Goal: Task Accomplishment & Management: Use online tool/utility

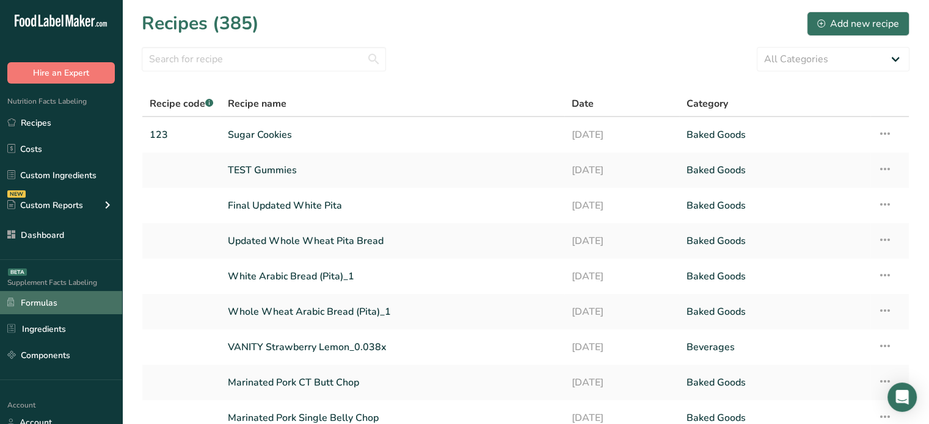
click at [24, 310] on link "Formulas" at bounding box center [61, 302] width 122 height 23
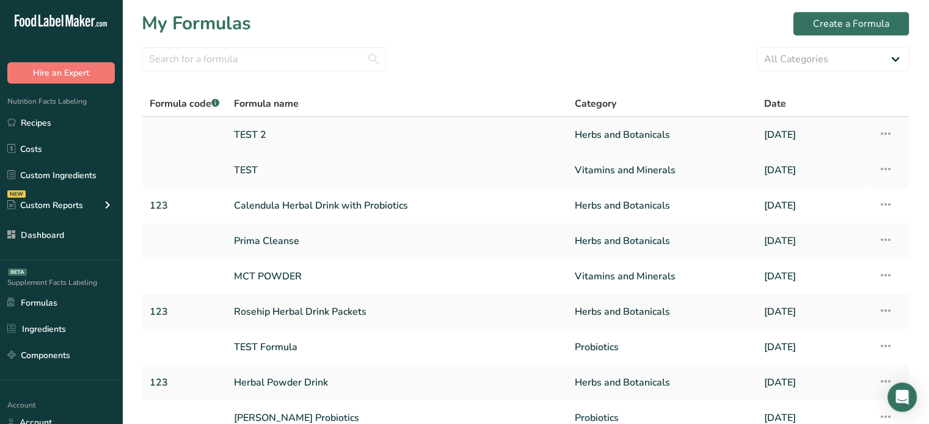
click at [301, 134] on link "TEST 2" at bounding box center [397, 135] width 326 height 26
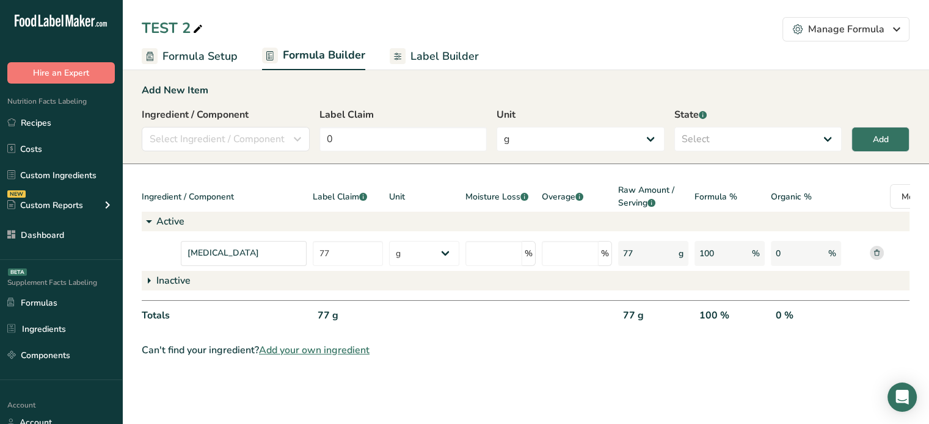
click at [437, 54] on span "Label Builder" at bounding box center [444, 56] width 68 height 16
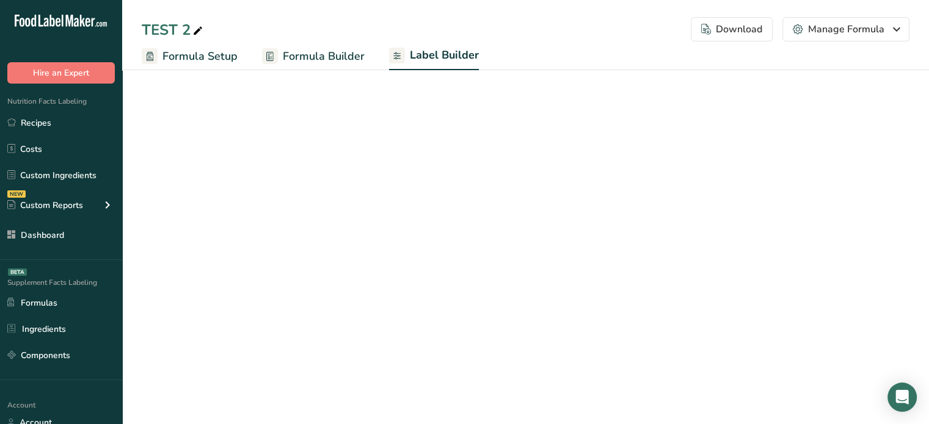
select select "Roboto"
select select "bold"
select select "center"
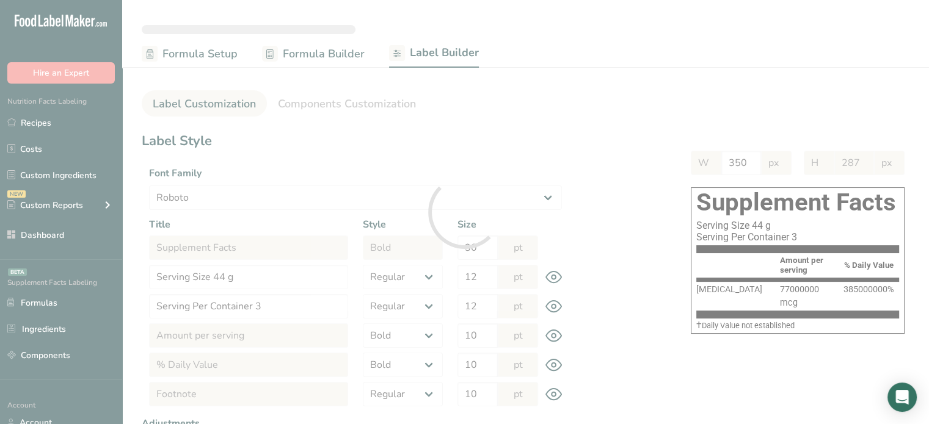
type input "239"
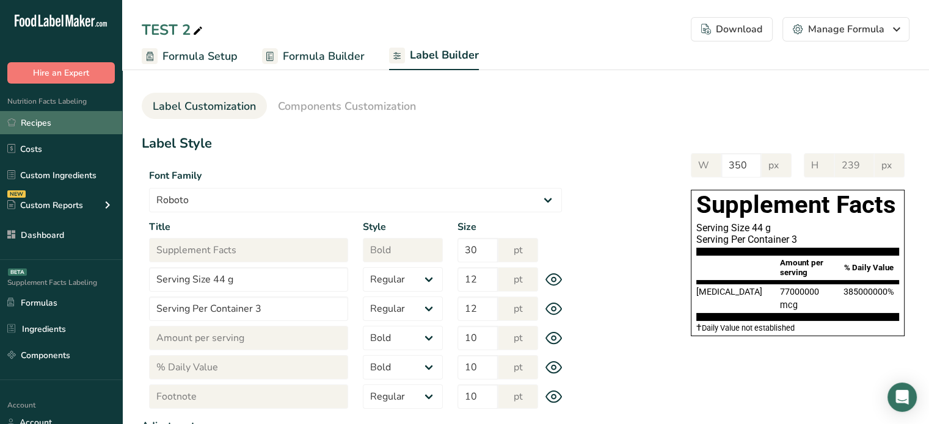
click at [71, 114] on link "Recipes" at bounding box center [61, 122] width 122 height 23
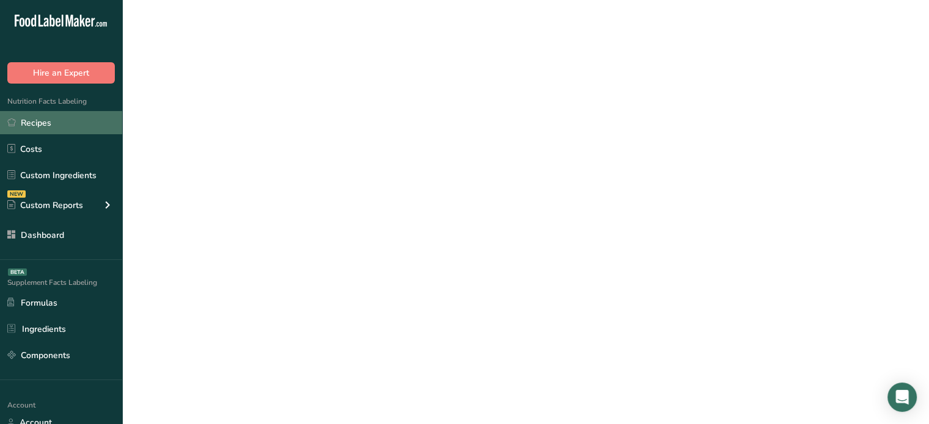
click at [71, 114] on link "Recipes" at bounding box center [61, 122] width 122 height 23
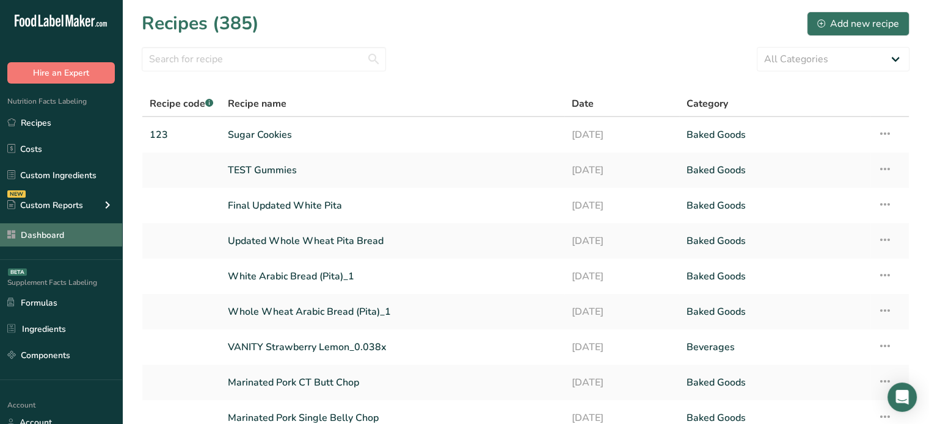
click at [81, 228] on link "Dashboard" at bounding box center [61, 234] width 122 height 23
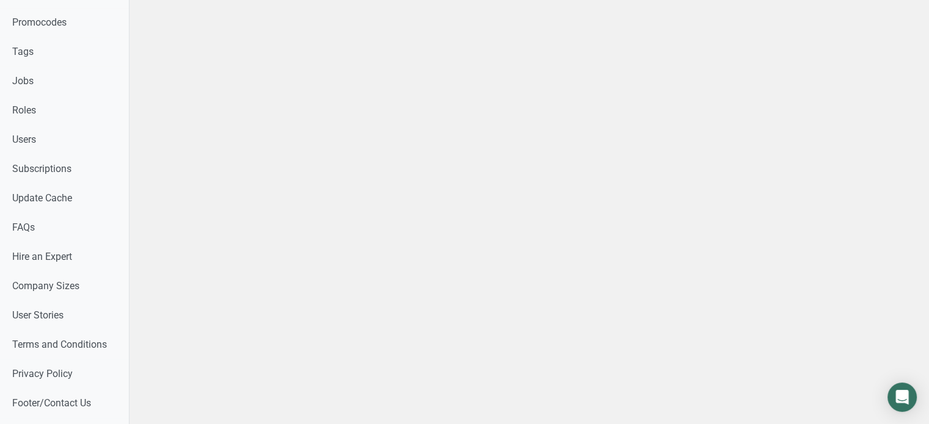
scroll to position [670, 0]
click at [106, 143] on link "Users" at bounding box center [64, 141] width 129 height 29
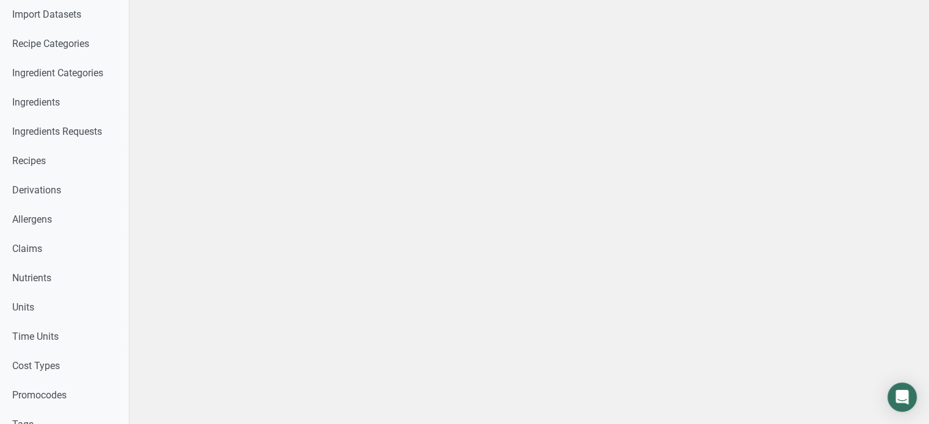
select select
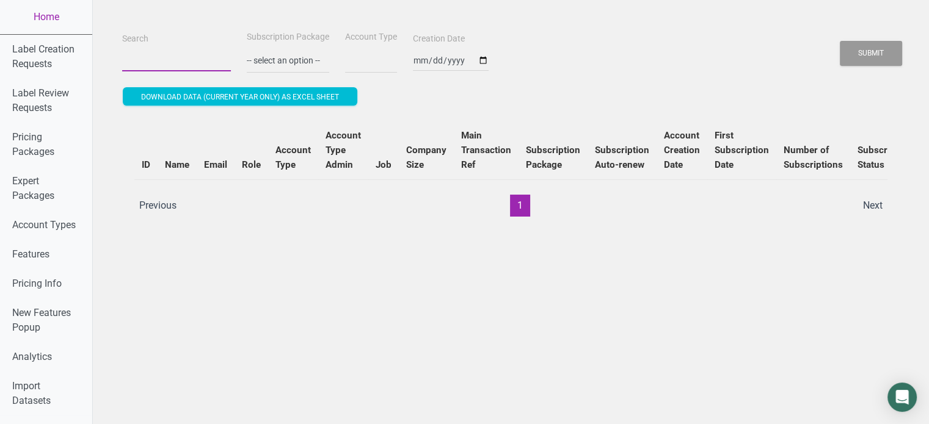
click at [176, 59] on input "Search" at bounding box center [176, 60] width 109 height 22
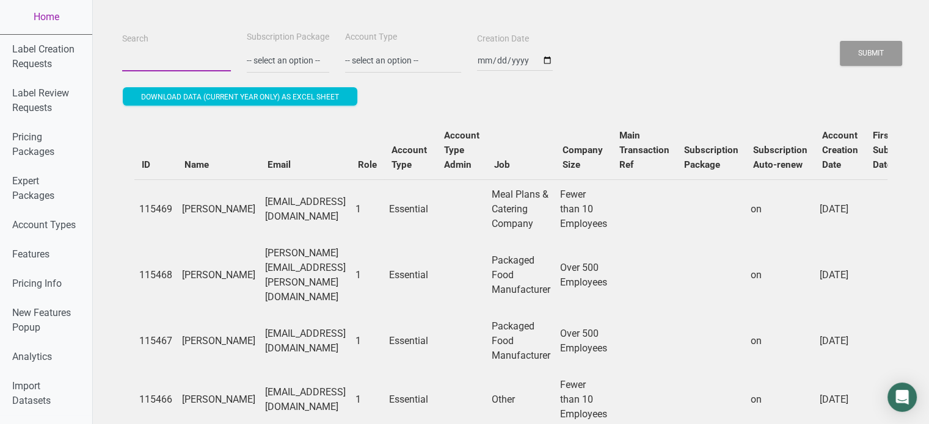
paste input "connect@thecoldpressedco.com"
type input "connect@thecoldpressedco.com"
click at [840, 41] on button "Submit" at bounding box center [871, 53] width 62 height 25
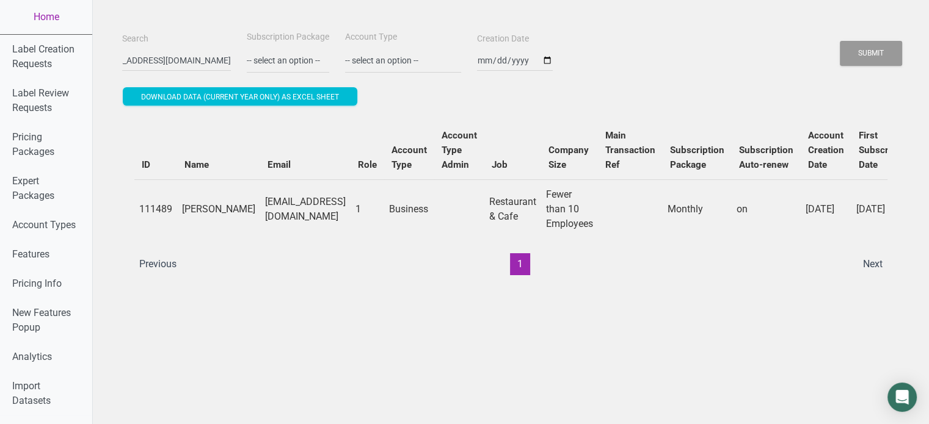
scroll to position [0, 0]
click at [319, 197] on td "connect@thecoldpressedco.com" at bounding box center [305, 209] width 90 height 59
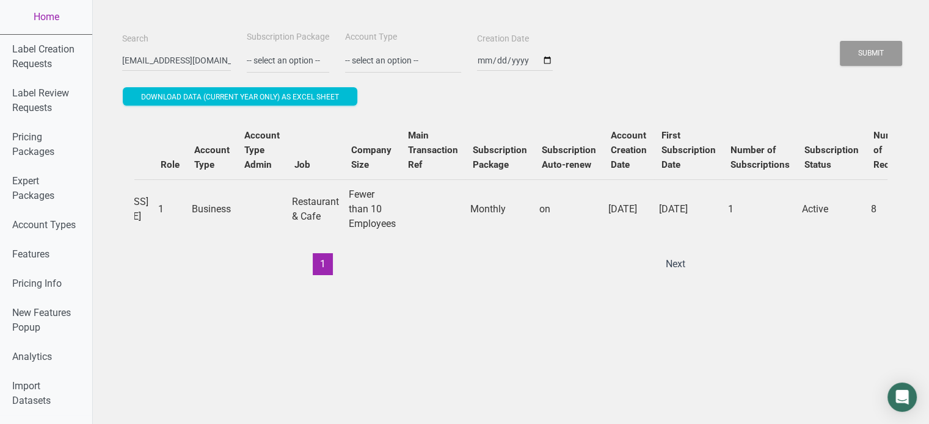
scroll to position [0, 461]
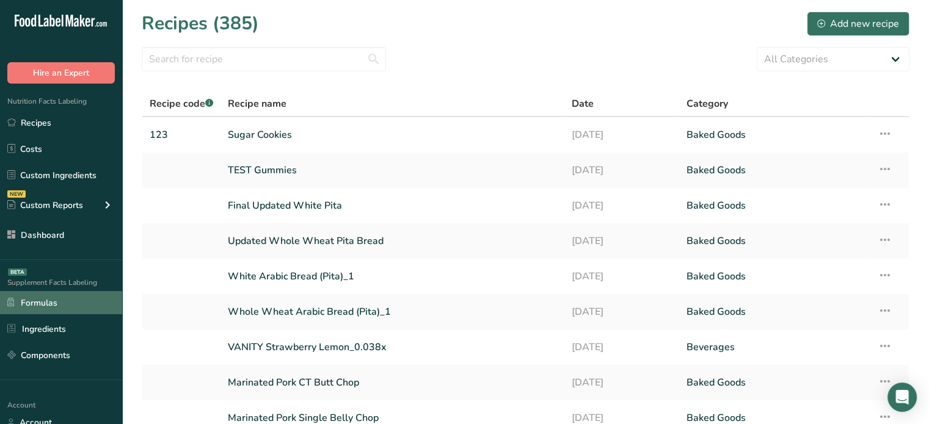
click at [102, 296] on link "Formulas" at bounding box center [61, 302] width 122 height 23
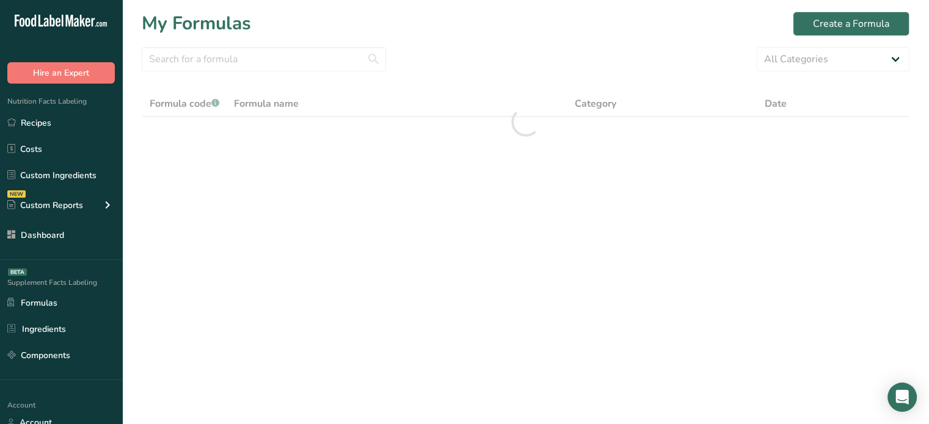
click at [561, 286] on main "My Formulas Create a Formula All Categories Vitamins and Minerals Herbs and Bot…" at bounding box center [464, 212] width 929 height 424
click at [61, 341] on ul "Formulas Ingredients Components" at bounding box center [61, 329] width 122 height 76
click at [61, 347] on link "Components" at bounding box center [61, 355] width 122 height 23
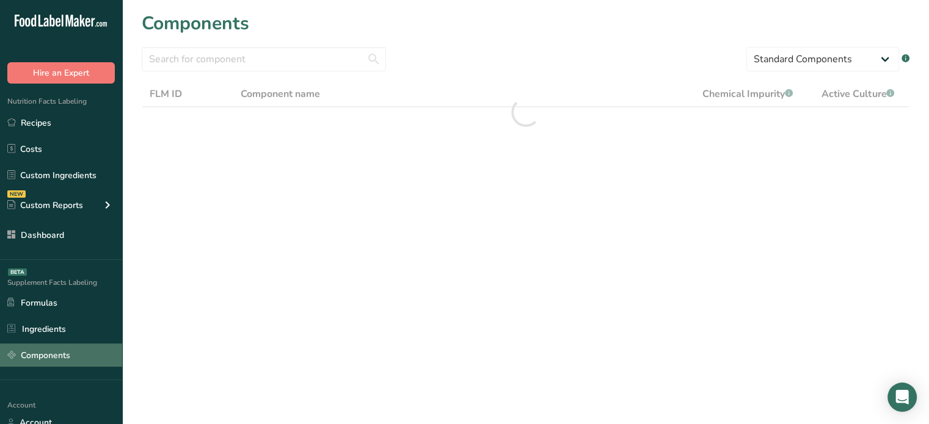
click at [61, 347] on link "Components" at bounding box center [61, 355] width 122 height 23
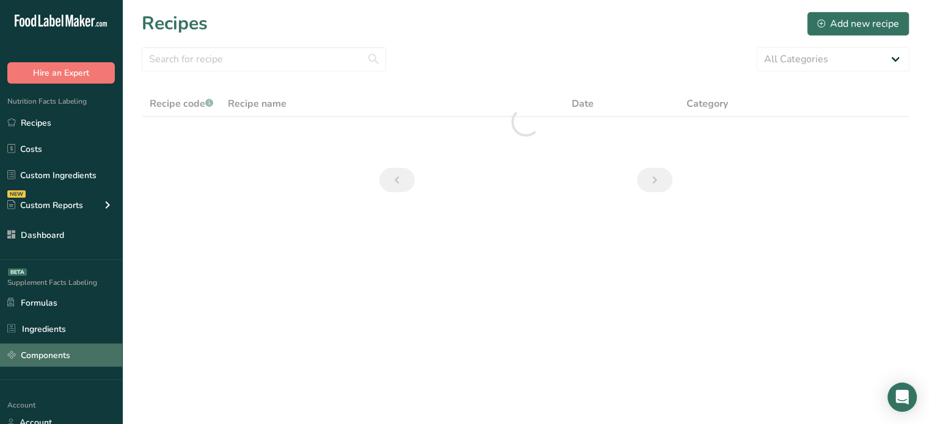
click at [56, 349] on link "Components" at bounding box center [61, 355] width 122 height 23
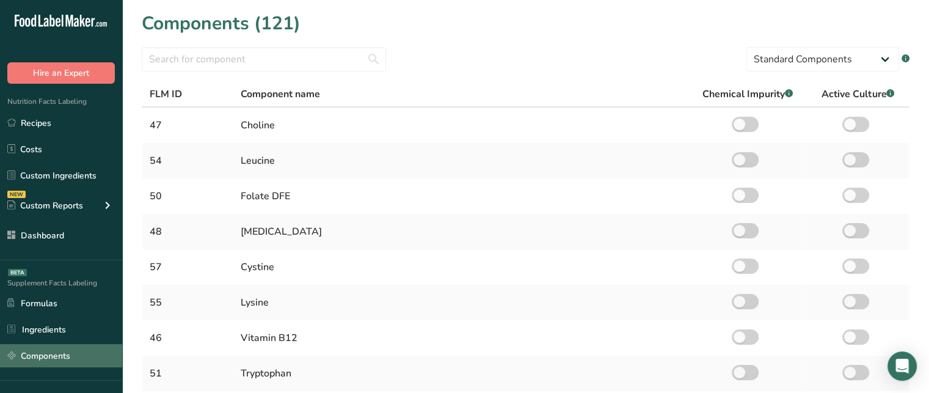
click at [79, 352] on link "Components" at bounding box center [61, 355] width 122 height 23
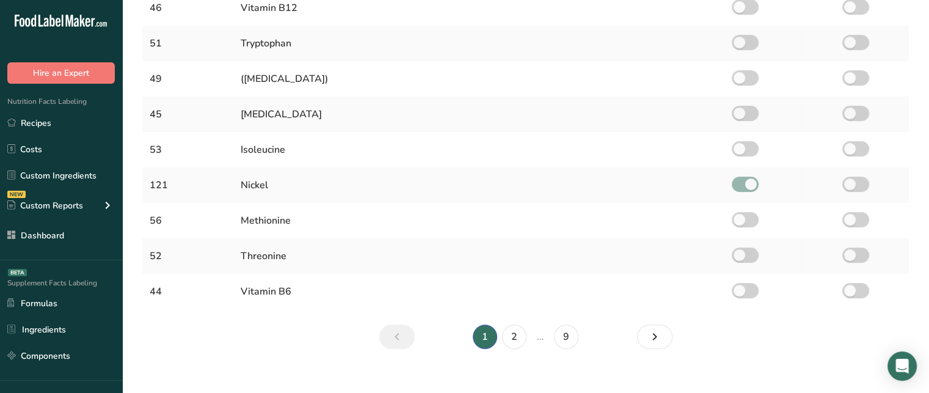
scroll to position [328, 0]
click at [517, 342] on link "2" at bounding box center [514, 337] width 24 height 24
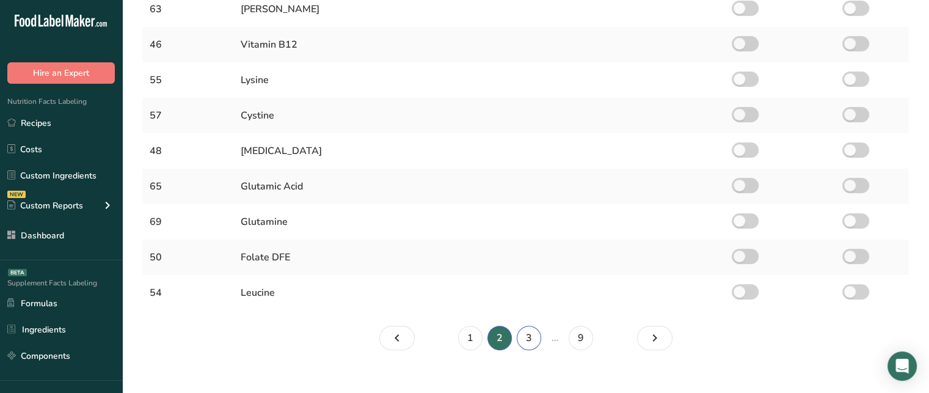
click at [526, 336] on link "3" at bounding box center [529, 337] width 24 height 24
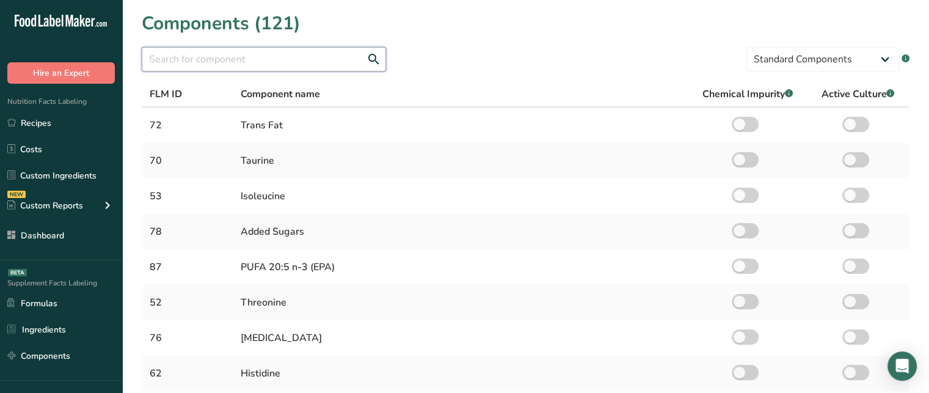
click at [363, 54] on input "text" at bounding box center [264, 59] width 244 height 24
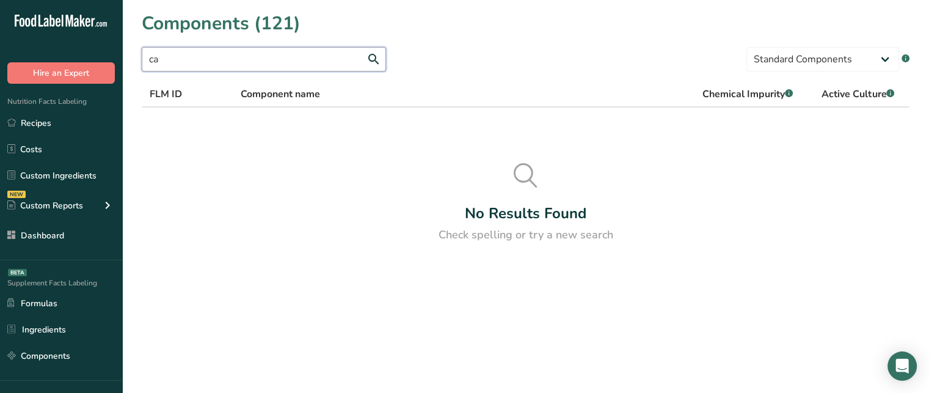
type input "c"
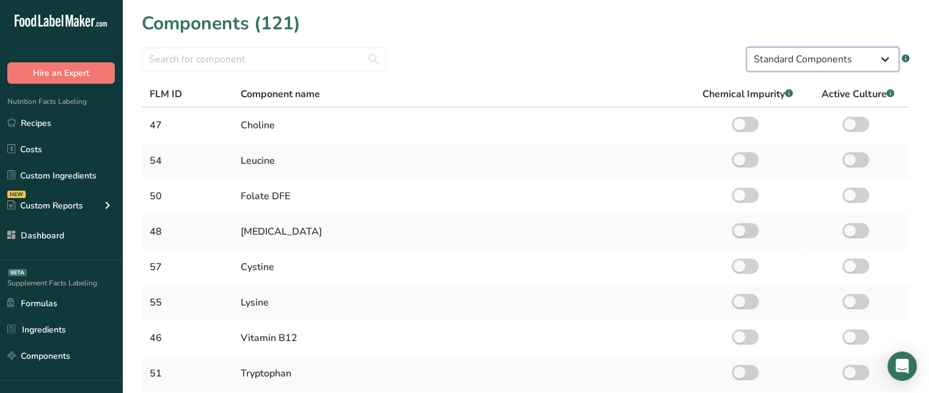
click at [847, 53] on select "Standard Components Custom Components" at bounding box center [822, 59] width 153 height 24
select select "custom"
click at [746, 47] on select "Standard Components Custom Components" at bounding box center [822, 59] width 153 height 24
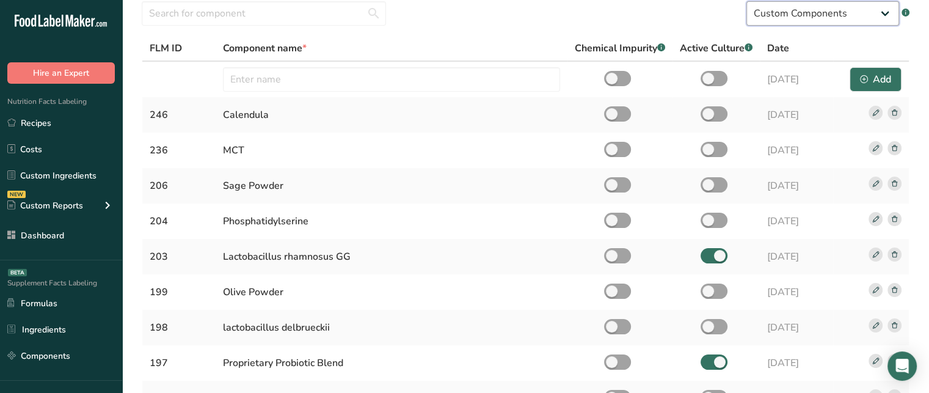
scroll to position [49, 0]
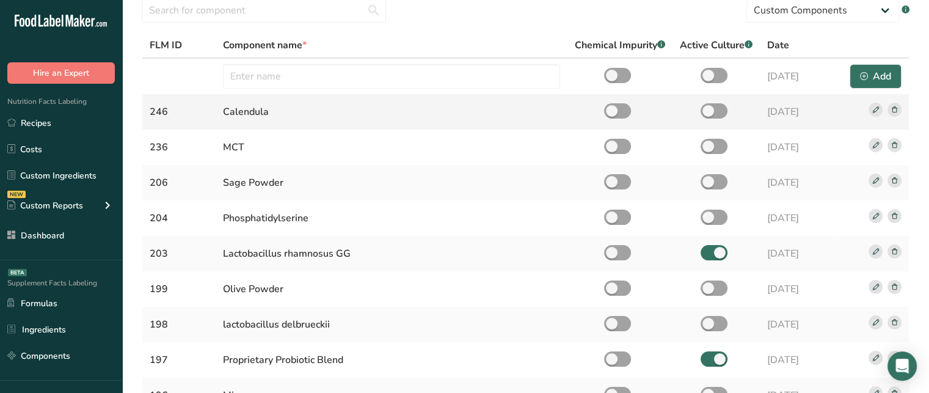
click at [895, 111] on rect at bounding box center [894, 110] width 14 height 14
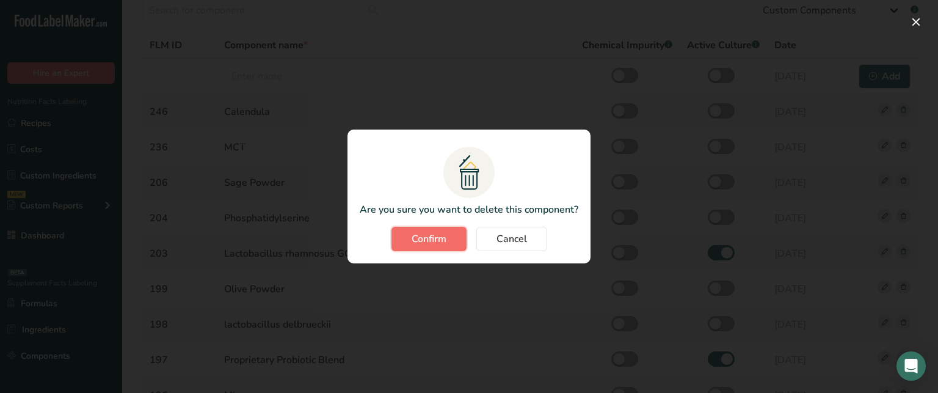
click at [440, 241] on span "Confirm" at bounding box center [429, 238] width 35 height 15
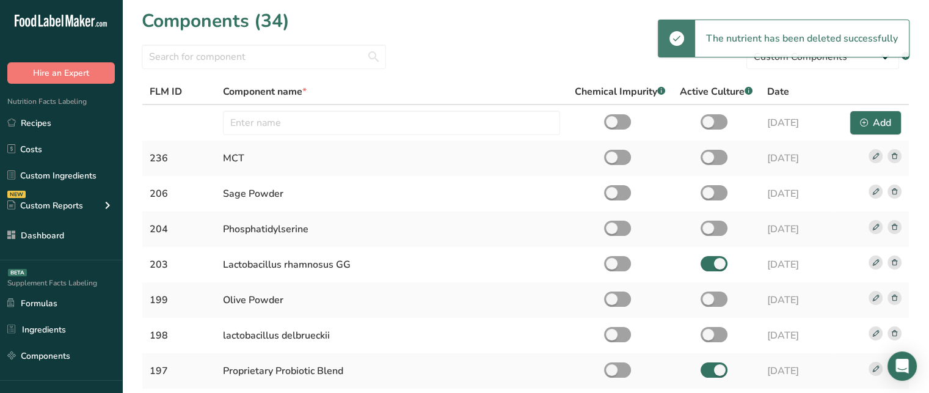
scroll to position [0, 0]
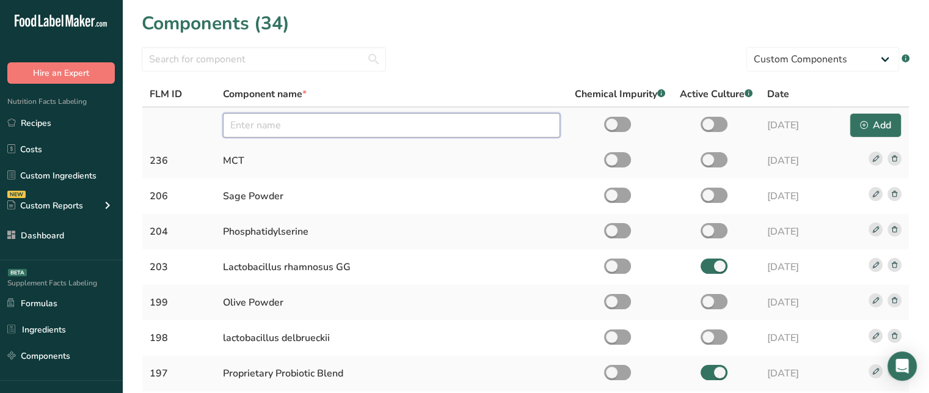
click at [520, 125] on input "text" at bounding box center [391, 125] width 337 height 24
type input "Calendula"
click at [609, 126] on span at bounding box center [617, 124] width 27 height 15
click at [609, 126] on input "checkbox" at bounding box center [608, 124] width 8 height 8
click at [614, 125] on span at bounding box center [617, 124] width 27 height 15
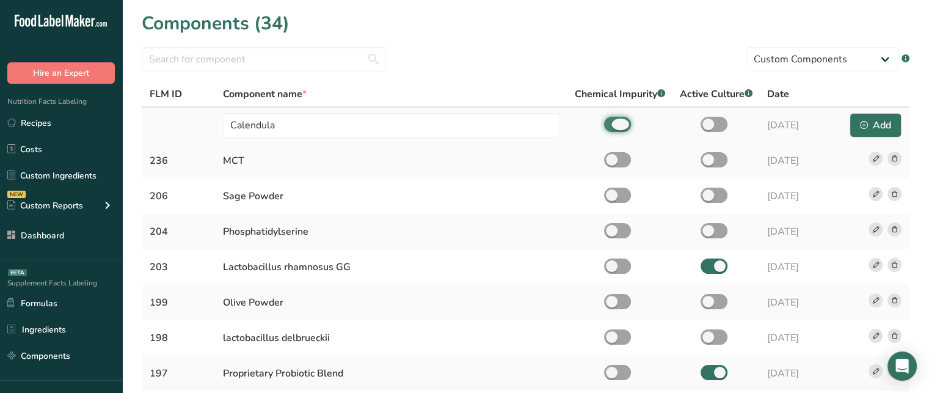
click at [612, 125] on input "checkbox" at bounding box center [608, 124] width 8 height 8
checkbox input "false"
click at [706, 121] on span at bounding box center [713, 124] width 27 height 15
click at [706, 121] on input "checkbox" at bounding box center [704, 124] width 8 height 8
click at [709, 117] on span at bounding box center [713, 124] width 27 height 15
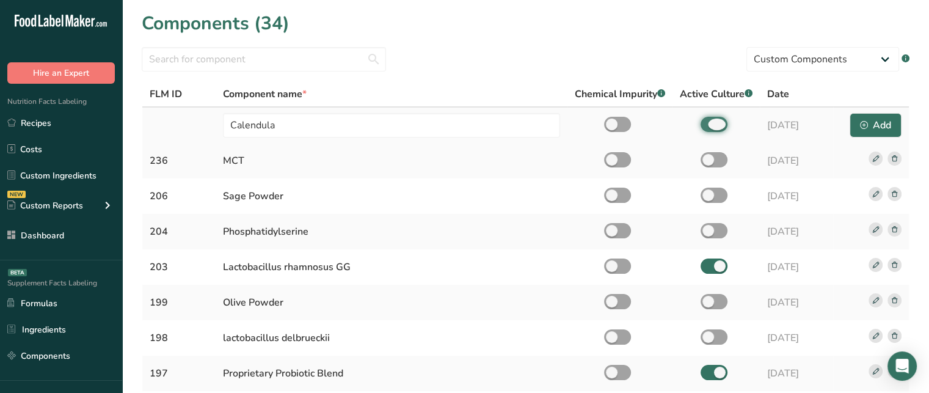
click at [708, 120] on input "checkbox" at bounding box center [704, 124] width 8 height 8
checkbox input "false"
click at [890, 126] on div "Add" at bounding box center [875, 125] width 31 height 15
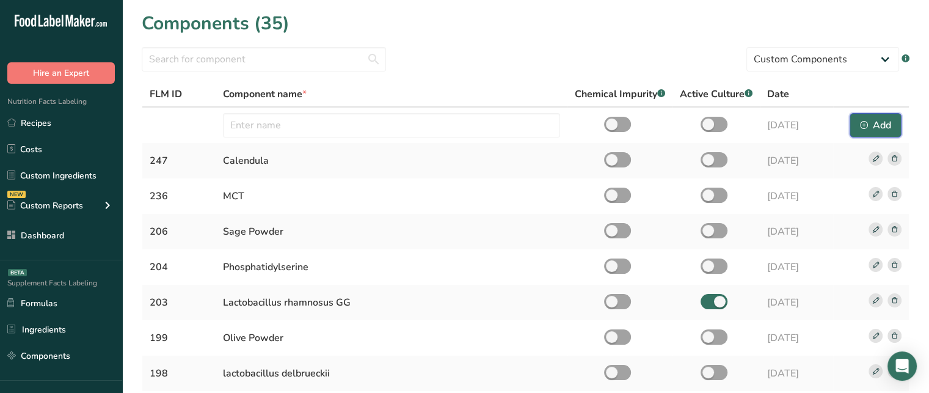
scroll to position [4, 0]
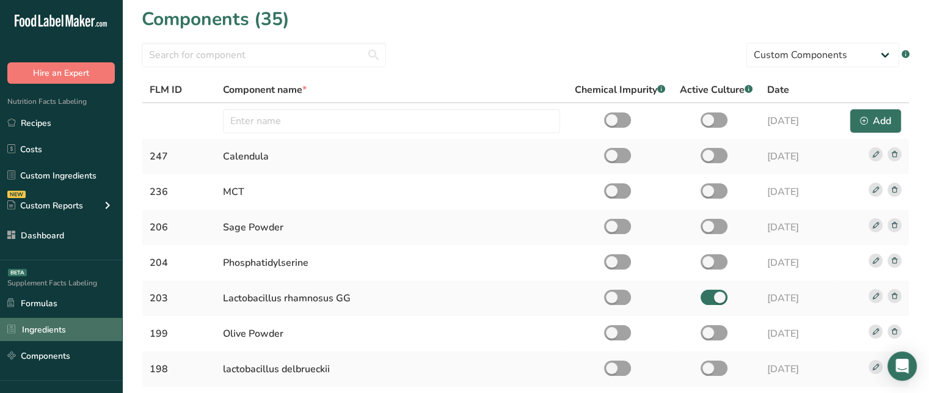
click at [56, 329] on link "Ingredients" at bounding box center [61, 328] width 122 height 23
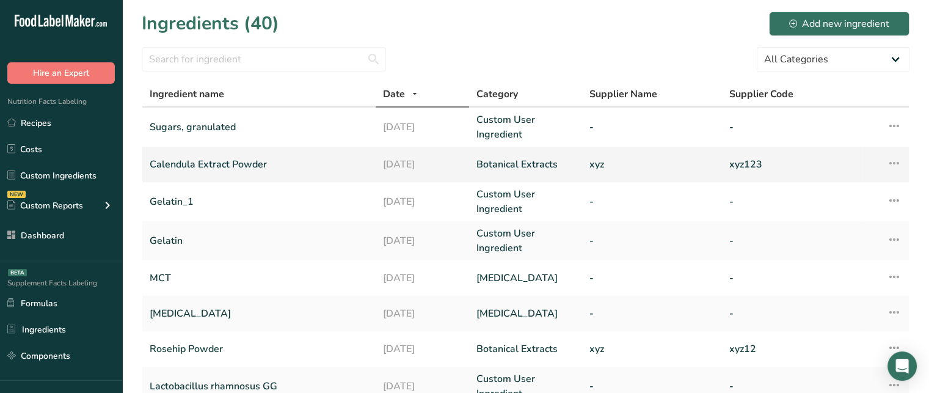
click at [894, 159] on icon at bounding box center [894, 163] width 15 height 22
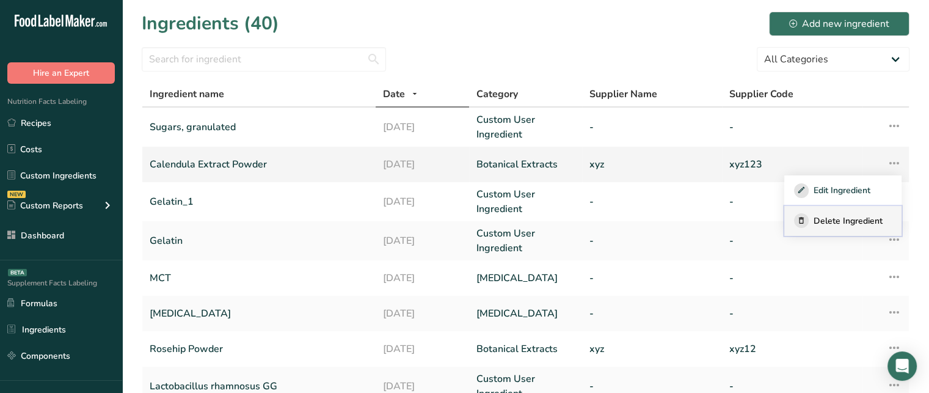
click at [852, 229] on button "Delete Ingredient" at bounding box center [842, 221] width 117 height 31
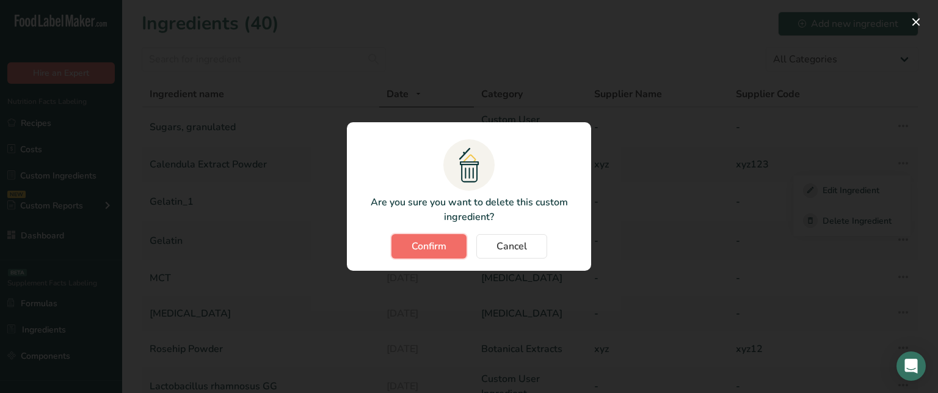
click at [445, 244] on span "Confirm" at bounding box center [429, 246] width 35 height 15
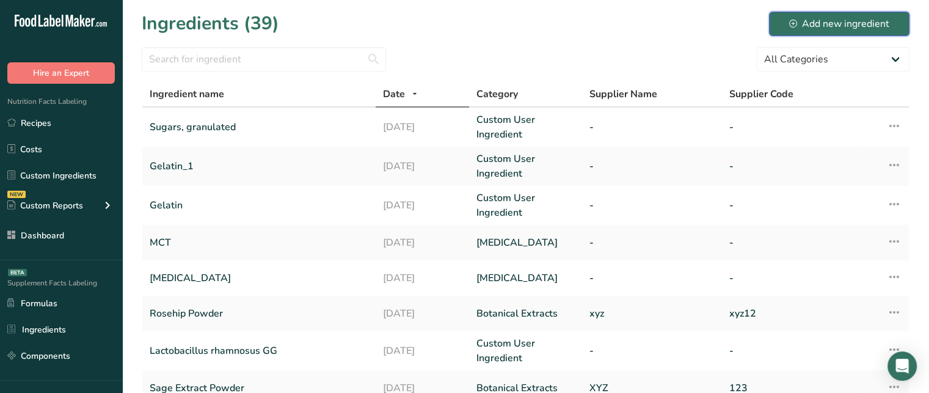
click at [811, 21] on div "Add new ingredient" at bounding box center [839, 23] width 100 height 15
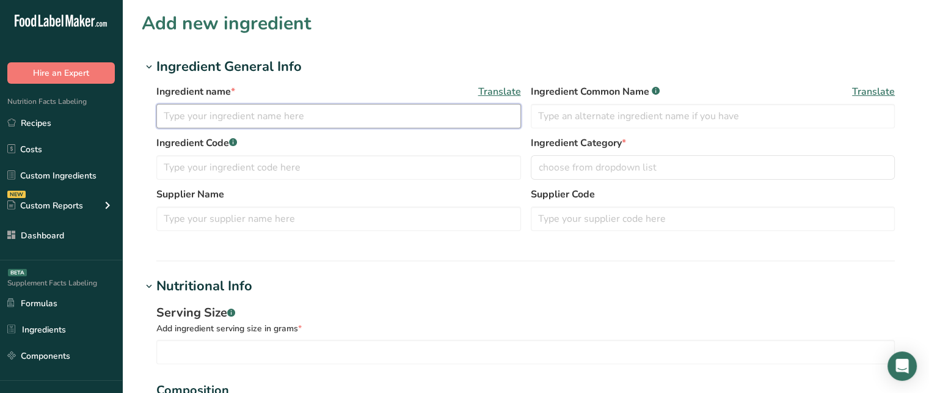
click at [368, 120] on input "text" at bounding box center [338, 116] width 364 height 24
type input "Calendula Extract Powder"
click at [280, 164] on input "text" at bounding box center [338, 167] width 364 height 24
type input "123"
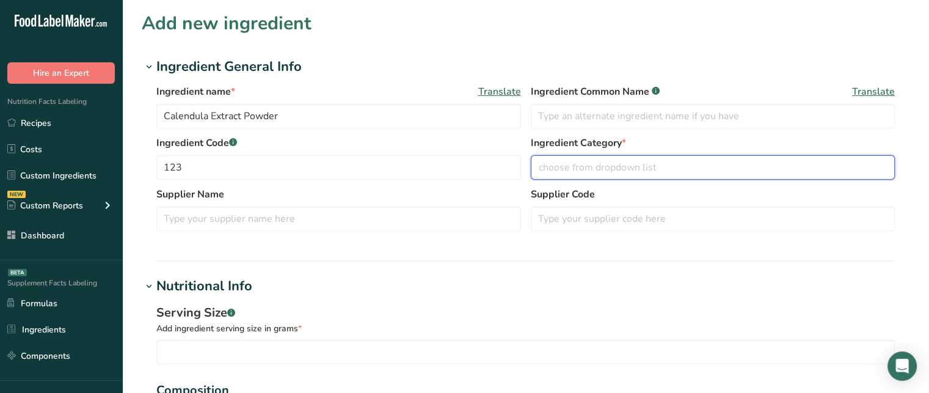
click at [678, 166] on div "choose from dropdown list" at bounding box center [709, 167] width 341 height 15
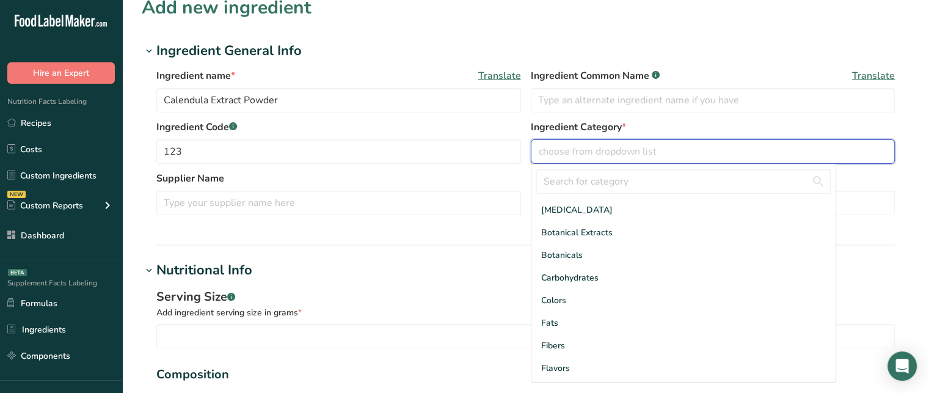
scroll to position [23, 0]
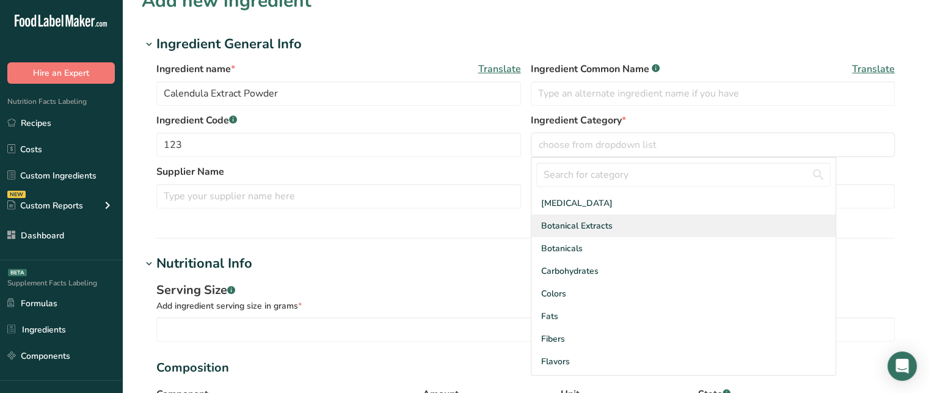
click at [618, 226] on div "Botanical Extracts" at bounding box center [683, 225] width 304 height 23
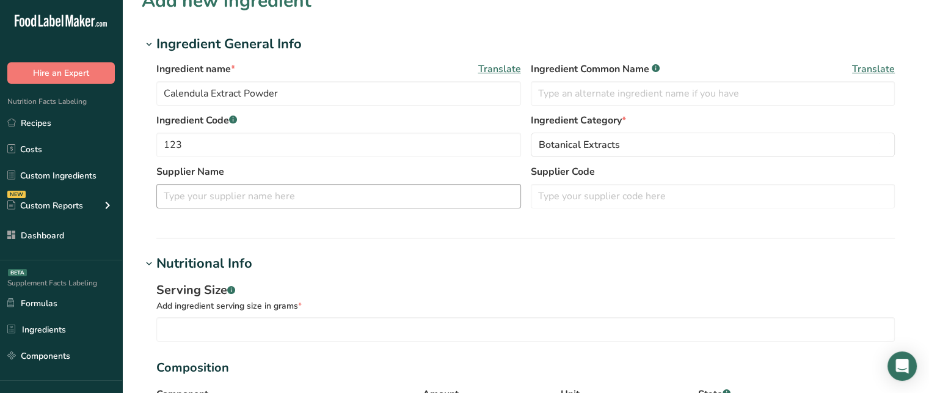
drag, startPoint x: 316, startPoint y: 214, endPoint x: 312, endPoint y: 205, distance: 10.7
click at [312, 205] on div "Supplier Name Supplier Code" at bounding box center [525, 189] width 738 height 51
click at [312, 205] on input "text" at bounding box center [338, 196] width 364 height 24
type input "xyz"
click at [606, 201] on input "text" at bounding box center [713, 196] width 364 height 24
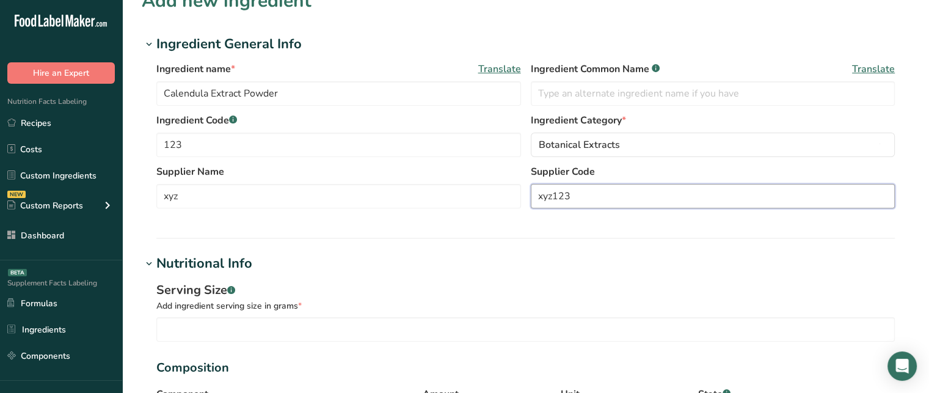
type input "xyz123"
click at [700, 225] on section "Ingredient General Info Ingredient name * Translate Calendula Extract Powder In…" at bounding box center [525, 136] width 767 height 205
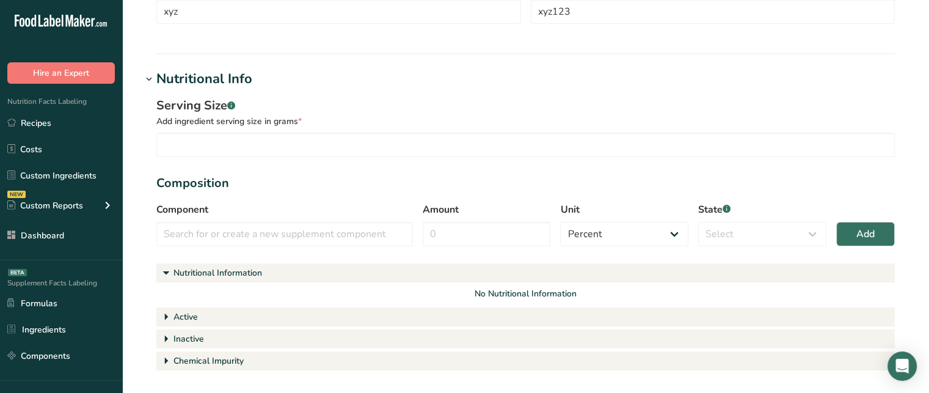
scroll to position [209, 0]
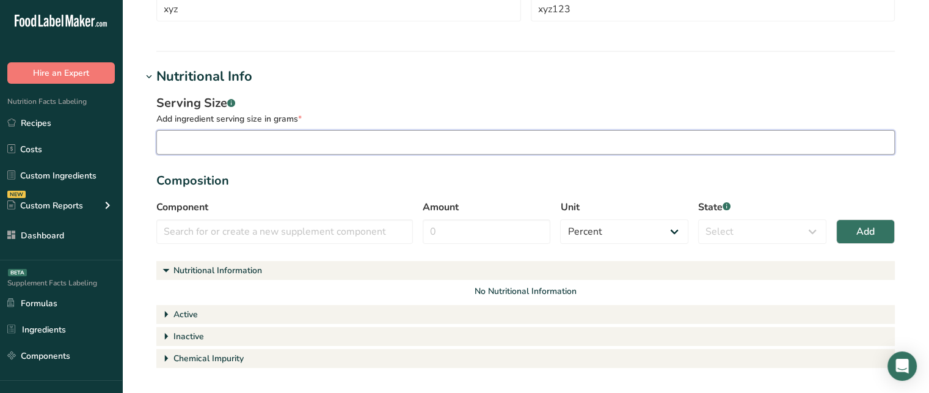
click at [375, 142] on input "number" at bounding box center [525, 142] width 738 height 24
type input "15"
click at [368, 229] on input "text" at bounding box center [284, 231] width 256 height 24
click at [288, 148] on input "15" at bounding box center [525, 142] width 738 height 24
click at [246, 240] on input "text" at bounding box center [284, 231] width 256 height 24
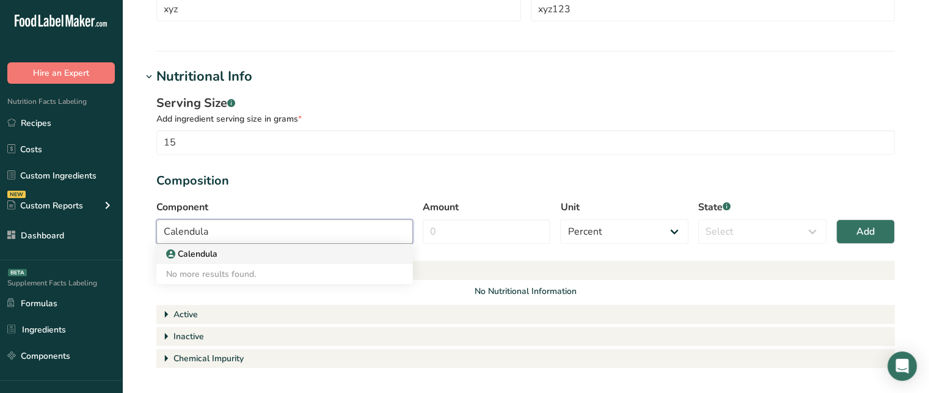
type input "Calendula"
click at [186, 252] on p "Calendula" at bounding box center [196, 253] width 42 height 13
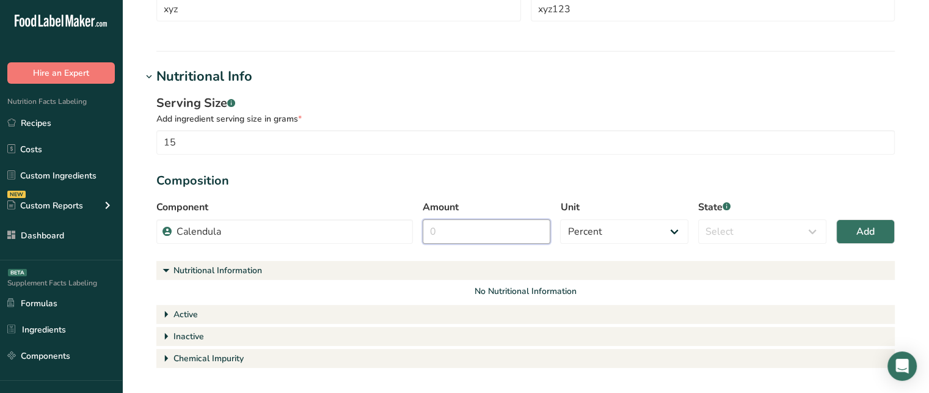
click at [457, 231] on input "Amount" at bounding box center [486, 231] width 128 height 24
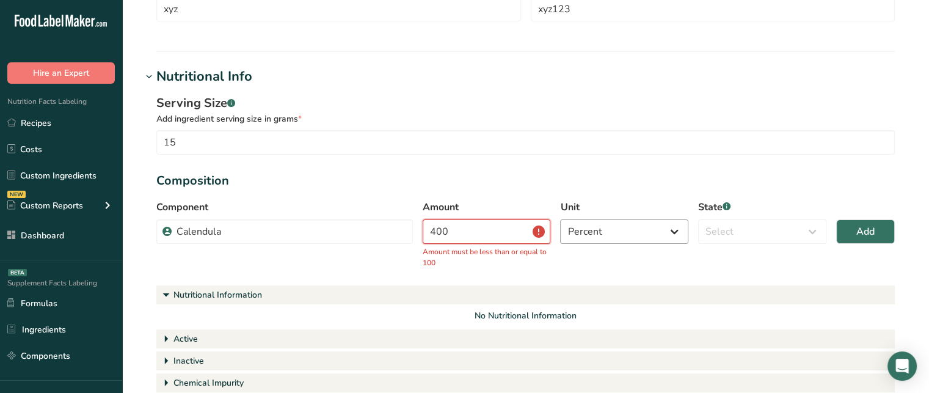
type input "400"
click at [589, 242] on select "Percent Grams Kilograms mg Oz Pound PPM B CFU mcg µg kcal kJ" at bounding box center [624, 231] width 128 height 24
select select "2"
click at [560, 219] on select "Percent Grams Kilograms mg Oz Pound PPM B CFU mcg µg kcal kJ" at bounding box center [624, 231] width 128 height 24
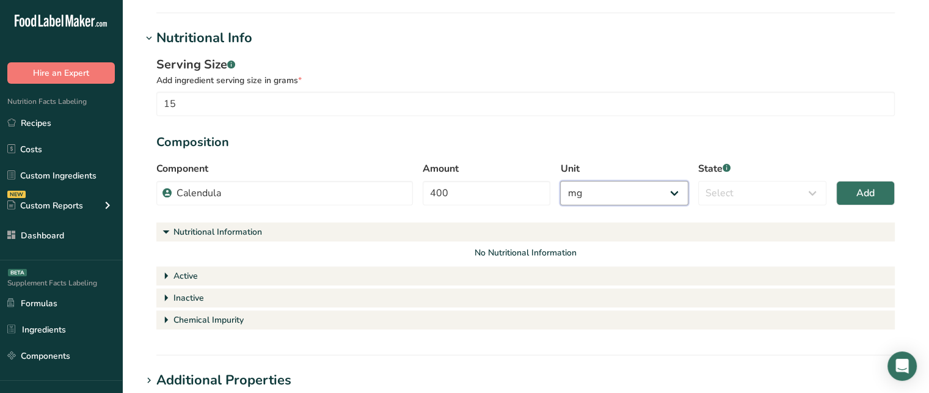
scroll to position [264, 0]
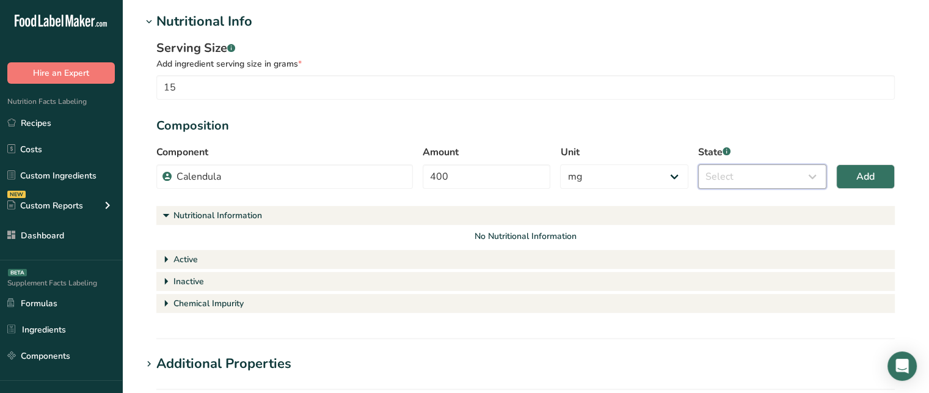
click at [738, 186] on select "Select Active Inactive Chemical Impurity Nutritional Information" at bounding box center [762, 176] width 128 height 24
select select "active"
click at [698, 164] on select "Select Active Inactive Chemical Impurity Nutritional Information" at bounding box center [762, 176] width 128 height 24
click at [857, 175] on span "Add" at bounding box center [865, 176] width 18 height 15
select select "percent"
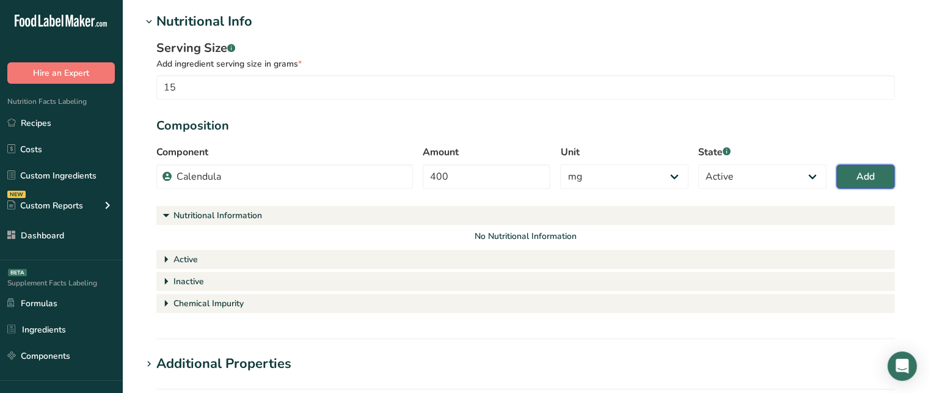
select select
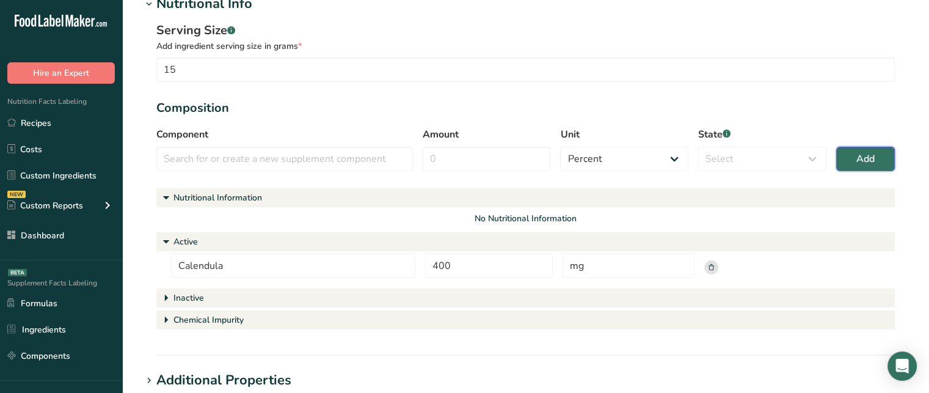
scroll to position [281, 0]
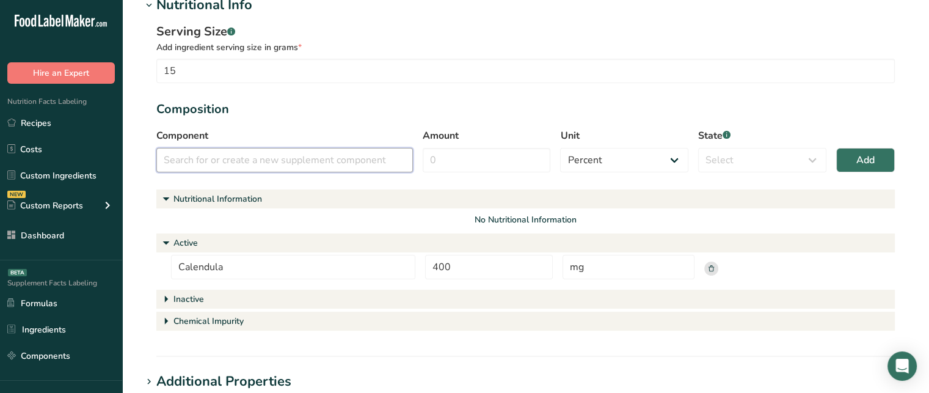
click at [282, 170] on input "text" at bounding box center [284, 160] width 256 height 24
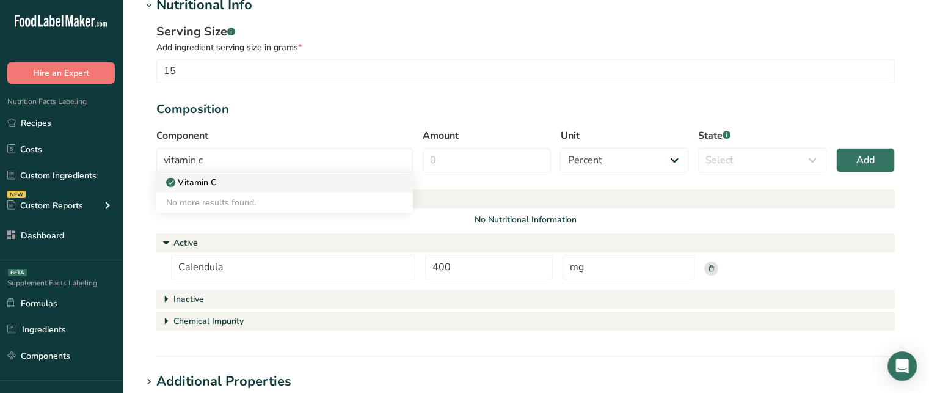
click at [227, 179] on div "Vitamin C" at bounding box center [274, 182] width 217 height 13
type input "Vitamin C"
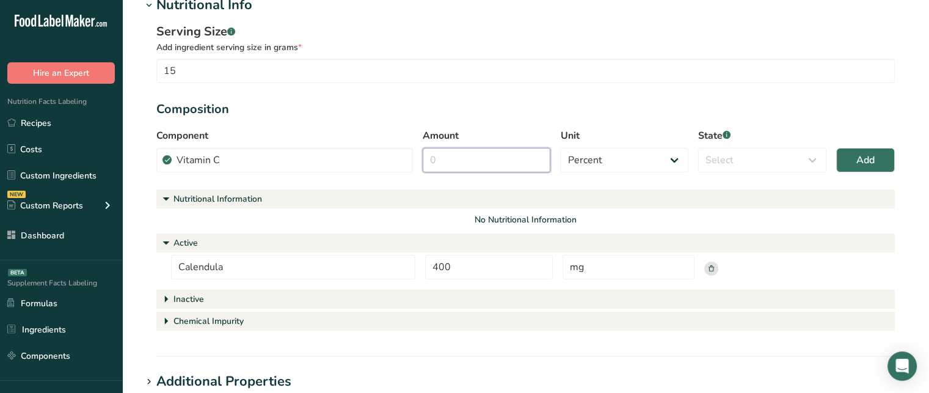
click at [457, 160] on input "Amount" at bounding box center [486, 160] width 128 height 24
type input "2"
type input "4"
click at [598, 161] on select "Percent Grams Kilograms mg Oz Pound PPM B CFU mcg µg kcal kJ" at bounding box center [624, 160] width 128 height 24
select select "2"
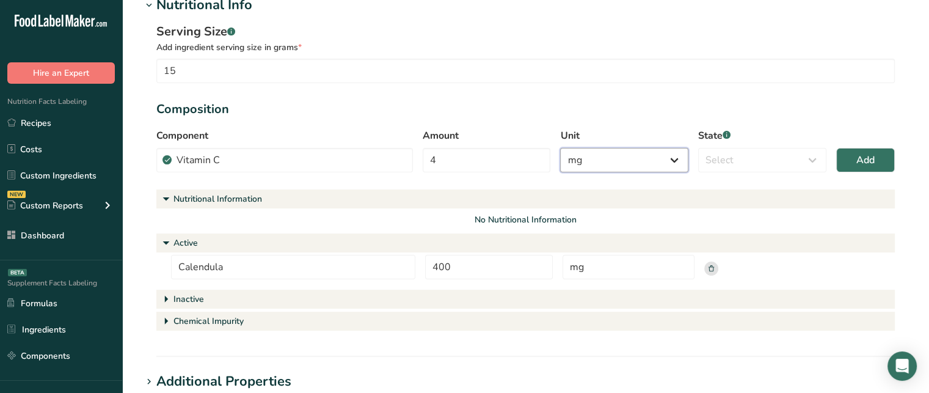
click at [560, 148] on select "Percent Grams Kilograms mg Oz Pound PPM B CFU mcg µg kcal kJ" at bounding box center [624, 160] width 128 height 24
click at [742, 156] on select "Select Active Inactive Chemical Impurity Nutritional Information" at bounding box center [762, 160] width 128 height 24
select select "active"
click at [698, 148] on select "Select Active Inactive Chemical Impurity Nutritional Information" at bounding box center [762, 160] width 128 height 24
click at [854, 154] on button "Add" at bounding box center [865, 160] width 59 height 24
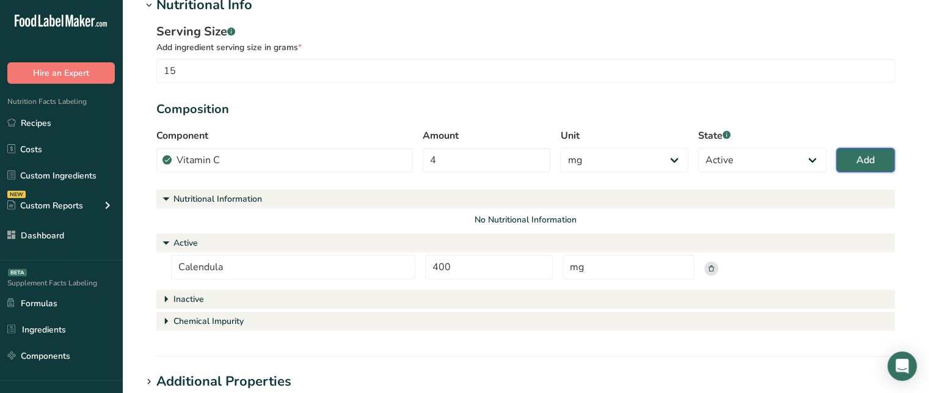
select select "percent"
select select
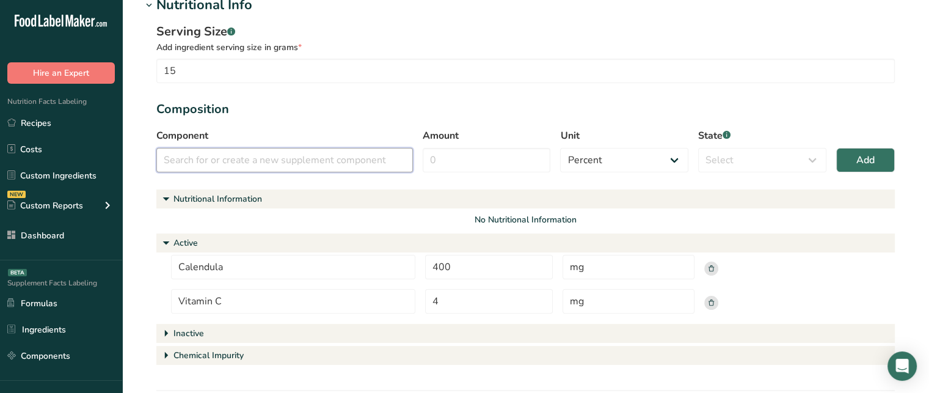
click at [285, 153] on input "text" at bounding box center [284, 160] width 256 height 24
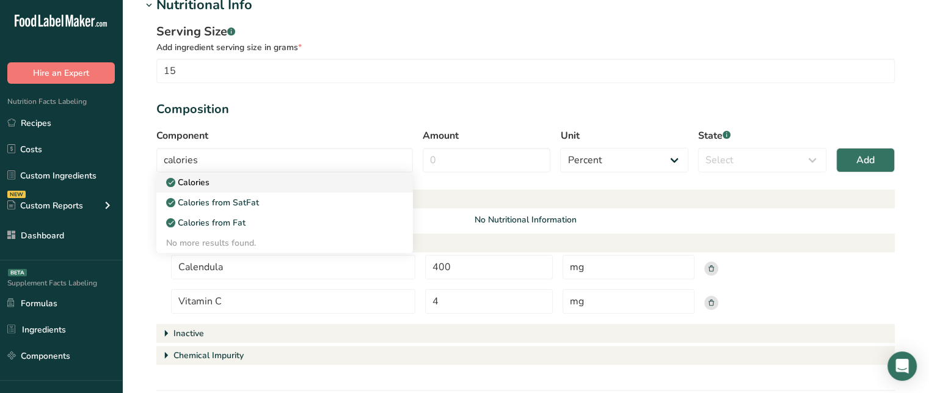
click at [281, 176] on div "Calories" at bounding box center [274, 182] width 217 height 13
type input "Calories"
select select "9"
select select "nutritional_information"
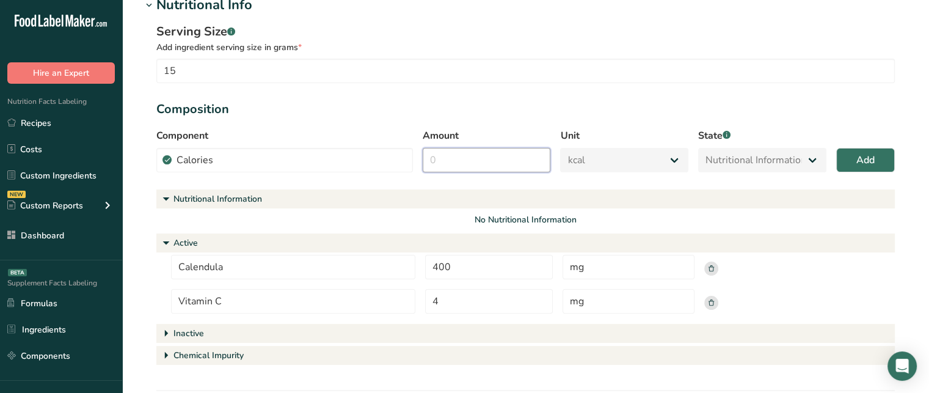
click at [496, 164] on input "Amount" at bounding box center [486, 160] width 128 height 24
type input "4"
click at [850, 161] on button "Add" at bounding box center [865, 160] width 59 height 24
select select "percent"
select select
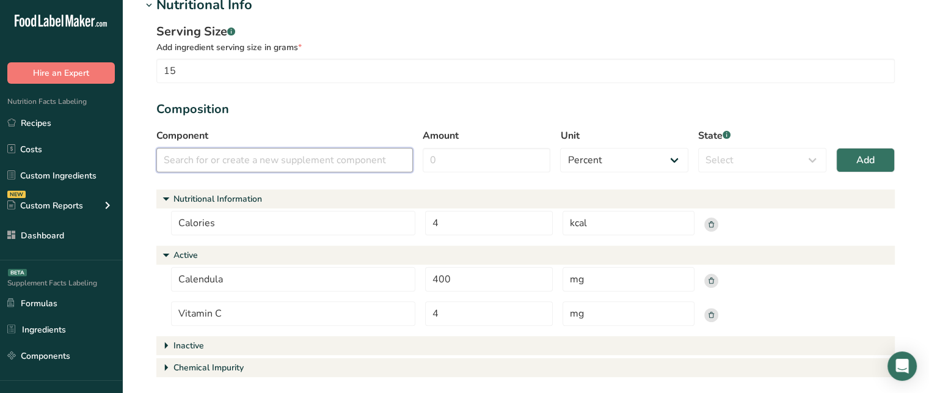
click at [234, 165] on input "text" at bounding box center [284, 160] width 256 height 24
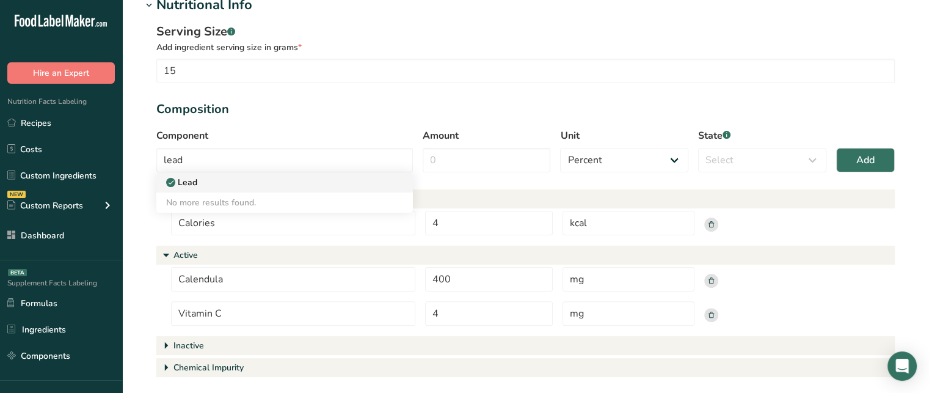
click at [242, 186] on div "Lead" at bounding box center [274, 182] width 217 height 13
type input "Lead"
select select "5"
select select "chemical_impurity"
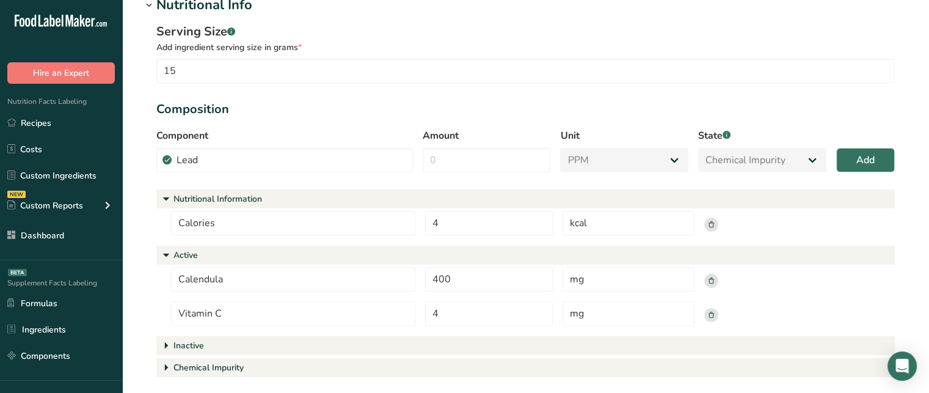
click at [479, 145] on div "Amount" at bounding box center [486, 150] width 128 height 44
click at [479, 150] on input "Amount" at bounding box center [486, 160] width 128 height 24
type input "3"
click at [849, 156] on button "Add" at bounding box center [865, 160] width 59 height 24
select select "percent"
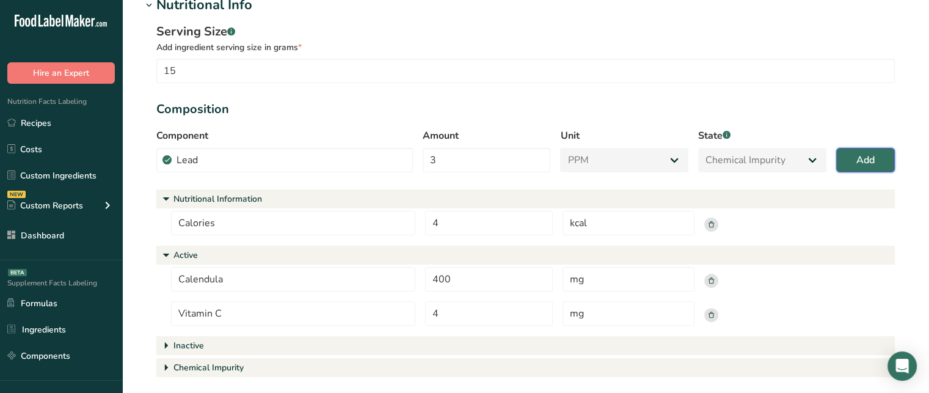
select select
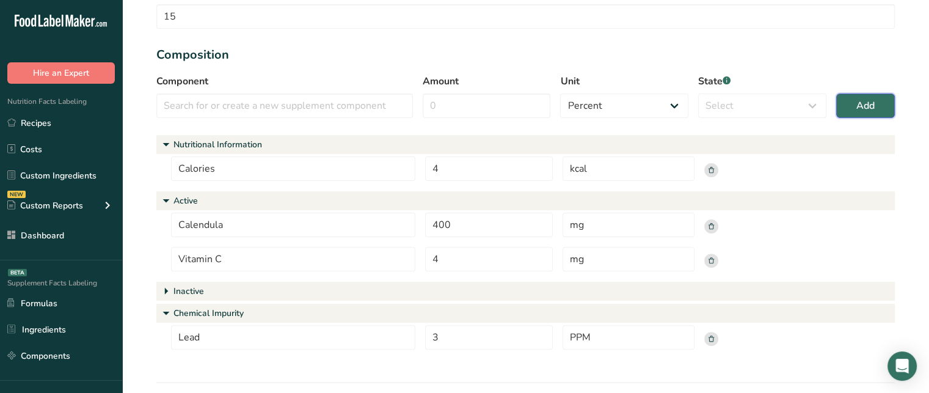
scroll to position [332, 0]
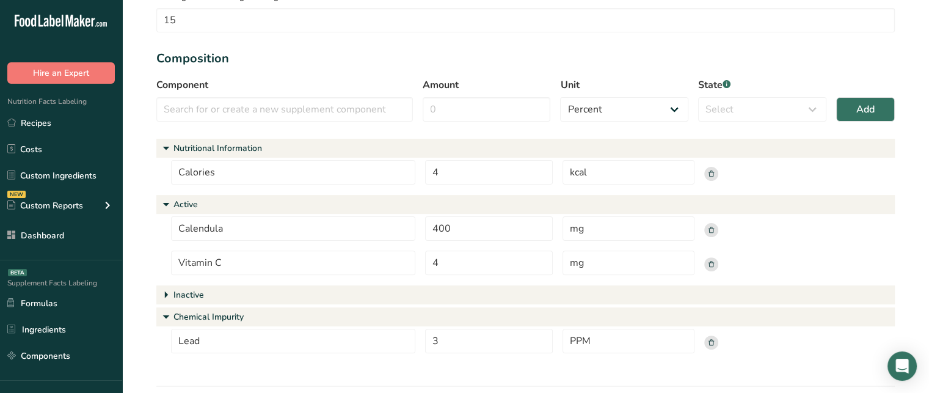
click at [184, 288] on div "Inactive" at bounding box center [188, 294] width 31 height 13
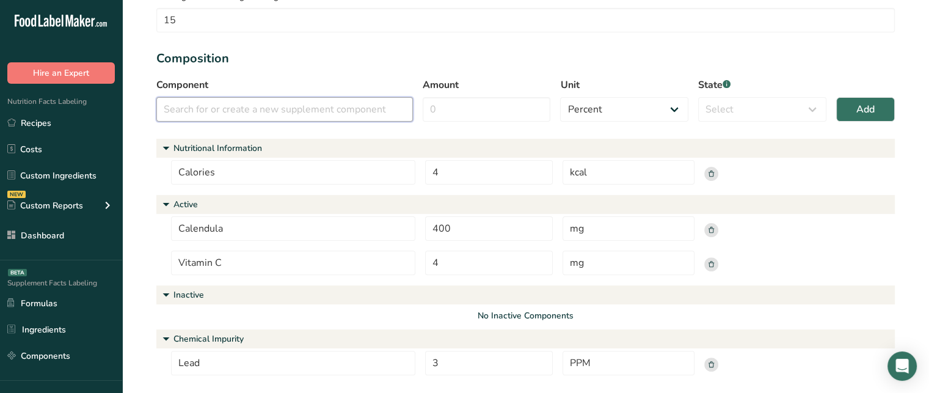
click at [234, 114] on input "text" at bounding box center [284, 109] width 256 height 24
click at [241, 129] on div "Water" at bounding box center [274, 131] width 217 height 13
type input "Water"
select select "inactive"
click at [498, 104] on input "Amount" at bounding box center [486, 109] width 128 height 24
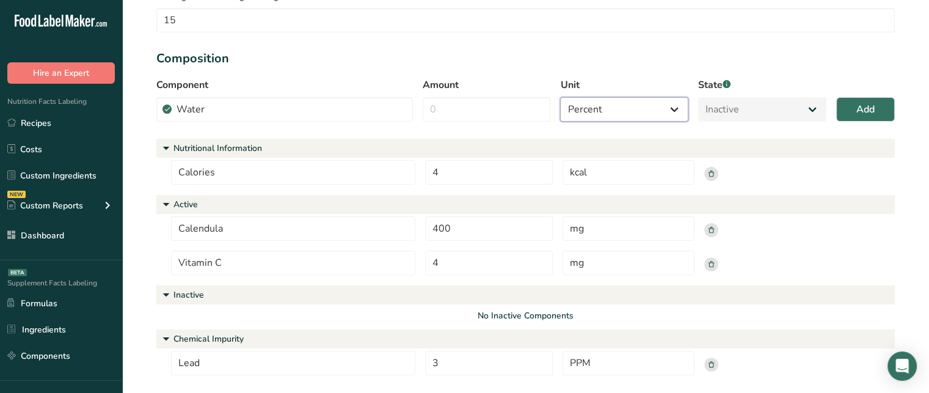
click at [578, 120] on select "Percent Grams Kilograms mg Oz Pound PPM B CFU mcg µg kcal kJ" at bounding box center [624, 109] width 128 height 24
select select "grams"
click at [560, 97] on select "Percent Grams Kilograms mg Oz Pound PPM B CFU mcg µg kcal kJ" at bounding box center [624, 109] width 128 height 24
click at [535, 118] on input "Amount" at bounding box center [486, 109] width 128 height 24
type input "4"
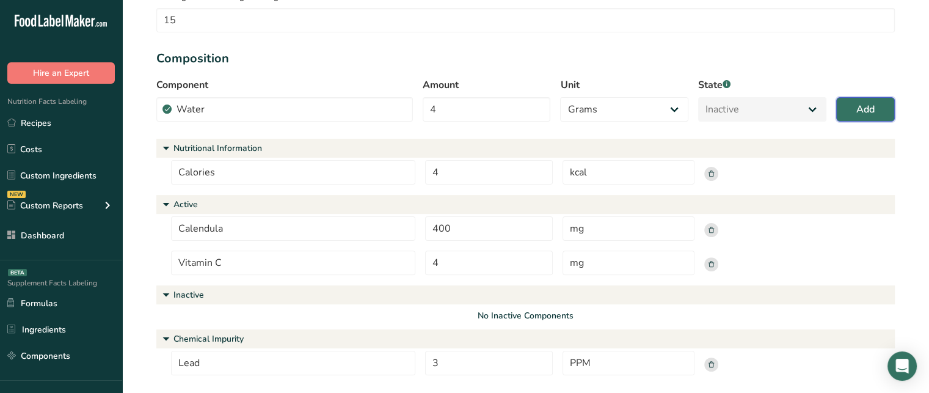
click at [890, 110] on button "Add" at bounding box center [865, 109] width 59 height 24
select select "percent"
select select
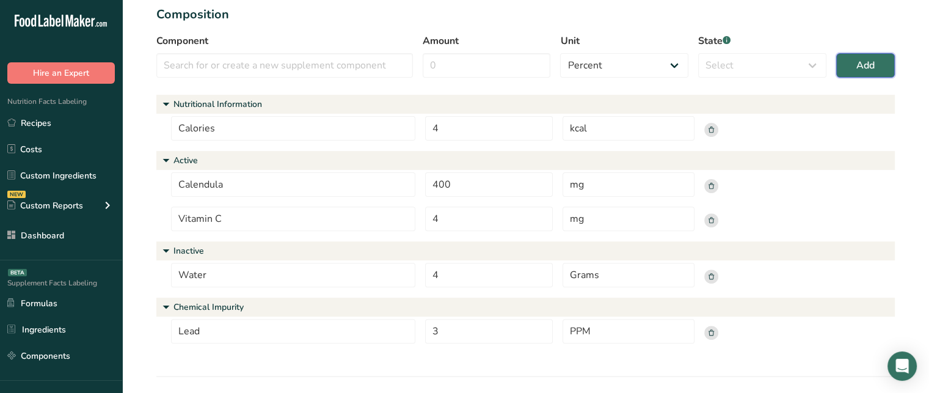
scroll to position [380, 0]
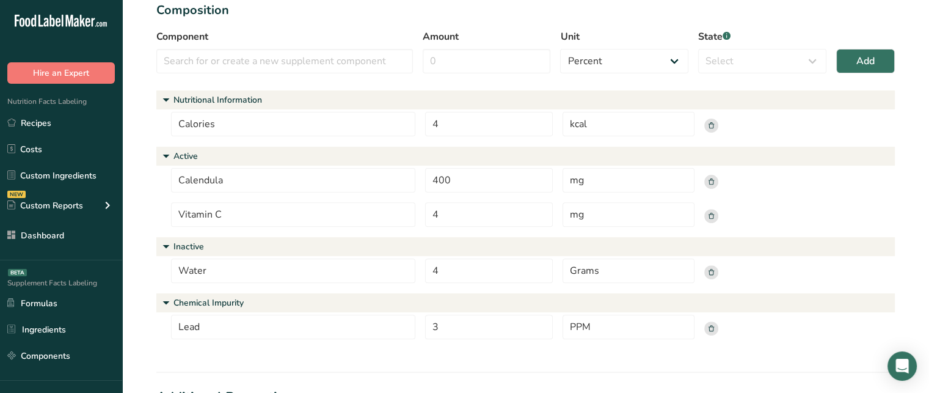
click at [711, 126] on rect at bounding box center [711, 125] width 14 height 14
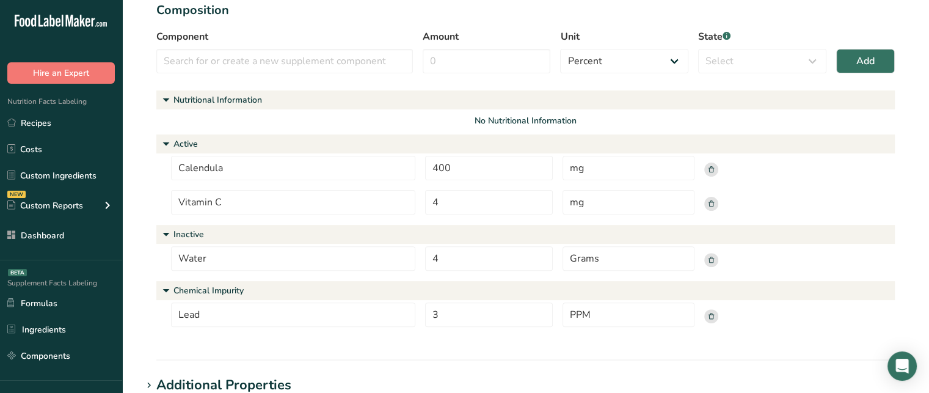
click at [714, 258] on rect at bounding box center [711, 260] width 14 height 14
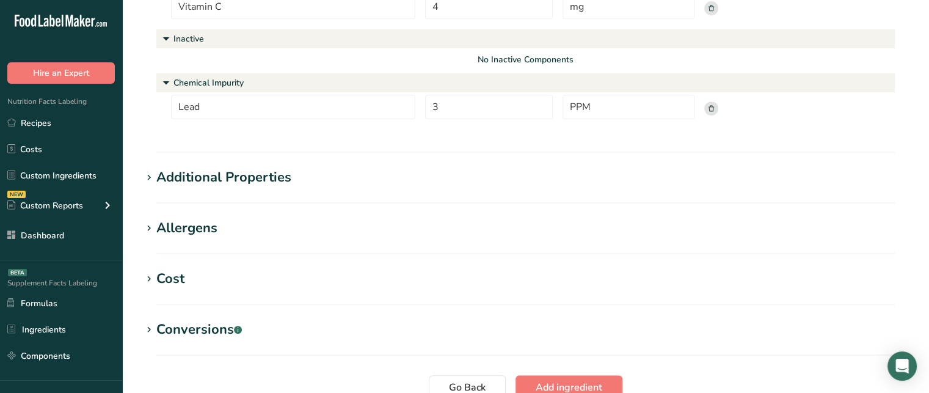
scroll to position [574, 0]
click at [242, 178] on div "Additional Properties" at bounding box center [223, 179] width 135 height 20
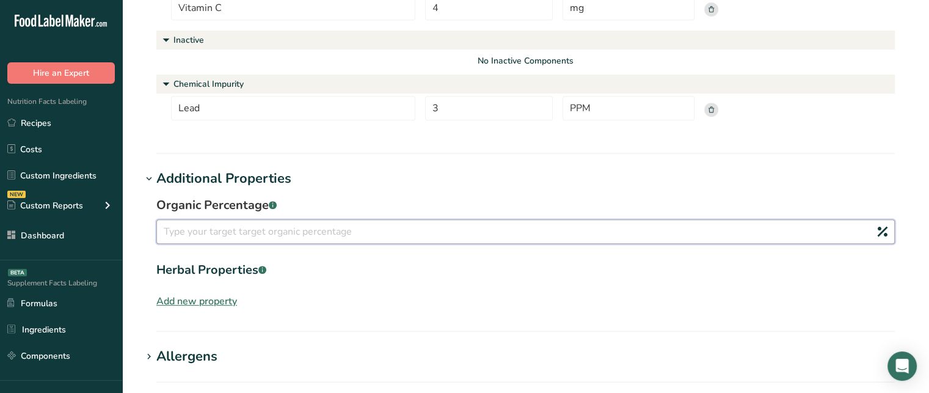
click at [292, 239] on input "number" at bounding box center [525, 231] width 738 height 24
type input "80"
click at [385, 261] on div "Herbal Properties .a-a{fill:#347362;}.b-a{fill:#fff;}" at bounding box center [525, 270] width 738 height 18
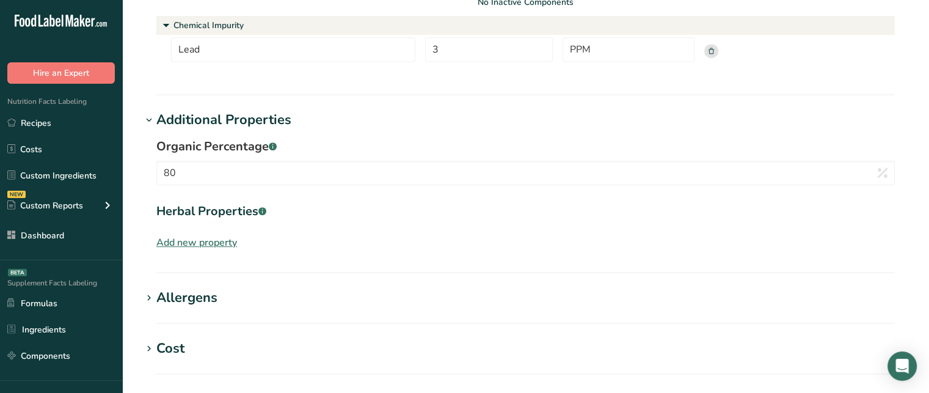
scroll to position [647, 0]
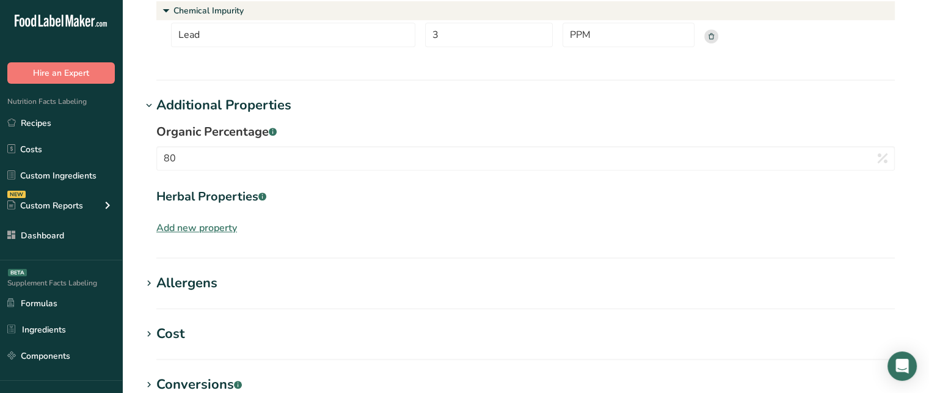
click at [206, 234] on div "Add new property" at bounding box center [196, 227] width 81 height 15
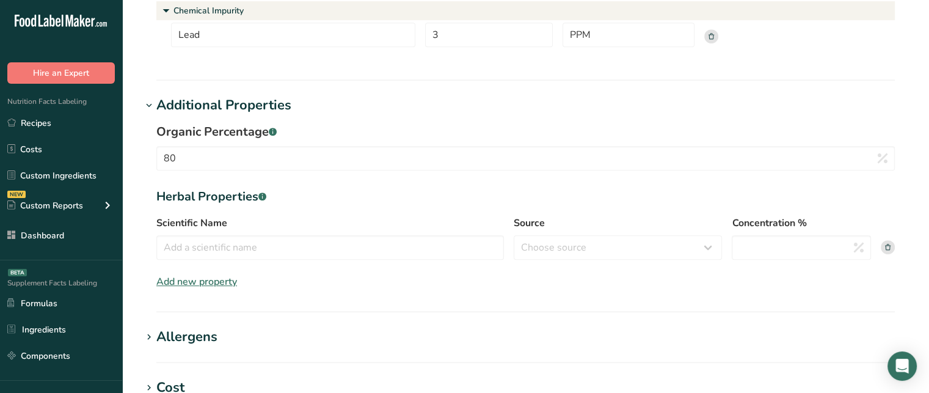
click at [600, 231] on div "Source Choose source root whole resin fruit seed flower [GEOGRAPHIC_DATA] bark …" at bounding box center [617, 238] width 208 height 44
click at [607, 240] on select "Choose source root whole resin fruit seed flower [GEOGRAPHIC_DATA] bark stem oi…" at bounding box center [617, 247] width 208 height 24
click at [404, 236] on input "Scientific Name" at bounding box center [329, 247] width 347 height 24
click at [343, 248] on input "Scientific Name" at bounding box center [329, 247] width 347 height 24
paste input "Calendula officinalis"
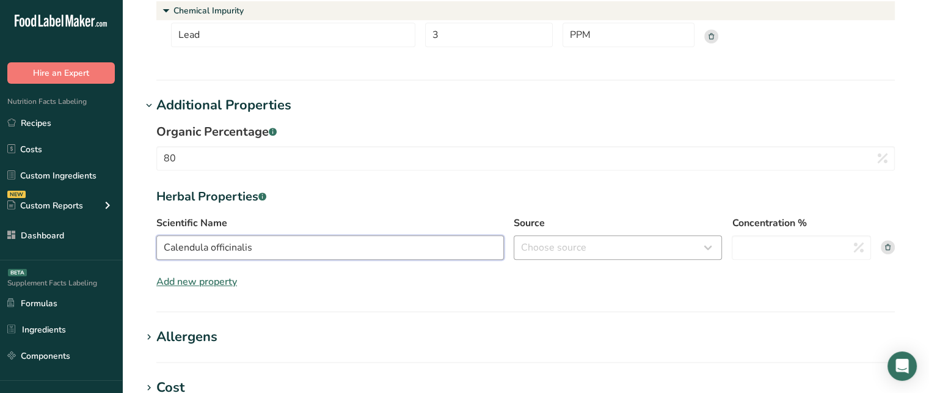
type input "Calendula officinalis"
click at [565, 251] on select "Choose source root whole resin fruit seed flower [GEOGRAPHIC_DATA] bark stem oi…" at bounding box center [617, 247] width 208 height 24
select select "whole"
click at [513, 235] on select "Choose source root whole resin fruit seed flower [GEOGRAPHIC_DATA] bark stem oi…" at bounding box center [617, 247] width 208 height 24
click at [766, 248] on input "Concentration %" at bounding box center [800, 247] width 139 height 24
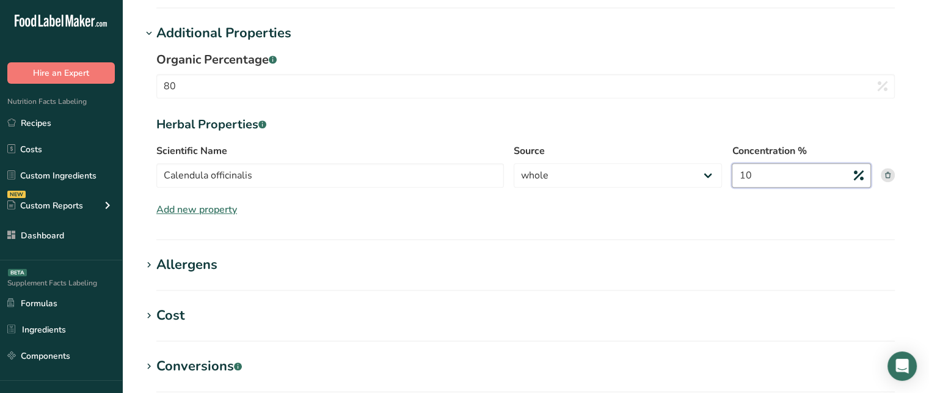
scroll to position [708, 0]
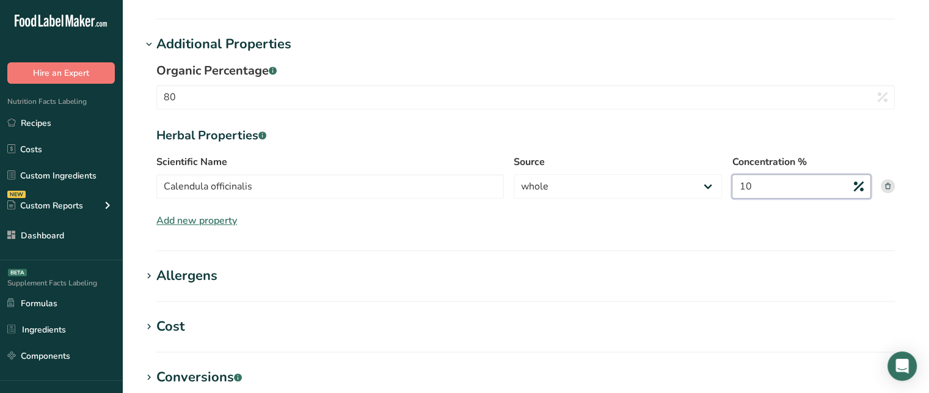
type input "10"
click at [198, 280] on div "Allergens" at bounding box center [186, 276] width 61 height 20
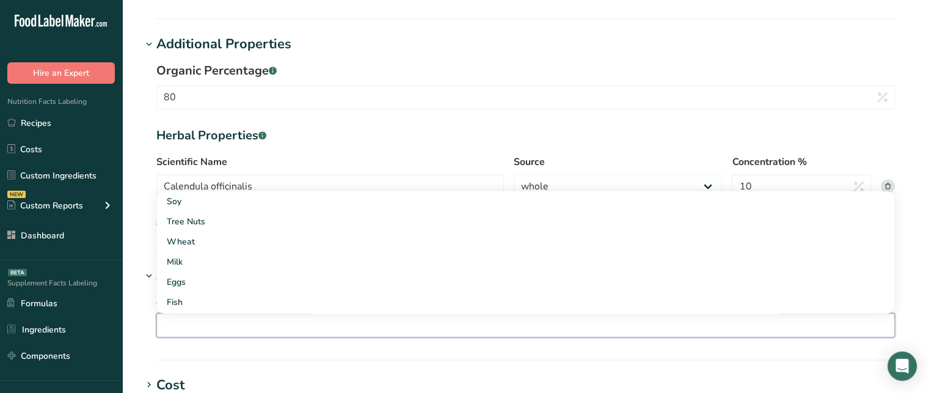
click at [291, 322] on input "text" at bounding box center [525, 325] width 737 height 19
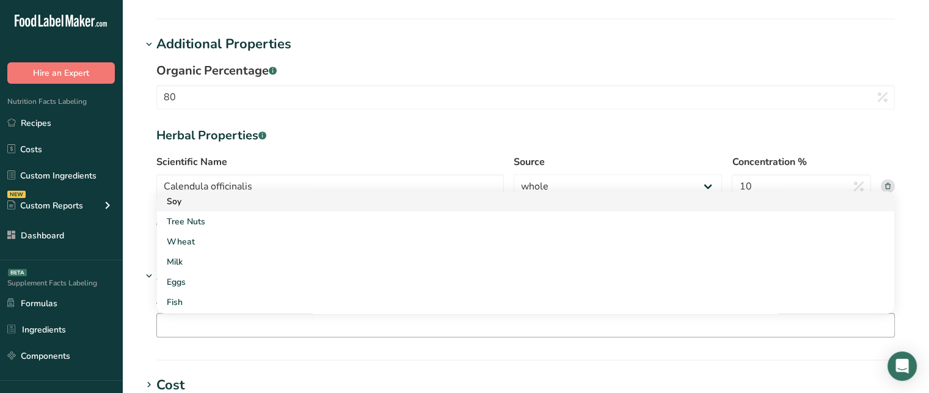
click at [208, 208] on link "Soy" at bounding box center [525, 201] width 737 height 20
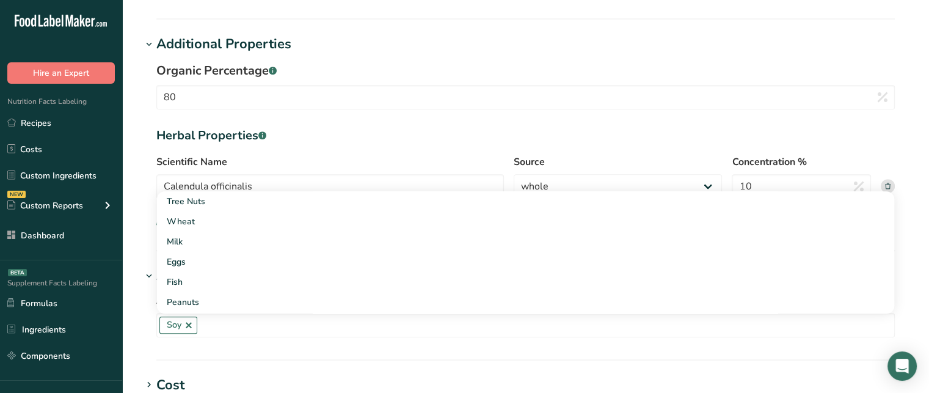
click at [149, 310] on div "Add any known allergens associated with your ingredient Soy Tree Nuts Wheat Mil…" at bounding box center [525, 315] width 767 height 59
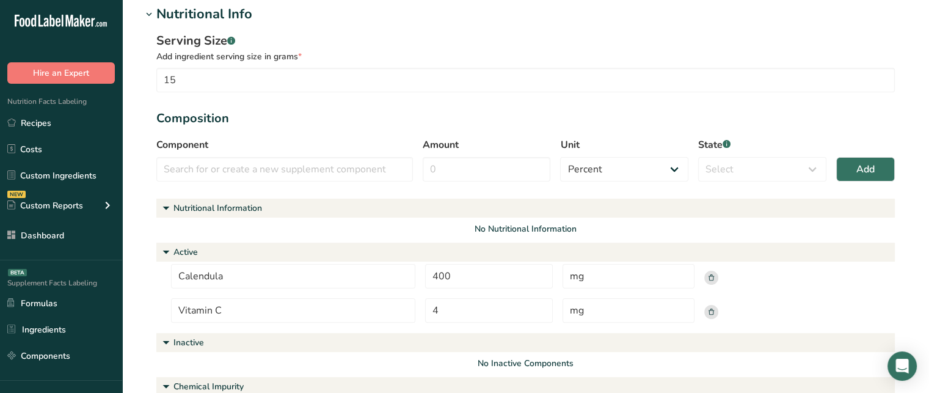
scroll to position [352, 0]
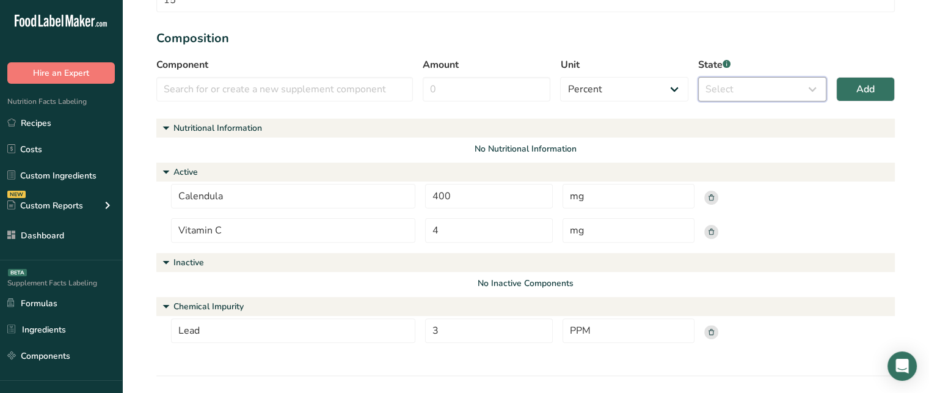
click at [730, 85] on select "Select Active Inactive Chemical Impurity Nutritional Information" at bounding box center [762, 89] width 128 height 24
click at [824, 28] on section "Serving Size .a-a{fill:#347362;}.b-a{fill:#fff;} Add ingredient serving size in…" at bounding box center [525, 152] width 738 height 401
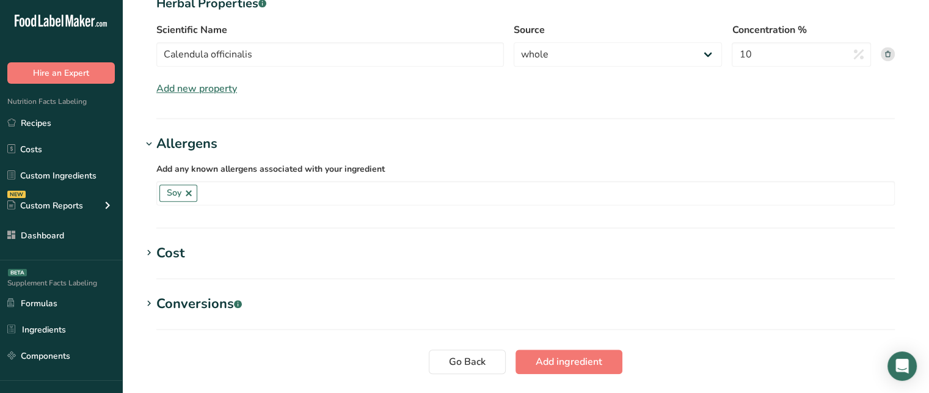
scroll to position [879, 0]
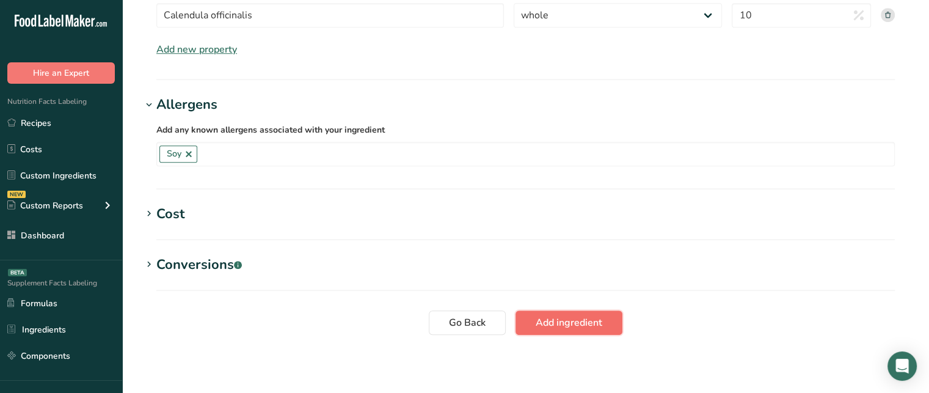
click at [607, 325] on button "Add ingredient" at bounding box center [568, 322] width 107 height 24
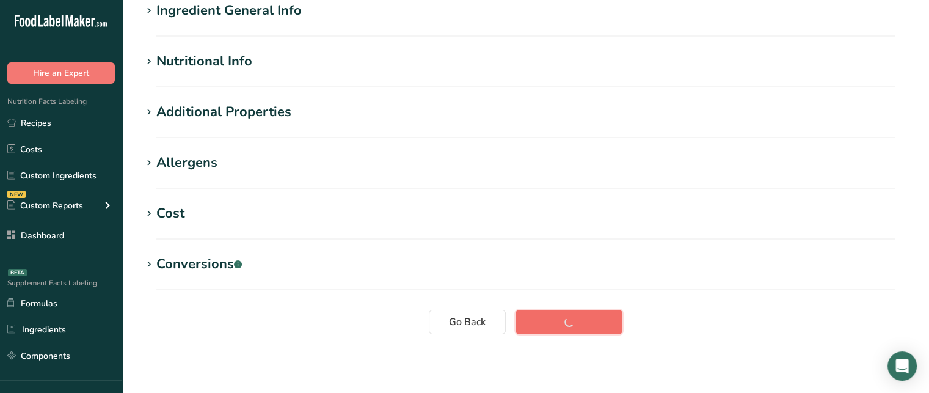
scroll to position [56, 0]
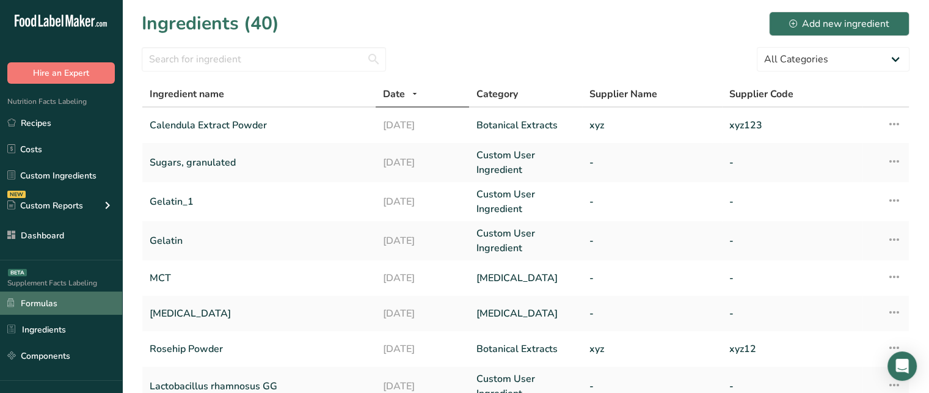
click at [73, 306] on link "Formulas" at bounding box center [61, 302] width 122 height 23
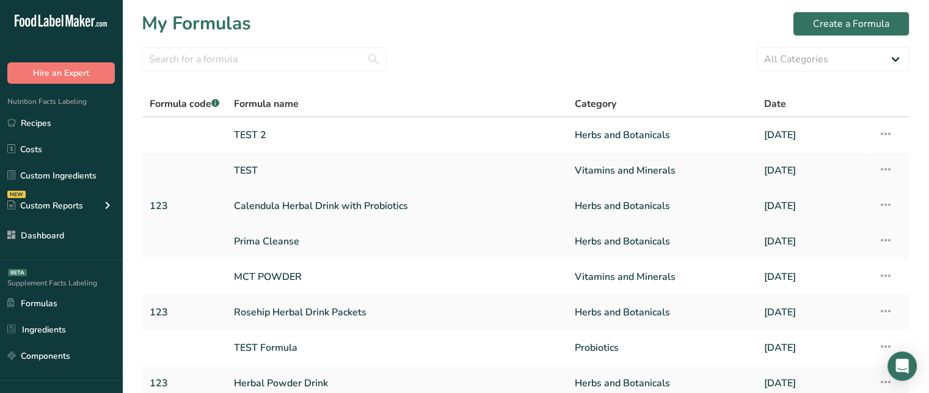
click at [885, 202] on icon at bounding box center [884, 205] width 15 height 22
click at [816, 258] on span "Delete Formula" at bounding box center [808, 261] width 62 height 14
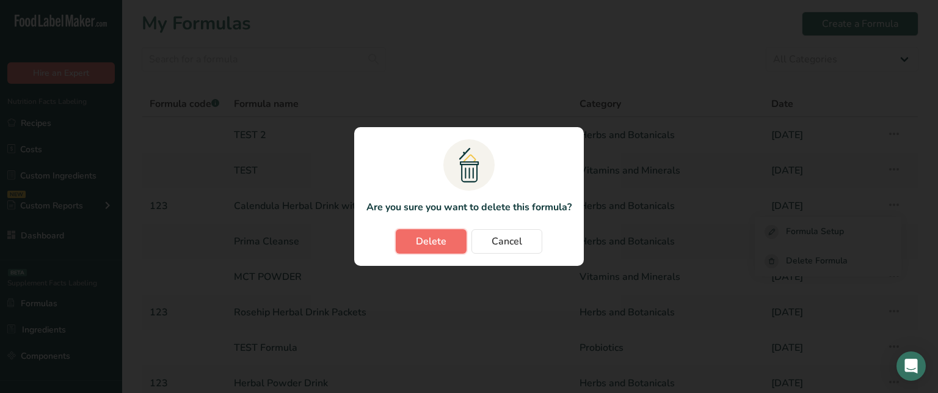
click at [442, 247] on span "Delete" at bounding box center [431, 241] width 31 height 15
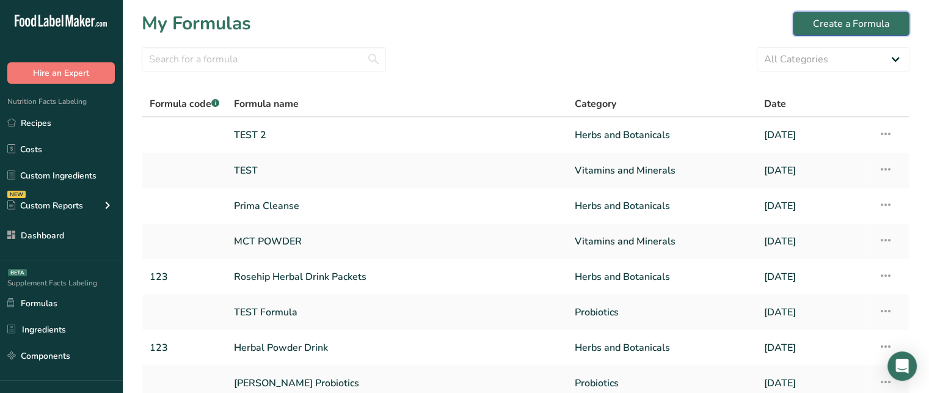
click at [859, 24] on div "Create a Formula" at bounding box center [851, 23] width 76 height 15
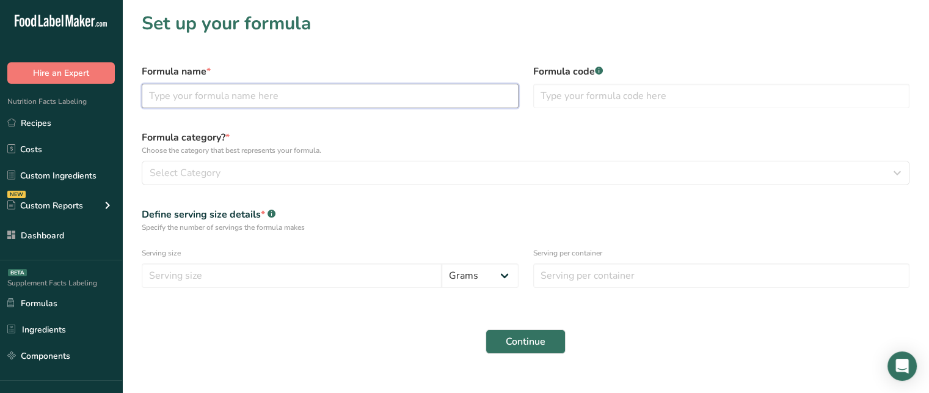
click at [373, 103] on input "text" at bounding box center [330, 96] width 377 height 24
type input "Calendula Herbal Drink with Probiotics"
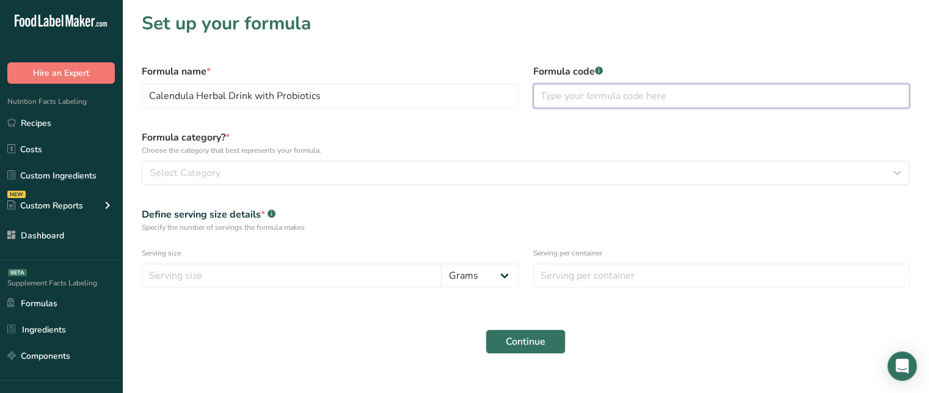
click at [613, 91] on input "text" at bounding box center [721, 96] width 377 height 24
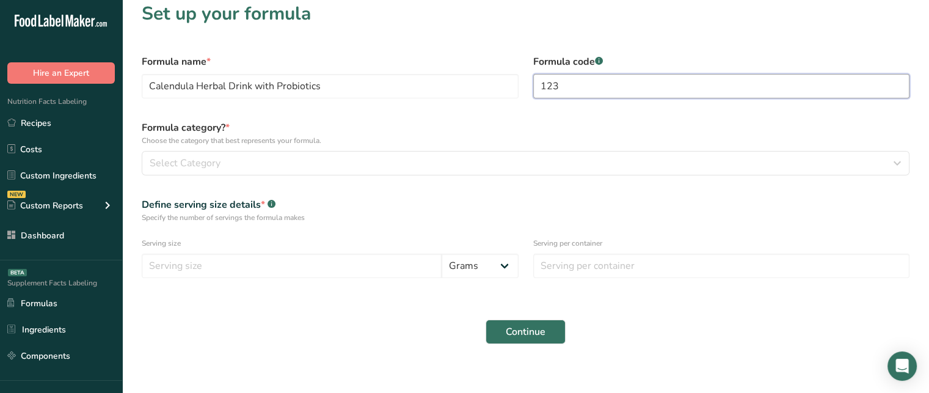
scroll to position [9, 0]
type input "123"
click at [381, 150] on div "Formula category? * Choose the category that best represents your formula. Sele…" at bounding box center [525, 149] width 782 height 70
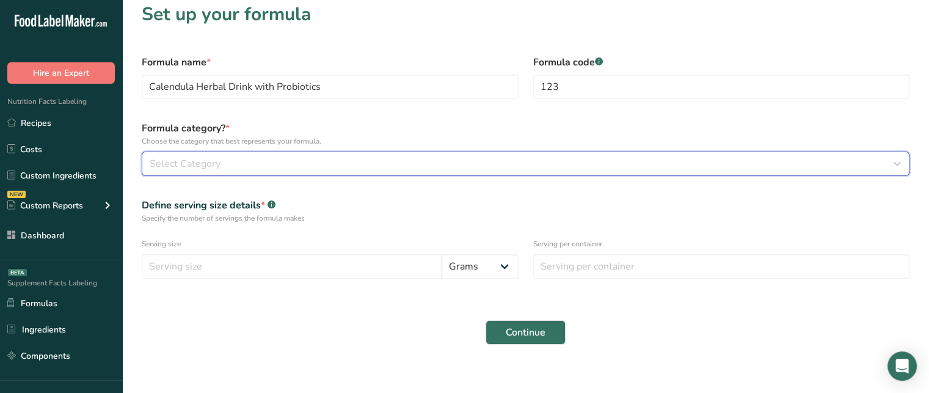
click at [224, 161] on div "Select Category" at bounding box center [522, 163] width 744 height 15
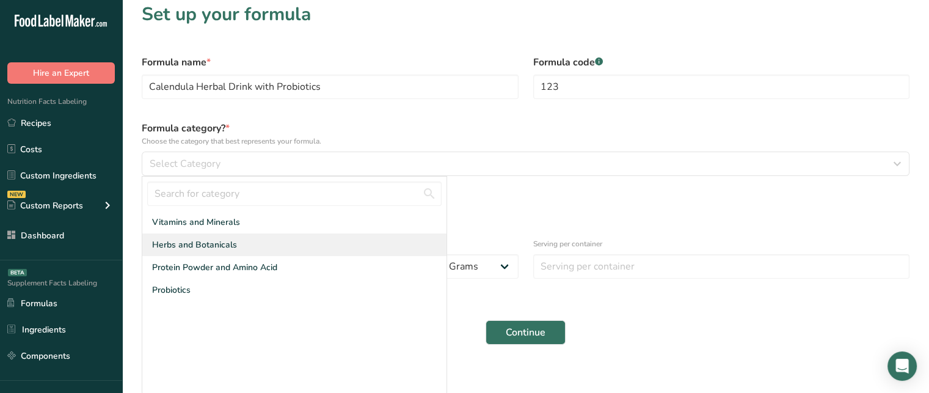
click at [211, 245] on span "Herbs and Botanicals" at bounding box center [194, 244] width 85 height 13
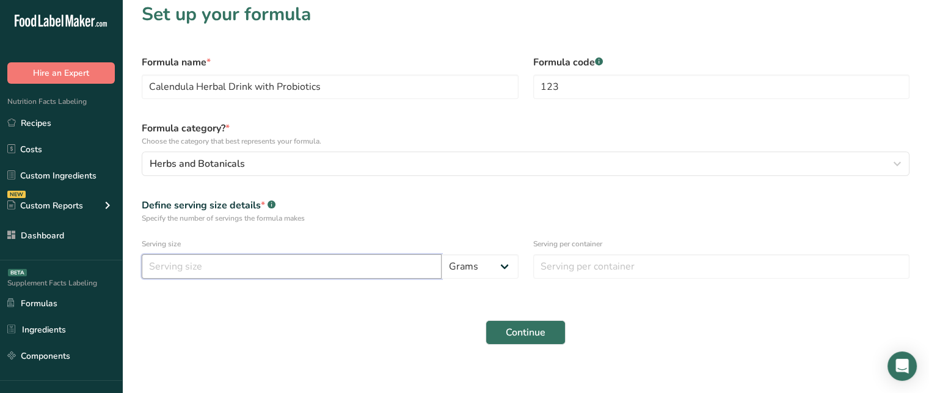
click at [231, 267] on input "number" at bounding box center [292, 266] width 300 height 24
type input "15"
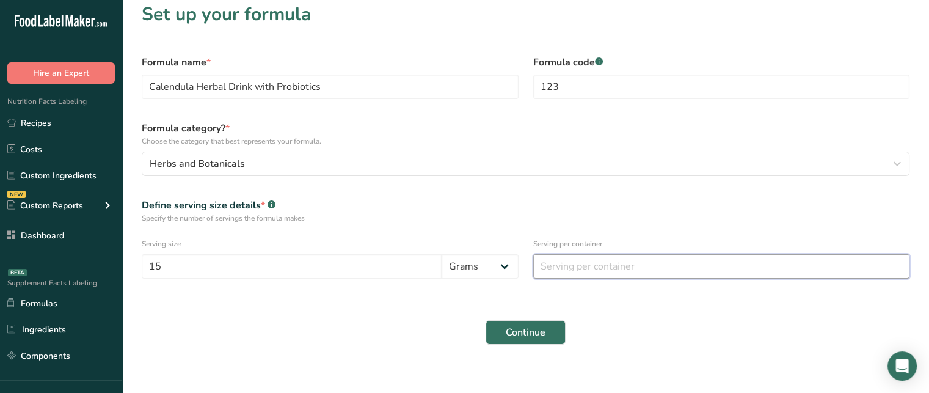
click at [566, 270] on input "number" at bounding box center [721, 266] width 377 height 24
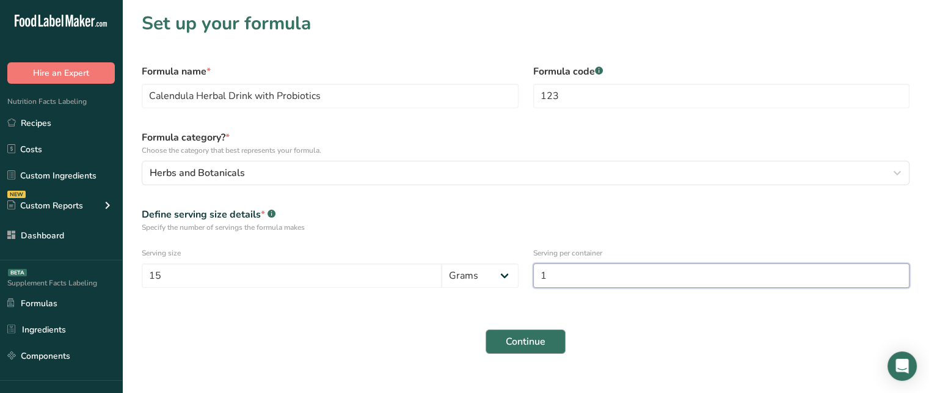
type input "1"
click at [547, 339] on button "Continue" at bounding box center [525, 341] width 80 height 24
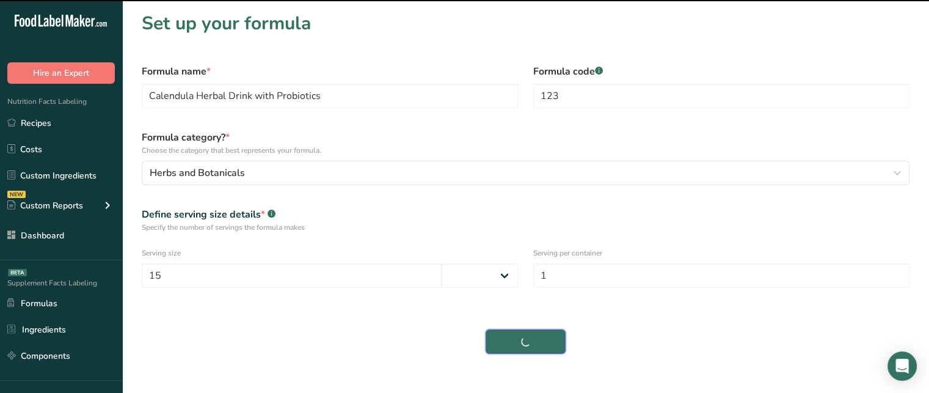
select select
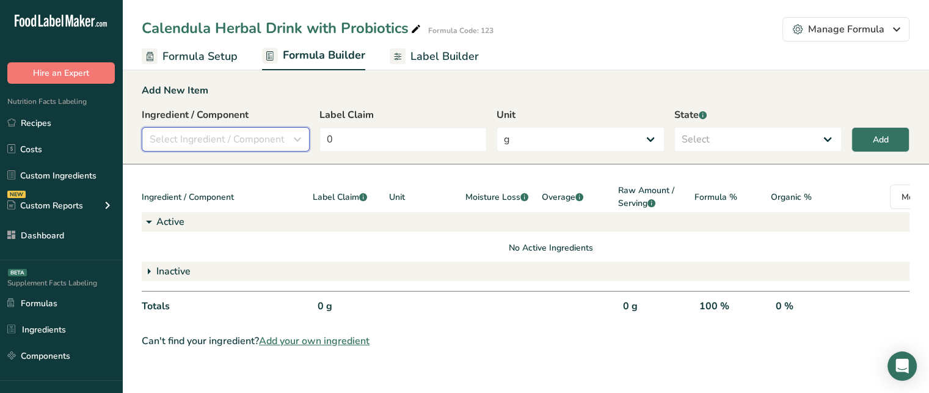
click at [259, 139] on span "Select Ingredient / Component" at bounding box center [217, 139] width 135 height 15
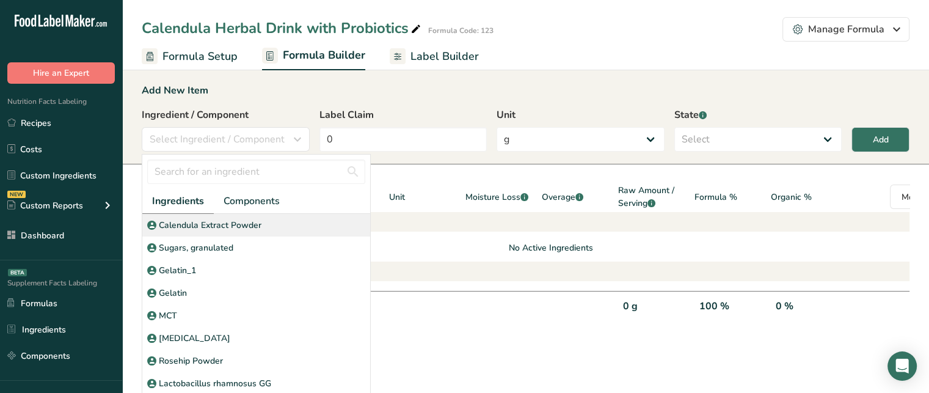
click at [236, 223] on p "Calendula Extract Powder" at bounding box center [210, 225] width 103 height 13
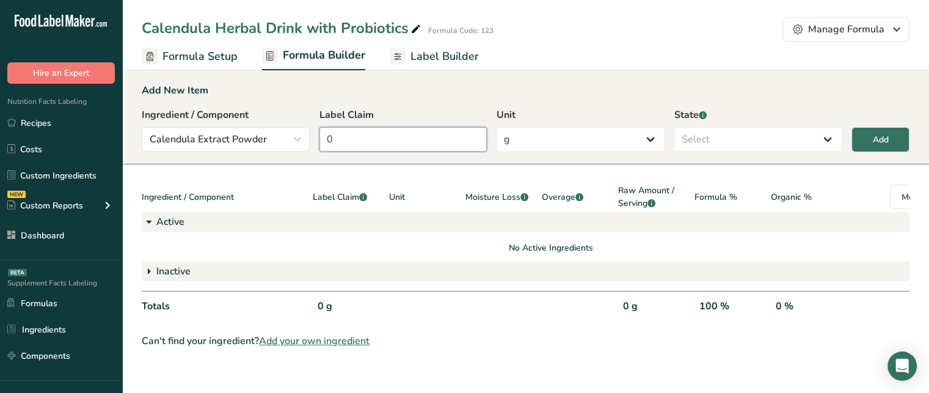
click at [391, 136] on input "0" at bounding box center [403, 139] width 168 height 24
type input "7.5"
click at [544, 139] on select "g Kilograms mg Oz Pound PPM B CFU mcg µg kcal kJ" at bounding box center [580, 139] width 168 height 24
click at [496, 127] on select "g Kilograms mg Oz Pound PPM B CFU mcg µg kcal kJ" at bounding box center [580, 139] width 168 height 24
click at [705, 143] on select "Select Active Inactive" at bounding box center [758, 139] width 168 height 24
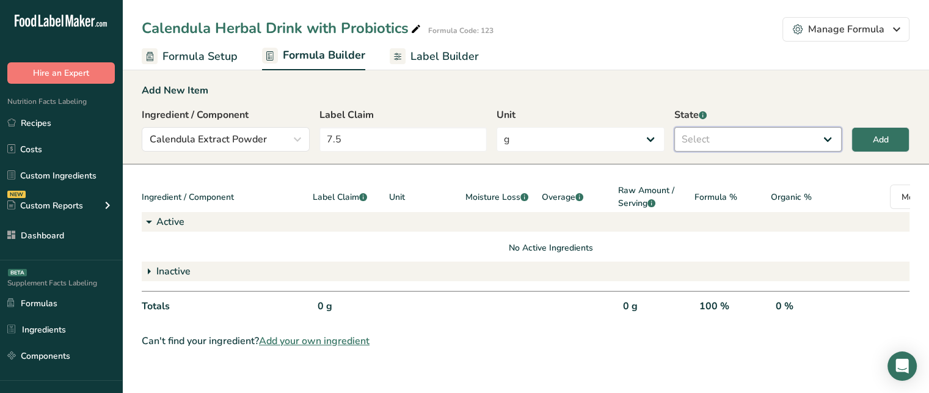
select select "active"
click at [674, 127] on select "Select Active Inactive" at bounding box center [758, 139] width 168 height 24
click at [894, 142] on button "Add" at bounding box center [880, 139] width 58 height 25
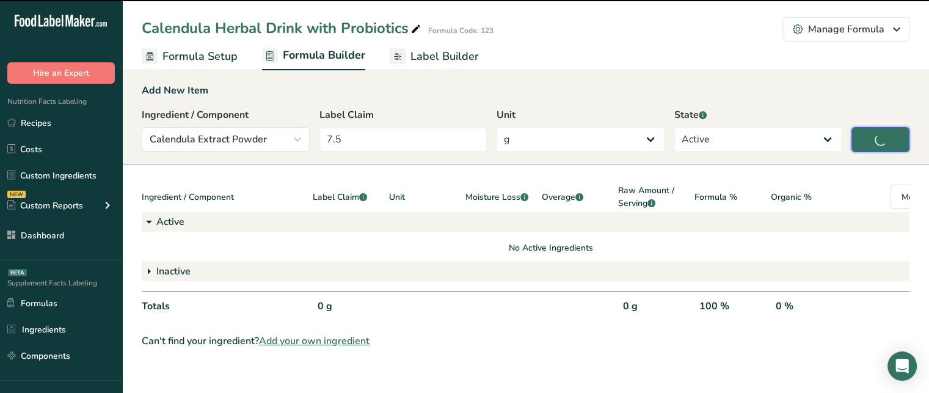
type input "0"
select select
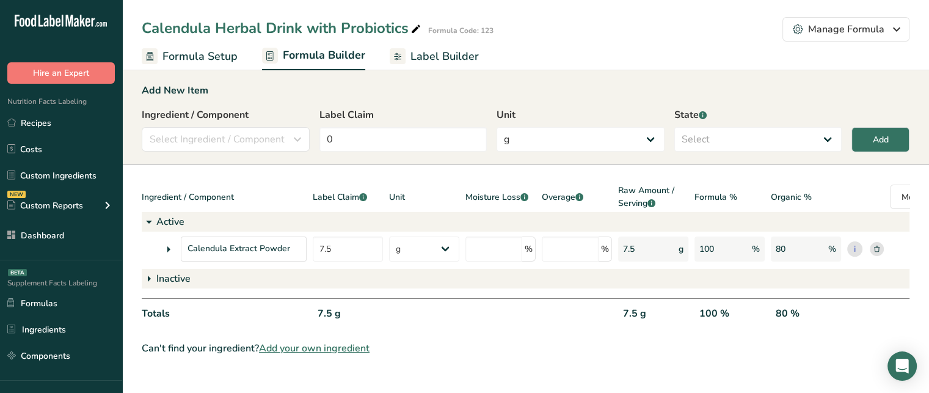
click at [145, 247] on div "Calendula Extract Powder" at bounding box center [224, 248] width 165 height 25
click at [167, 250] on icon at bounding box center [168, 249] width 15 height 22
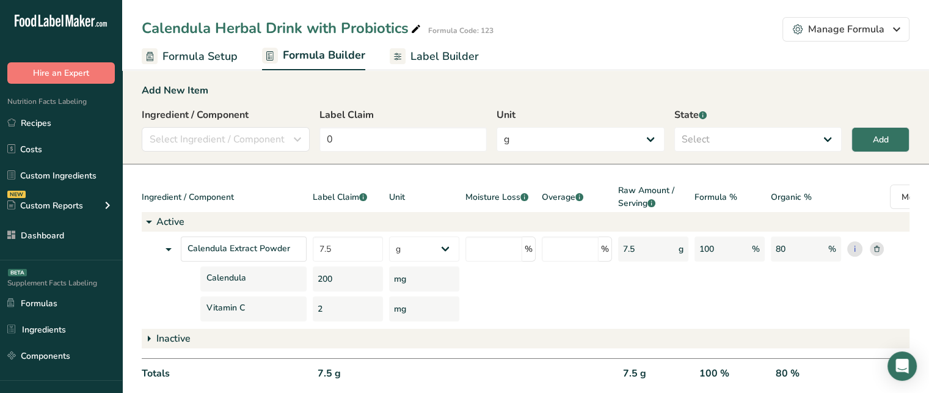
drag, startPoint x: 314, startPoint y: 280, endPoint x: 356, endPoint y: 280, distance: 42.1
click at [356, 280] on div "200" at bounding box center [348, 278] width 70 height 25
drag, startPoint x: 334, startPoint y: 305, endPoint x: 313, endPoint y: 307, distance: 20.9
click at [313, 307] on div "2" at bounding box center [348, 308] width 70 height 25
click at [345, 305] on div "2" at bounding box center [348, 308] width 70 height 25
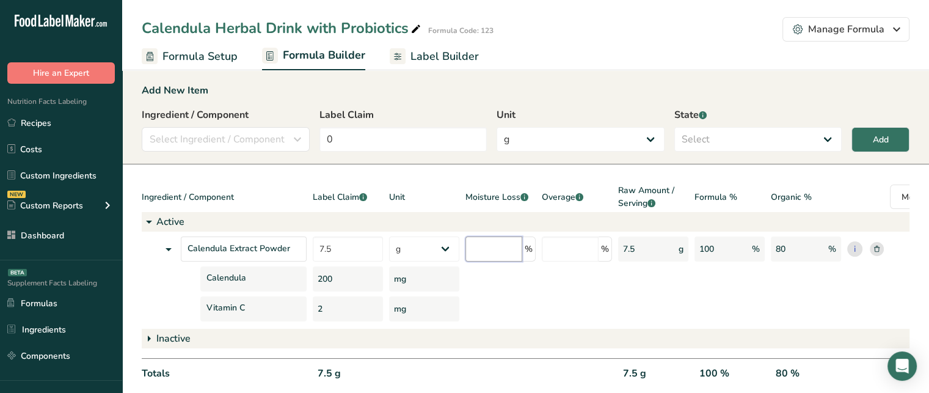
click at [507, 241] on input "number" at bounding box center [493, 248] width 57 height 25
type input "3"
click at [623, 245] on div "7.732 g" at bounding box center [653, 248] width 70 height 25
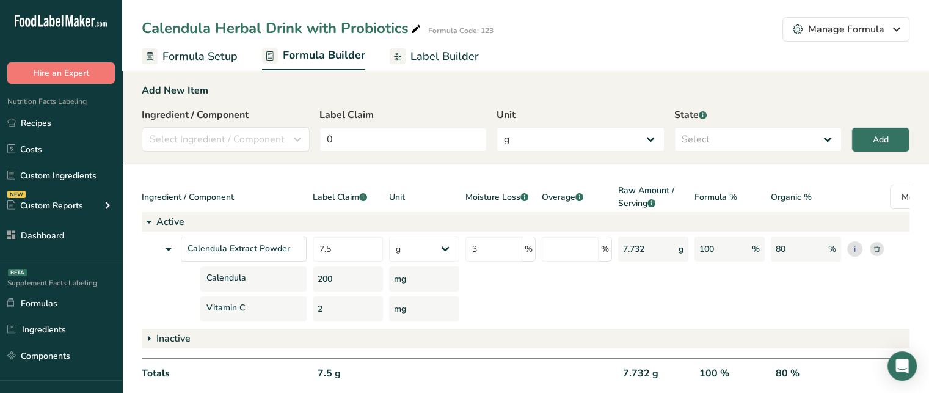
click at [333, 279] on div "200" at bounding box center [348, 278] width 70 height 25
click at [642, 249] on div "7.732 g" at bounding box center [653, 248] width 70 height 25
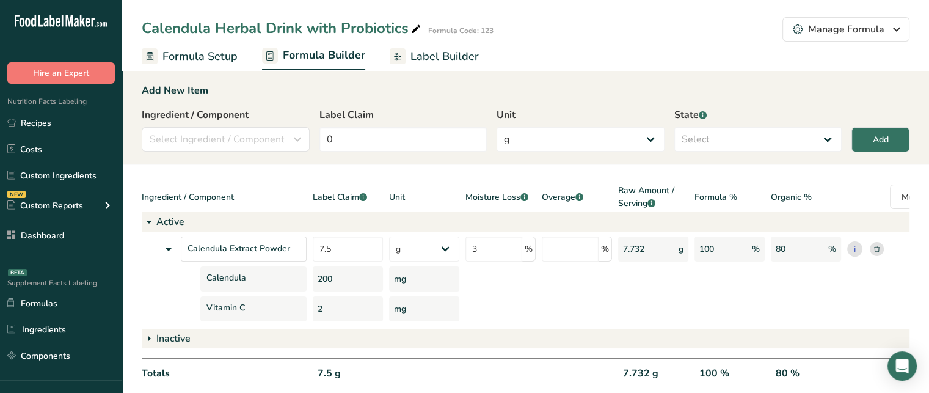
click at [642, 249] on div "7.732 g" at bounding box center [653, 248] width 70 height 25
click at [325, 275] on div "200" at bounding box center [348, 278] width 70 height 25
click at [580, 251] on input "number" at bounding box center [570, 248] width 57 height 25
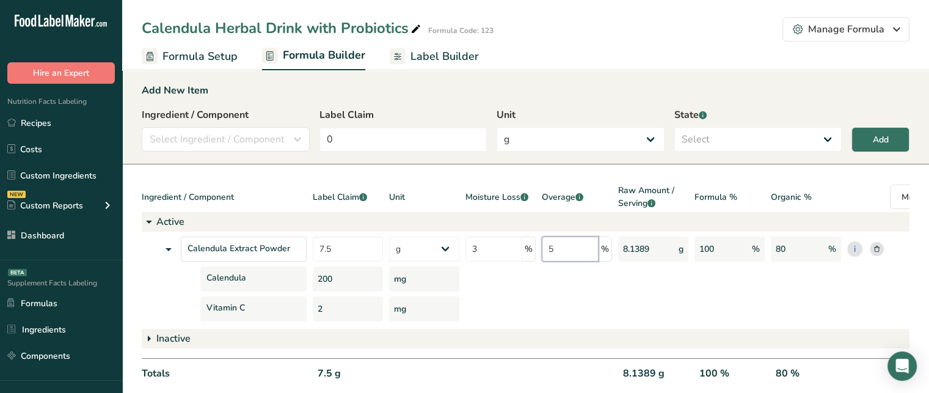
type input "5"
click at [335, 280] on div "200" at bounding box center [348, 278] width 70 height 25
click at [637, 248] on div "8.1389 g" at bounding box center [653, 248] width 70 height 25
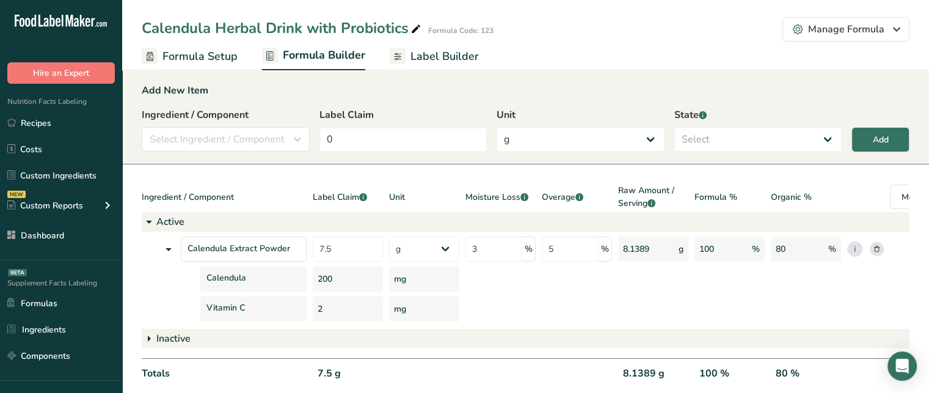
click at [637, 248] on div "8.1389 g" at bounding box center [653, 248] width 70 height 25
click at [332, 274] on div "200" at bounding box center [348, 278] width 70 height 25
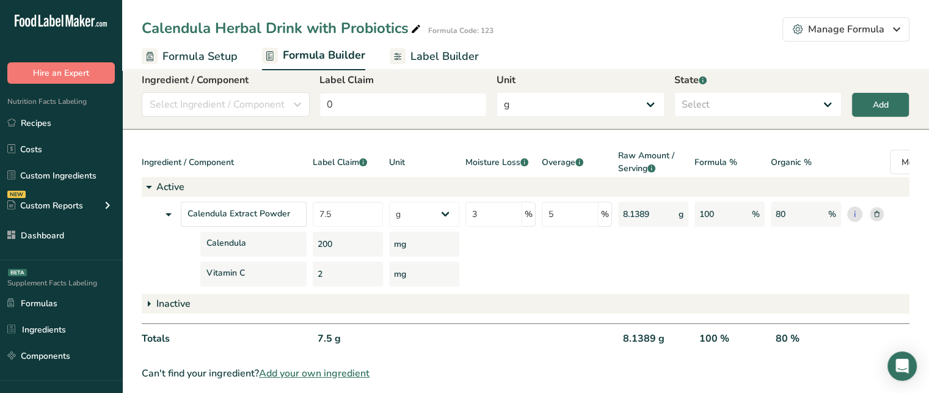
scroll to position [51, 0]
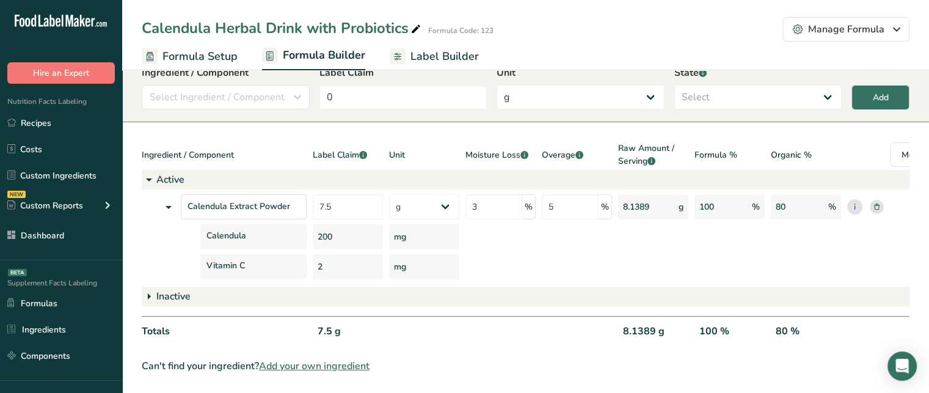
drag, startPoint x: 573, startPoint y: 388, endPoint x: 625, endPoint y: 382, distance: 52.3
click at [625, 382] on section "Add New Item Ingredient / Component Select Ingredient / Component Ingredients C…" at bounding box center [525, 206] width 807 height 371
click at [607, 324] on div at bounding box center [577, 336] width 70 height 25
click at [321, 324] on div "7.5 g" at bounding box center [348, 336] width 70 height 25
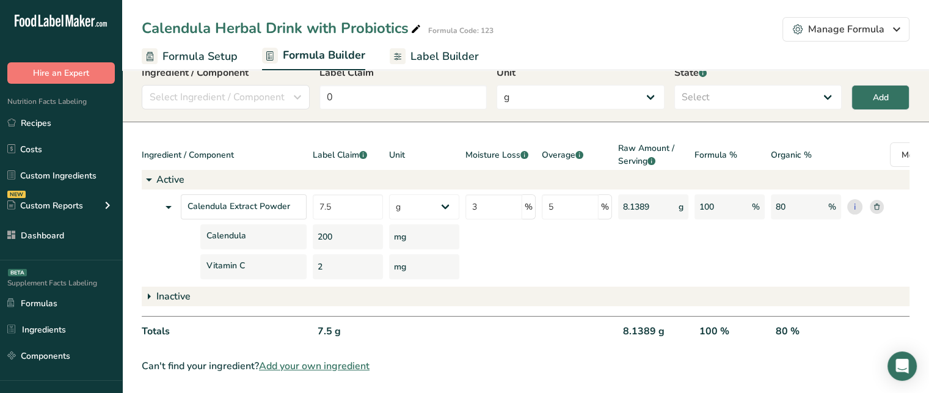
click at [321, 324] on div "7.5 g" at bounding box center [348, 336] width 70 height 25
click at [652, 324] on div "8.1389 g" at bounding box center [653, 336] width 70 height 25
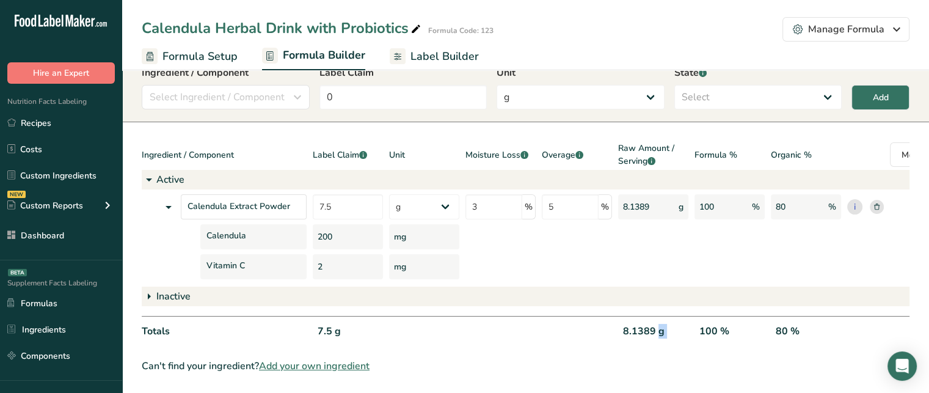
click at [652, 324] on div "8.1389 g" at bounding box center [653, 336] width 70 height 25
click at [782, 324] on div "80 %" at bounding box center [806, 336] width 70 height 25
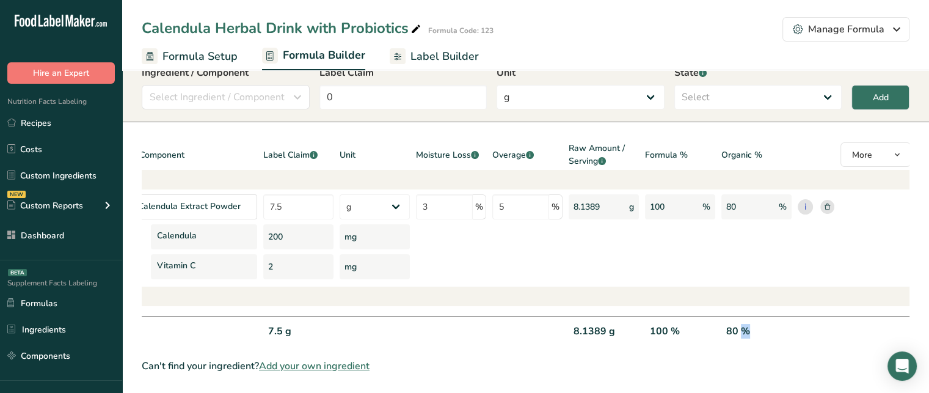
scroll to position [0, 51]
click at [899, 147] on icon "button" at bounding box center [896, 154] width 10 height 15
click at [801, 200] on span at bounding box center [801, 204] width 9 height 9
click at [801, 194] on input "Lead" at bounding box center [801, 204] width 8 height 25
click at [815, 328] on div "1.5 PPM" at bounding box center [831, 336] width 70 height 25
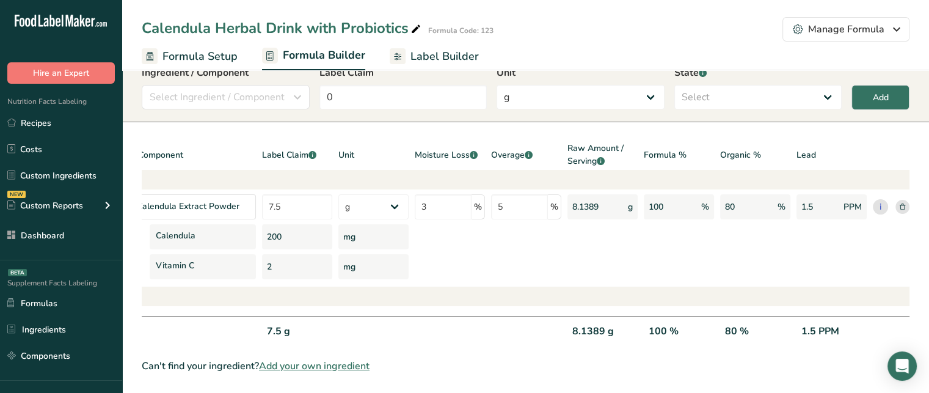
click at [814, 324] on div "1.5 PPM" at bounding box center [831, 336] width 70 height 25
click at [803, 146] on div "Lead" at bounding box center [831, 156] width 70 height 28
drag, startPoint x: 656, startPoint y: 349, endPoint x: 576, endPoint y: 348, distance: 79.4
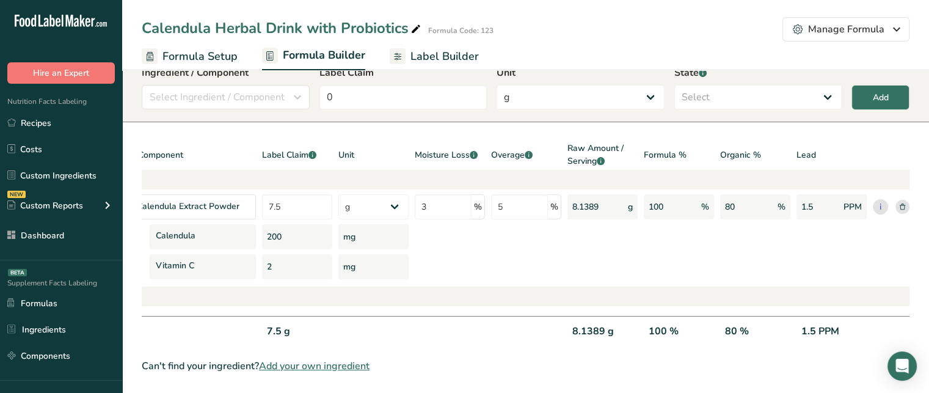
click at [576, 348] on section "Add New Item Ingredient / Component Select Ingredient / Component Ingredients C…" at bounding box center [525, 206] width 807 height 371
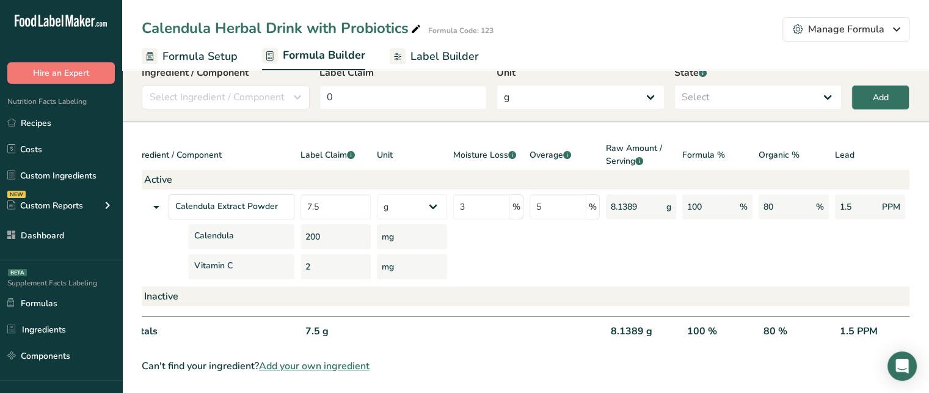
scroll to position [0, 0]
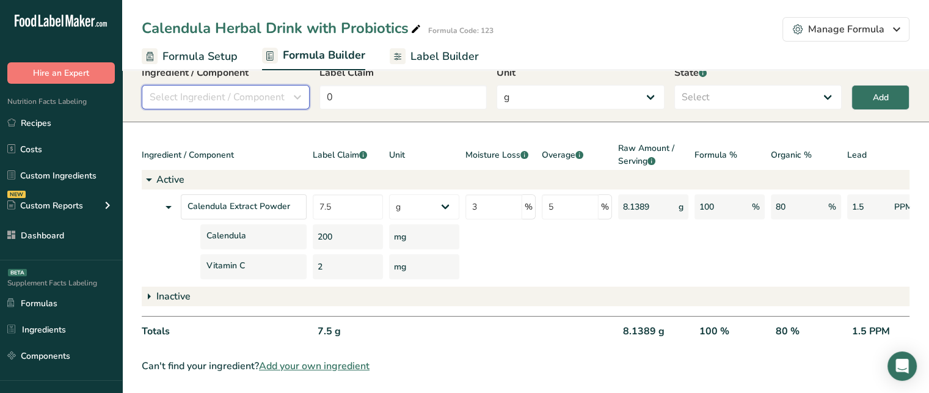
click at [265, 90] on span "Select Ingredient / Component" at bounding box center [217, 97] width 135 height 15
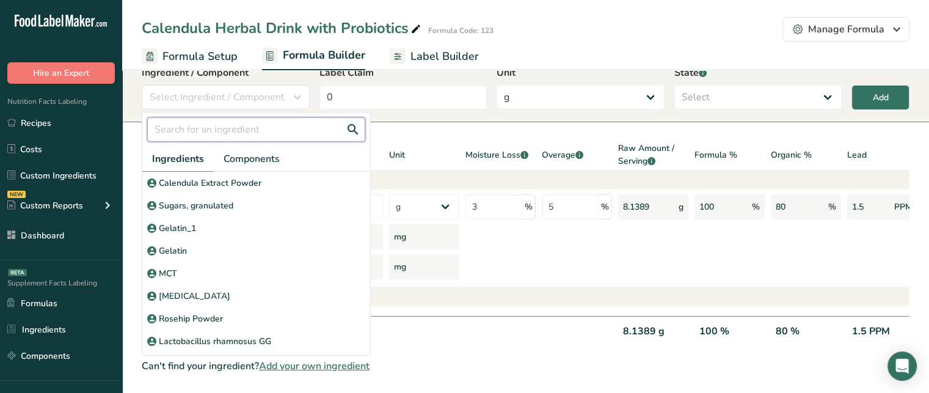
click at [270, 124] on input "text" at bounding box center [256, 129] width 218 height 24
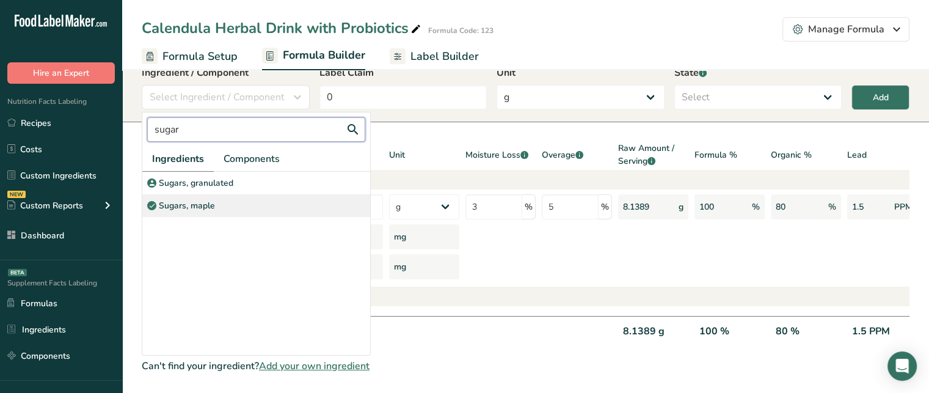
type input "sugar"
click at [228, 194] on div "Sugars, maple" at bounding box center [256, 205] width 228 height 23
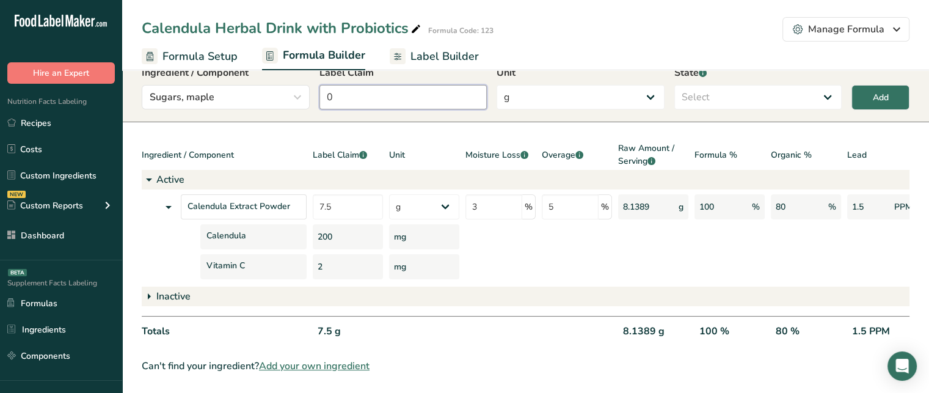
click at [383, 85] on input "0" at bounding box center [403, 97] width 168 height 24
type input "3.5"
click at [739, 85] on select "Select Active Inactive" at bounding box center [758, 97] width 168 height 24
select select "inactive"
click at [674, 85] on select "Select Active Inactive" at bounding box center [758, 97] width 168 height 24
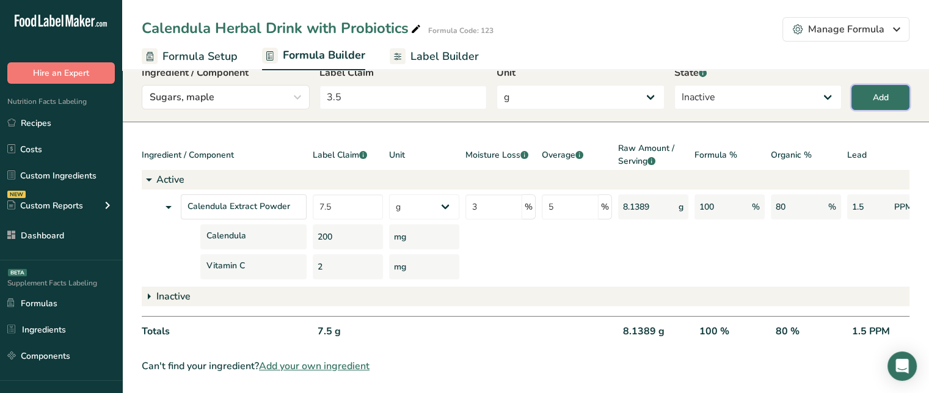
click at [876, 93] on div "Add" at bounding box center [880, 97] width 16 height 13
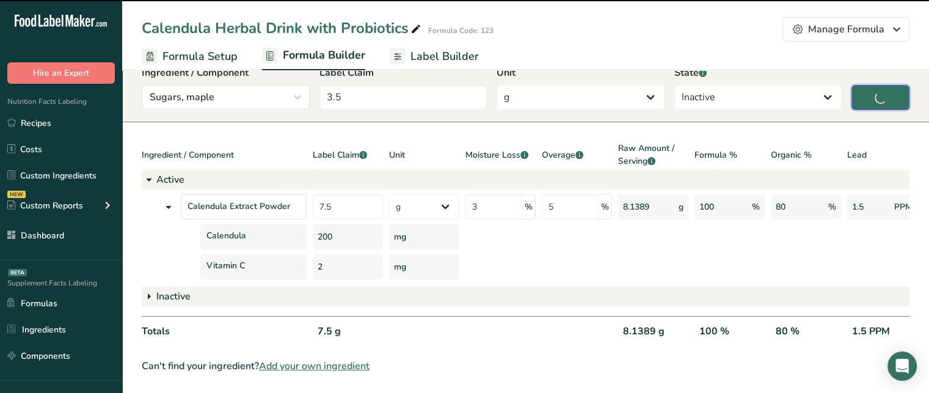
type input "0"
select select
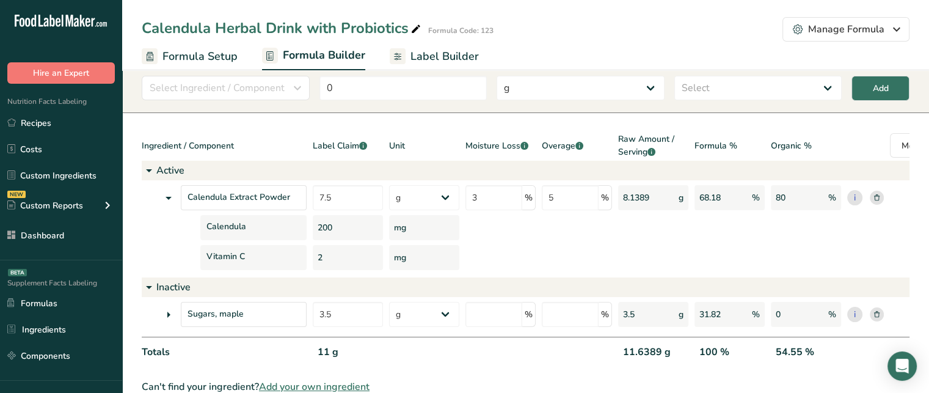
click at [165, 310] on icon at bounding box center [168, 314] width 15 height 22
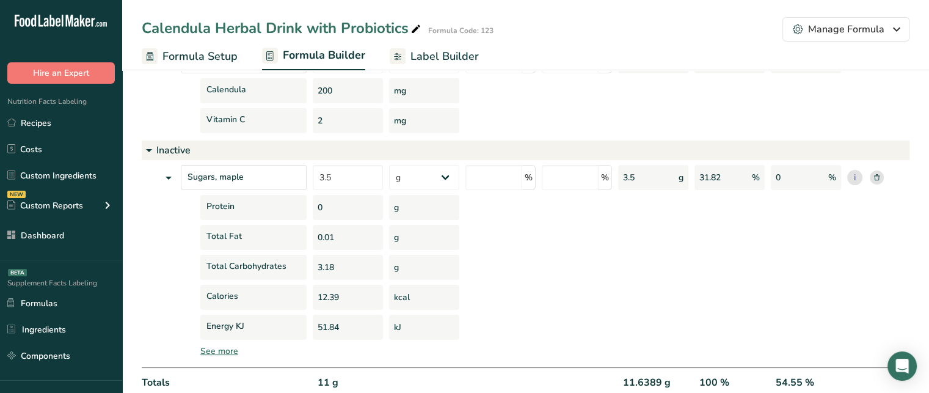
scroll to position [188, 0]
click at [584, 274] on div at bounding box center [577, 267] width 70 height 25
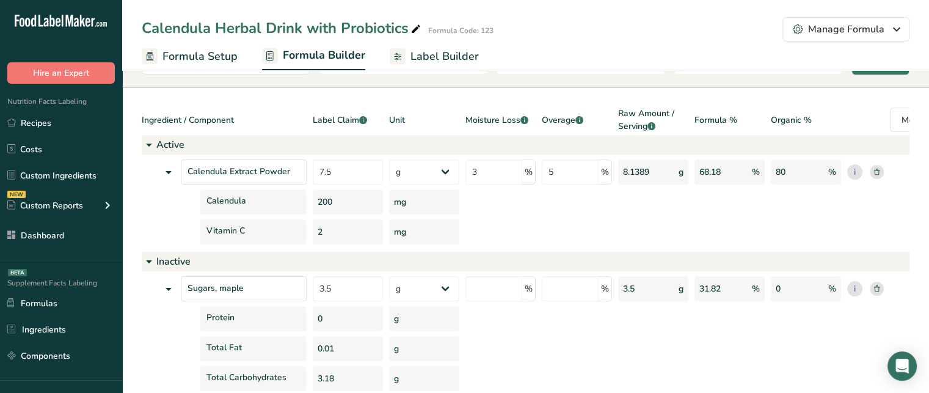
scroll to position [76, 0]
click at [169, 293] on icon at bounding box center [168, 290] width 15 height 22
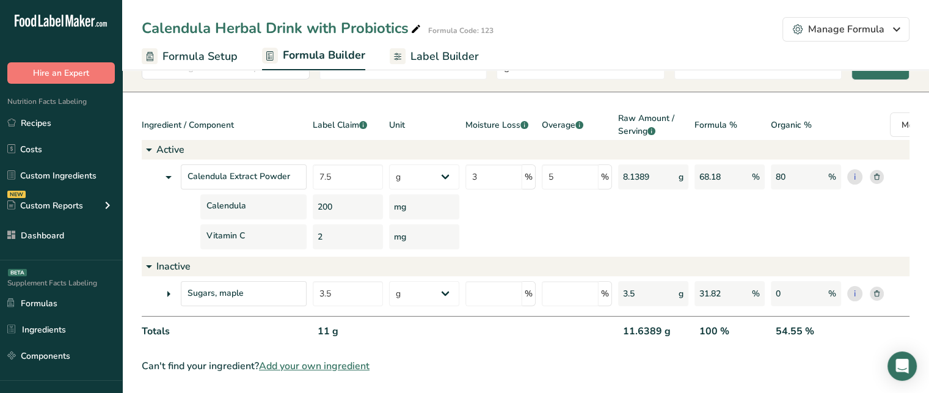
click at [165, 169] on icon at bounding box center [168, 177] width 15 height 22
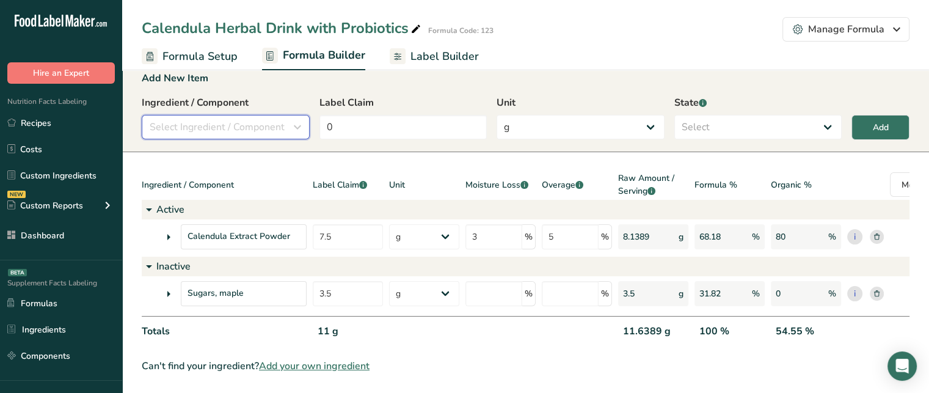
click at [212, 120] on span "Select Ingredient / Component" at bounding box center [217, 127] width 135 height 15
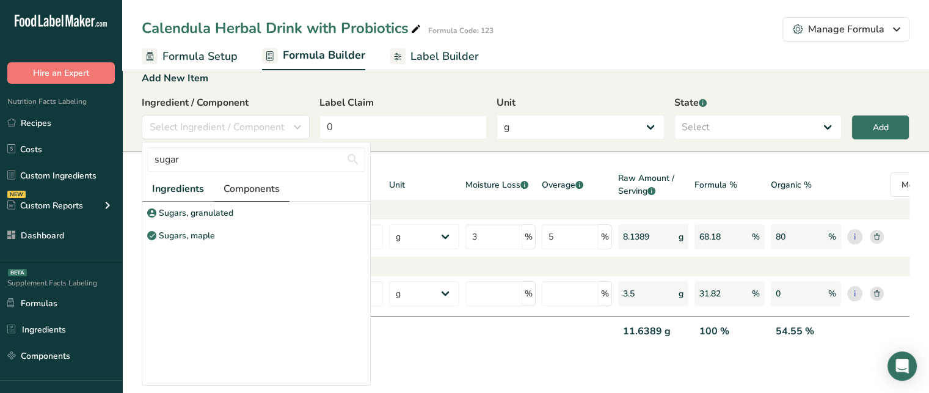
click at [257, 181] on span "Components" at bounding box center [251, 188] width 56 height 15
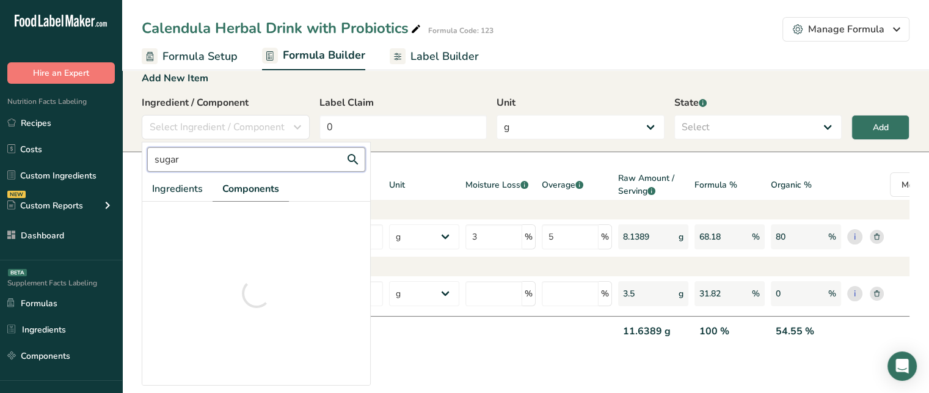
click at [238, 158] on input "sugar" at bounding box center [256, 159] width 218 height 24
type input "s"
type input "magn"
click at [229, 207] on div "Magnesium" at bounding box center [256, 212] width 228 height 23
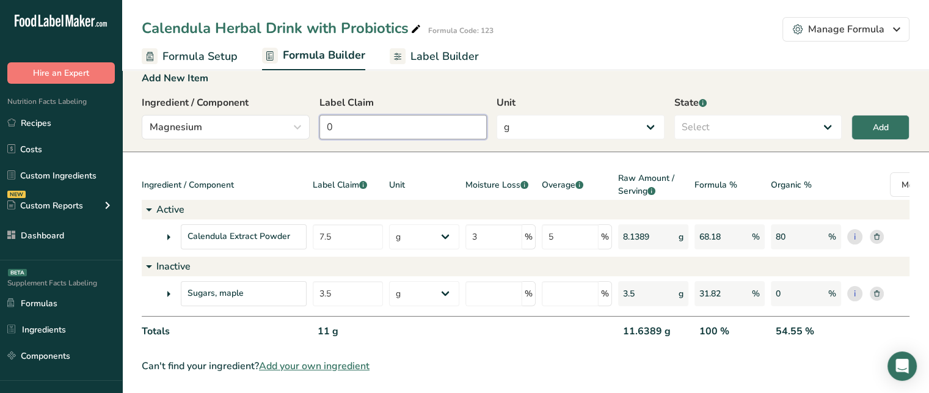
click at [350, 115] on input "0" at bounding box center [403, 127] width 168 height 24
type input "2"
click at [579, 117] on select "g Kilograms mg Oz Pound PPM B CFU mcg µg kcal kJ" at bounding box center [580, 127] width 168 height 24
select select "2"
click at [496, 115] on select "g Kilograms mg Oz Pound PPM B CFU mcg µg kcal kJ" at bounding box center [580, 127] width 168 height 24
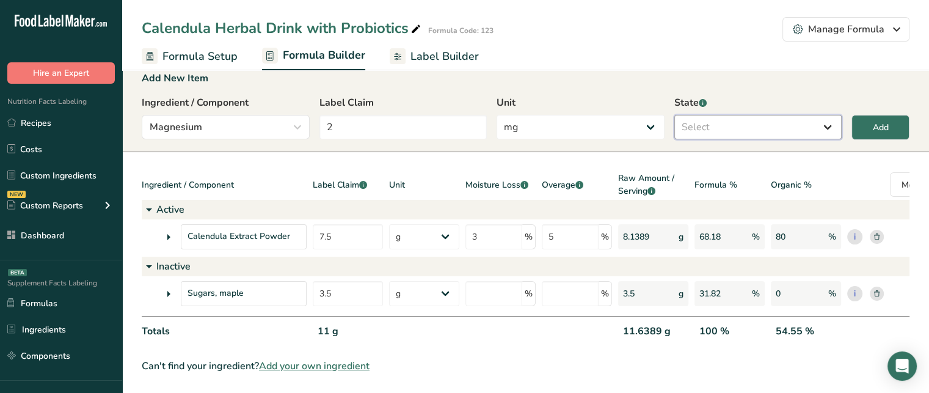
click at [771, 120] on select "Select Active Inactive" at bounding box center [758, 127] width 168 height 24
select select "active"
click at [674, 115] on select "Select Active Inactive" at bounding box center [758, 127] width 168 height 24
click at [882, 121] on div "Add" at bounding box center [880, 127] width 16 height 13
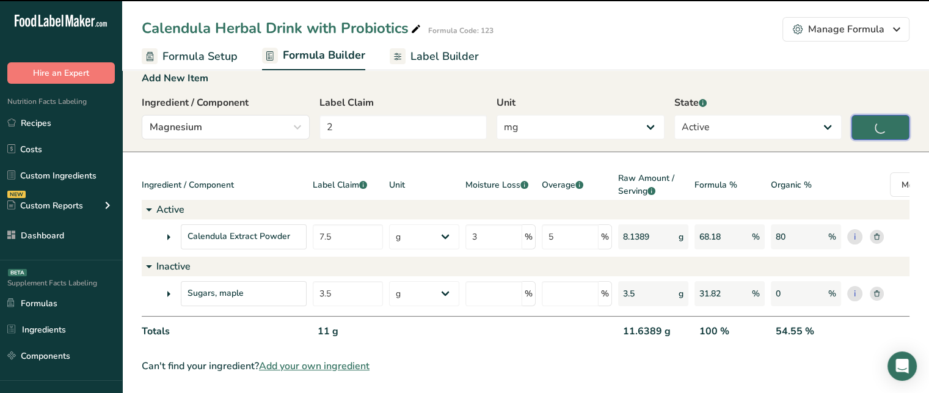
type input "0"
select select "0"
select select
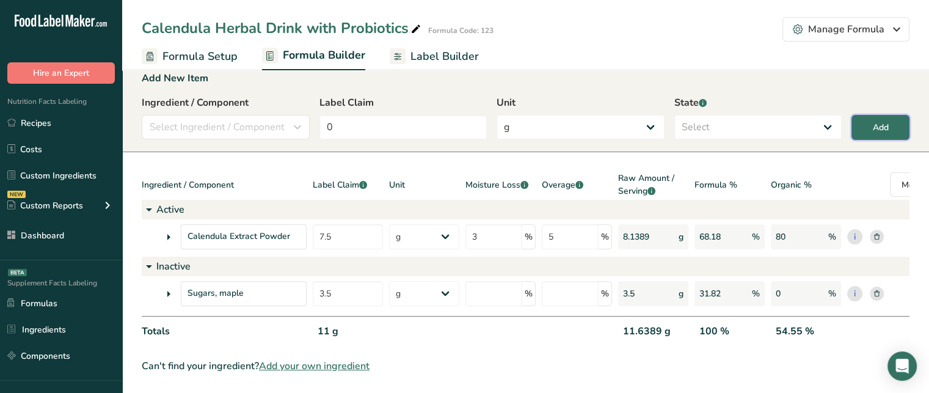
select select "2"
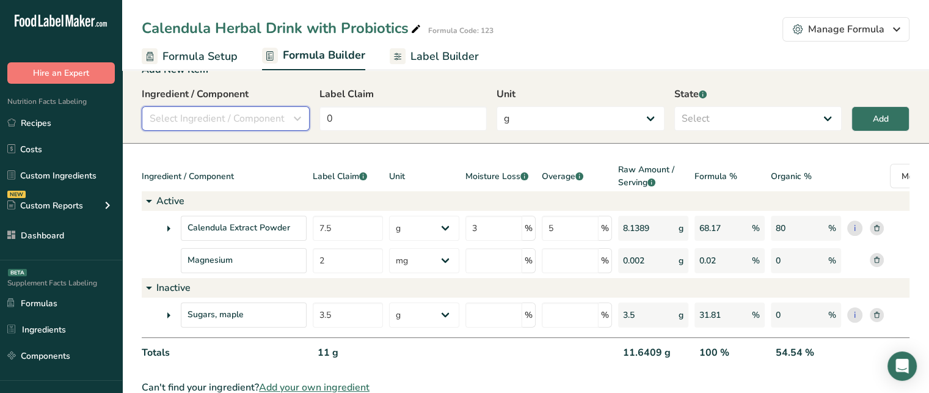
click at [270, 119] on span "Select Ingredient / Component" at bounding box center [217, 118] width 135 height 15
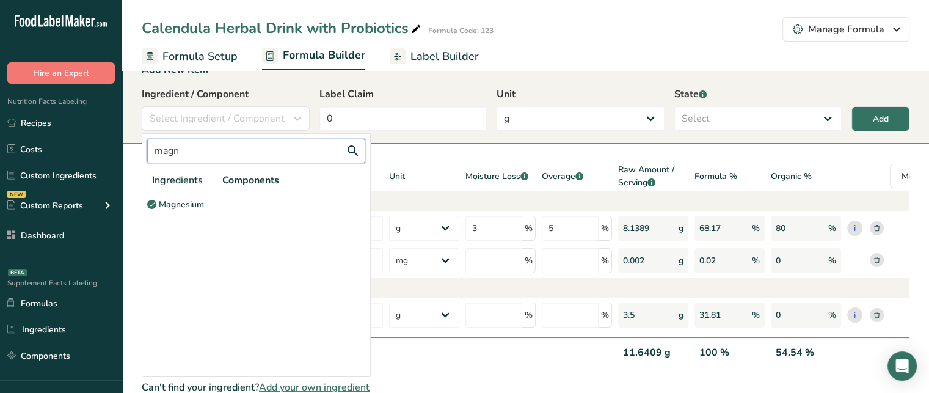
click at [242, 156] on input "magn" at bounding box center [256, 151] width 218 height 24
type input "m"
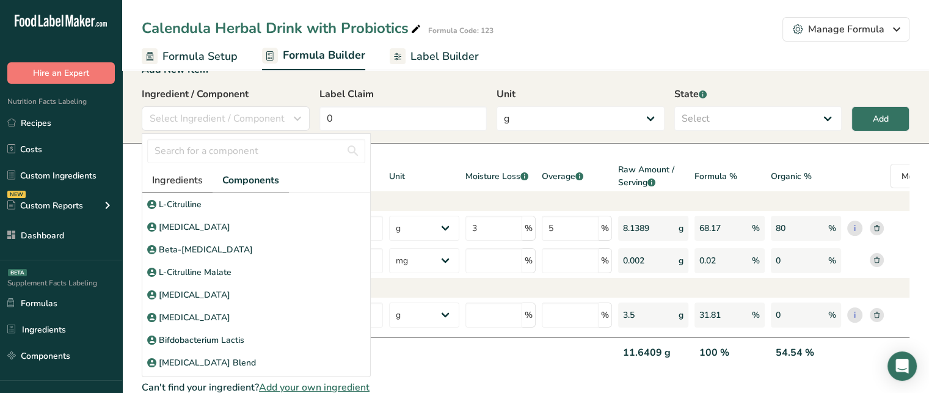
click at [209, 176] on link "Ingredients" at bounding box center [177, 180] width 70 height 25
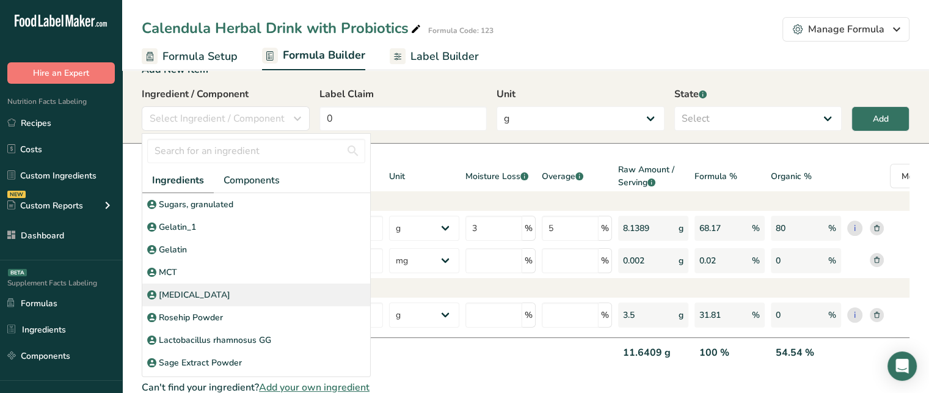
click at [210, 291] on p "[MEDICAL_DATA]" at bounding box center [194, 294] width 71 height 13
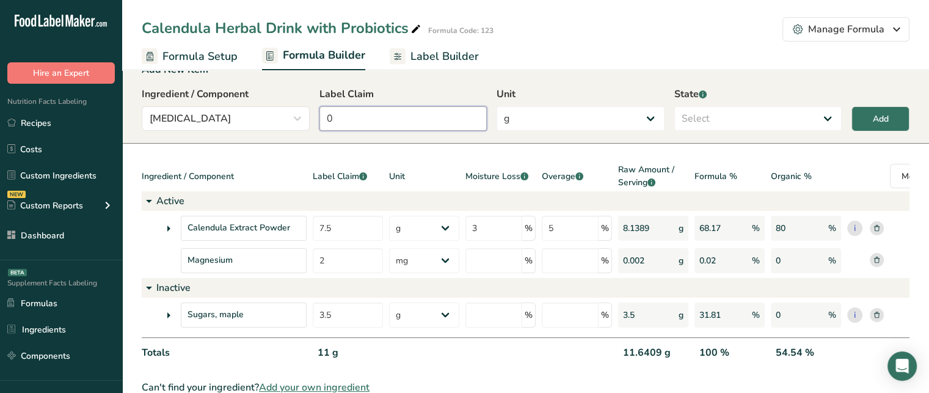
click at [403, 112] on input "0" at bounding box center [403, 118] width 168 height 24
type input "4"
click at [560, 115] on select "g Kilograms mg Oz Pound PPM B CFU mcg µg kcal kJ" at bounding box center [580, 118] width 168 height 24
click at [753, 120] on select "Select Active Inactive" at bounding box center [758, 118] width 168 height 24
select select "active"
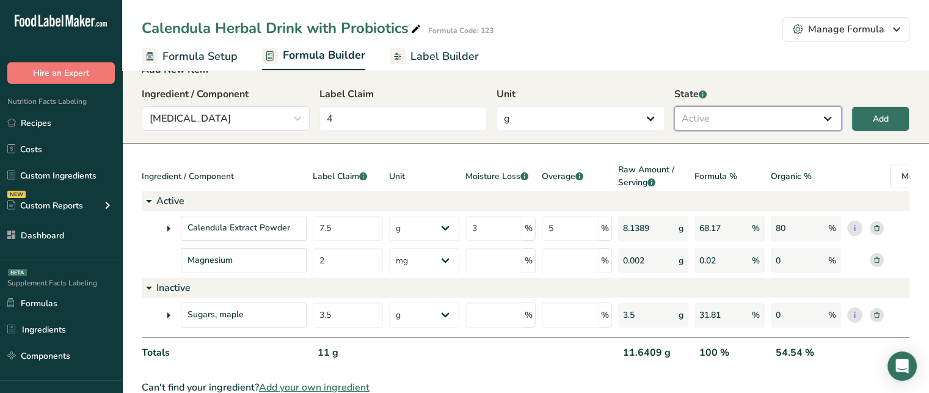
click at [674, 106] on select "Select Active Inactive" at bounding box center [758, 118] width 168 height 24
click at [896, 114] on button "Add" at bounding box center [880, 118] width 58 height 25
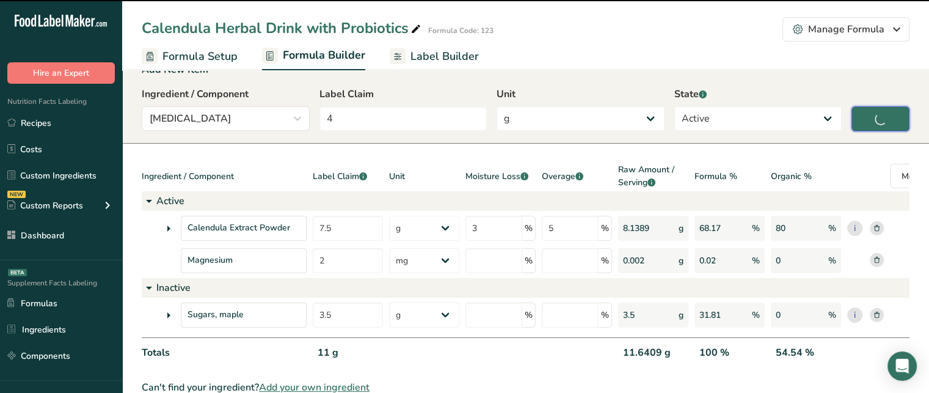
type input "0"
select select
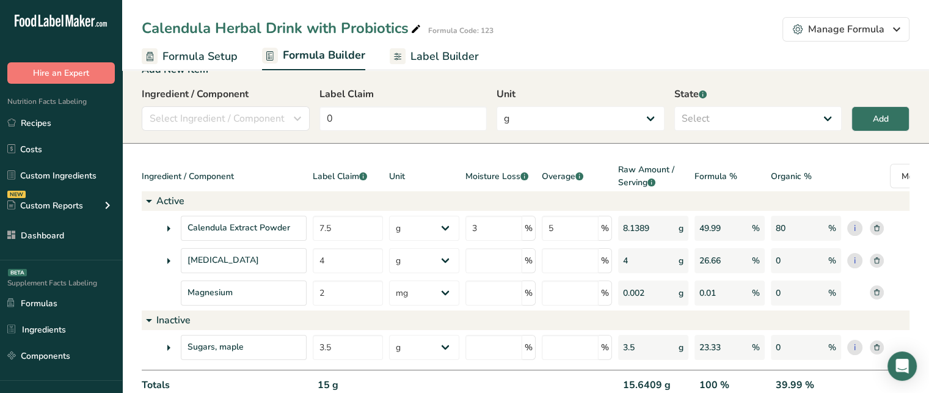
click at [170, 264] on icon at bounding box center [168, 261] width 15 height 22
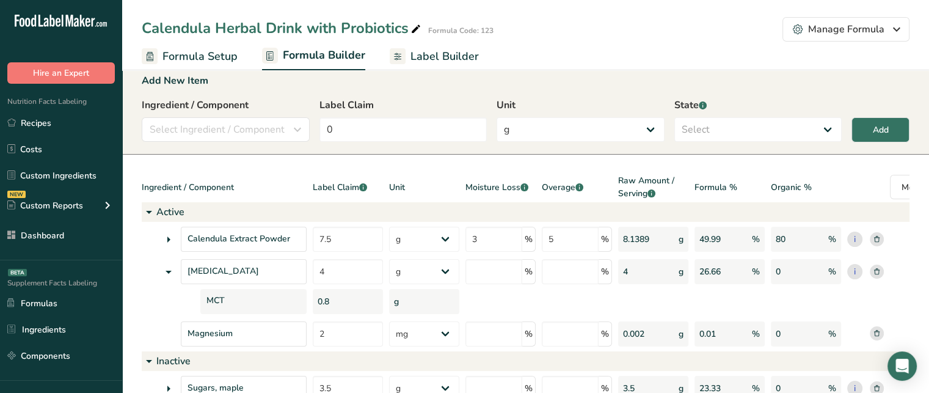
scroll to position [0, 0]
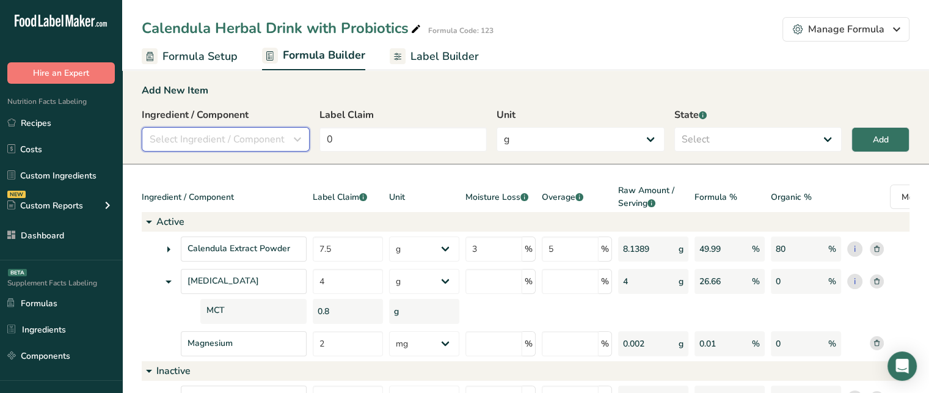
click at [241, 145] on span "Select Ingredient / Component" at bounding box center [217, 139] width 135 height 15
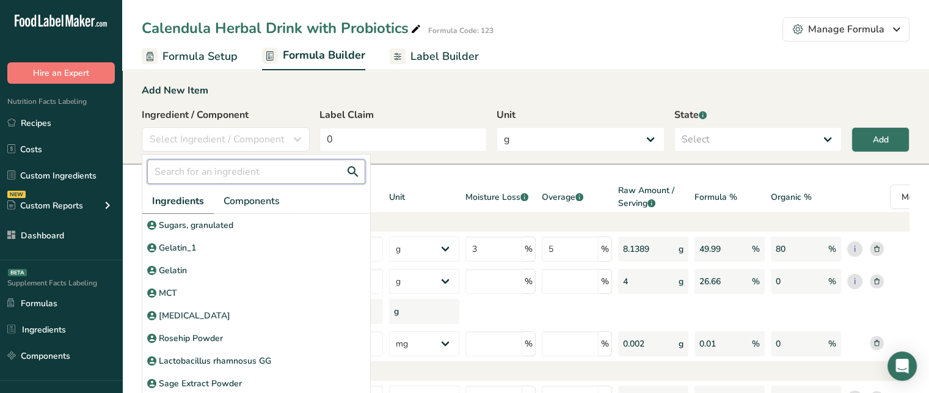
click at [230, 173] on input "text" at bounding box center [256, 171] width 218 height 24
click at [728, 165] on section "Add New Item Ingredient / Component Select Ingredient / Component Ingredients C…" at bounding box center [525, 279] width 807 height 433
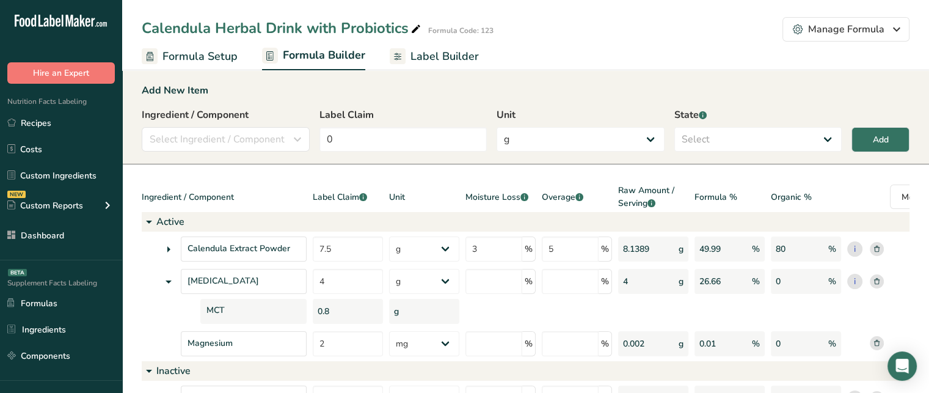
click at [427, 58] on span "Label Builder" at bounding box center [444, 56] width 68 height 16
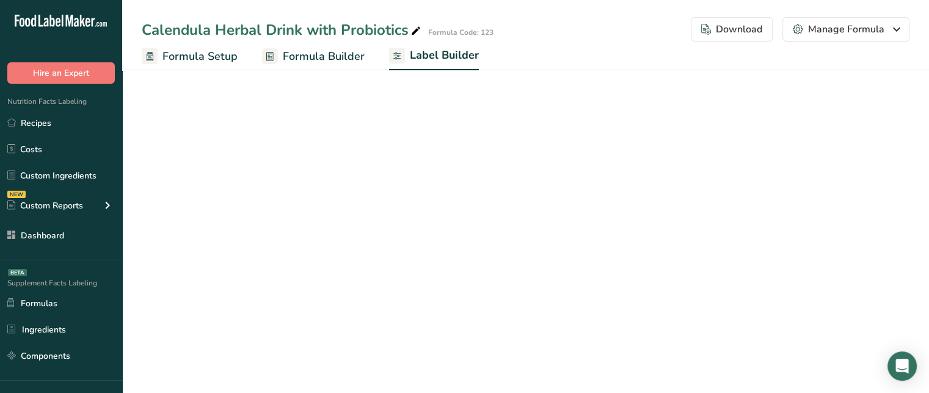
select select "Roboto"
select select "bold"
select select "center"
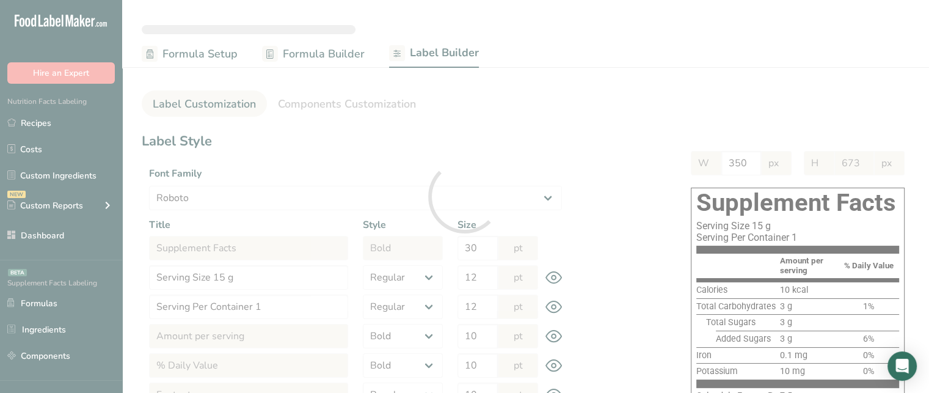
type input "625"
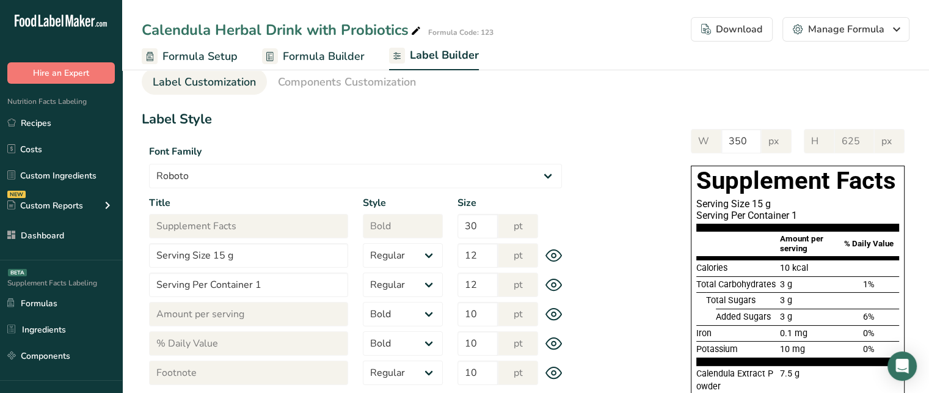
scroll to position [26, 0]
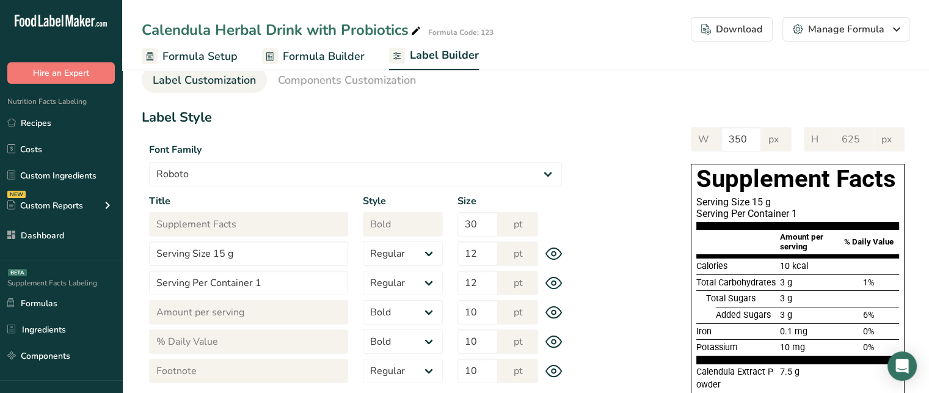
click at [592, 131] on div "W 350 px H 625 px Supplement Facts Serving Size 15 g Serving Per Container 1 Am…" at bounding box center [739, 328] width 340 height 426
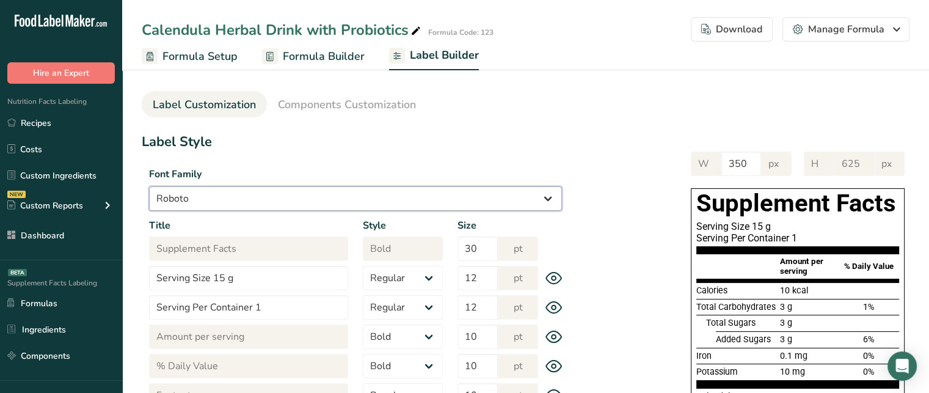
click at [235, 201] on select "Arial Roboto Helvetica [GEOGRAPHIC_DATA] [DEMOGRAPHIC_DATA] [US_STATE] Courier …" at bounding box center [355, 198] width 413 height 24
click at [149, 186] on select "Arial Roboto Helvetica [GEOGRAPHIC_DATA] [DEMOGRAPHIC_DATA] [US_STATE] Courier …" at bounding box center [355, 198] width 413 height 24
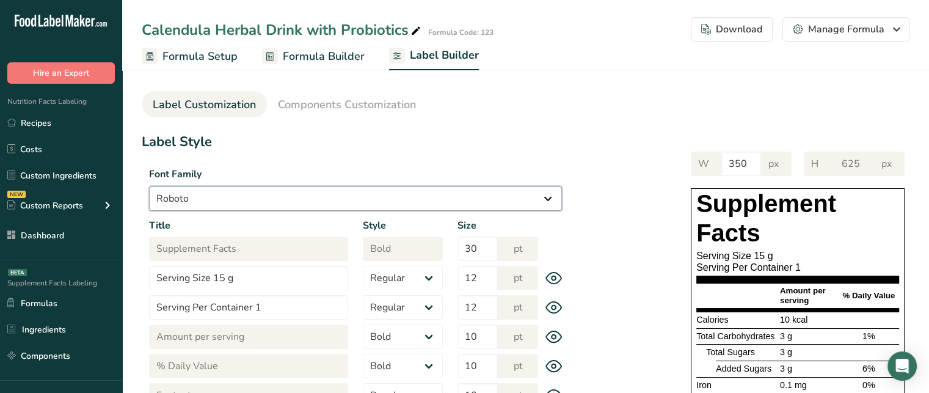
click at [322, 193] on select "Arial Roboto Helvetica [GEOGRAPHIC_DATA] [DEMOGRAPHIC_DATA] [US_STATE] Courier …" at bounding box center [355, 198] width 413 height 24
click at [149, 186] on select "Arial Roboto Helvetica [GEOGRAPHIC_DATA] [DEMOGRAPHIC_DATA] [US_STATE] Courier …" at bounding box center [355, 198] width 413 height 24
click at [276, 201] on select "Arial Roboto Helvetica [GEOGRAPHIC_DATA] [DEMOGRAPHIC_DATA] [US_STATE] Courier …" at bounding box center [355, 198] width 413 height 24
click at [149, 186] on select "Arial Roboto Helvetica [GEOGRAPHIC_DATA] [DEMOGRAPHIC_DATA] [US_STATE] Courier …" at bounding box center [355, 198] width 413 height 24
click at [393, 198] on select "Arial Roboto Helvetica [GEOGRAPHIC_DATA] [DEMOGRAPHIC_DATA] [US_STATE] Courier …" at bounding box center [355, 198] width 413 height 24
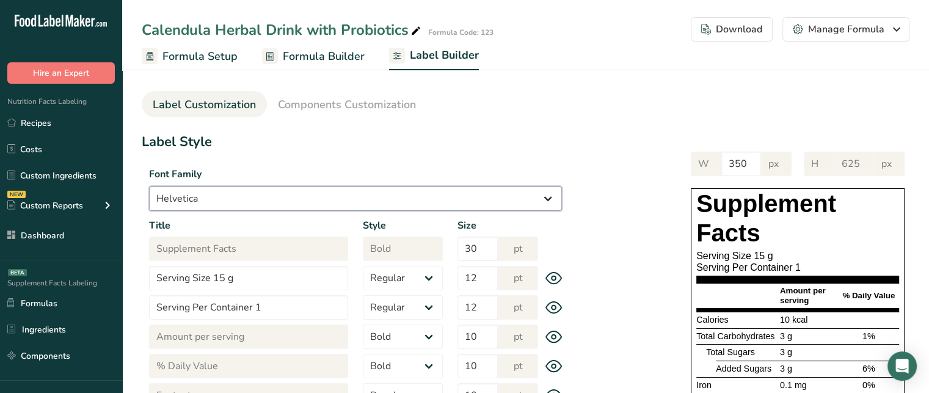
select select "Arial"
click at [149, 186] on select "Arial Roboto Helvetica [GEOGRAPHIC_DATA] [DEMOGRAPHIC_DATA] [US_STATE] Courier …" at bounding box center [355, 198] width 413 height 24
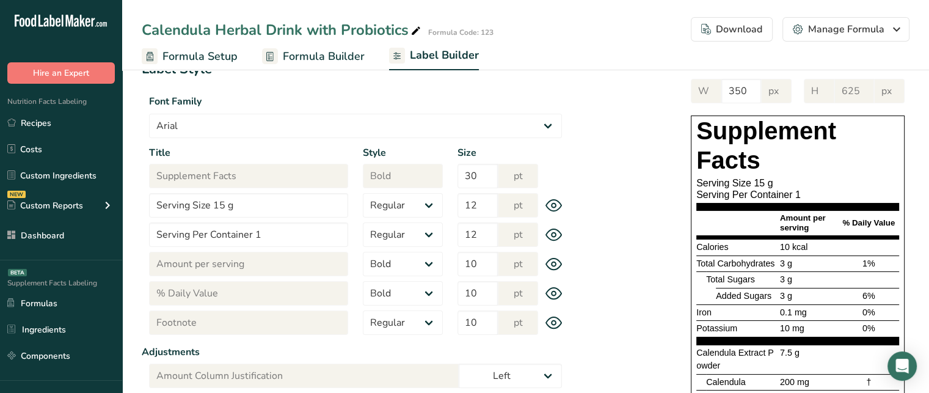
scroll to position [71, 0]
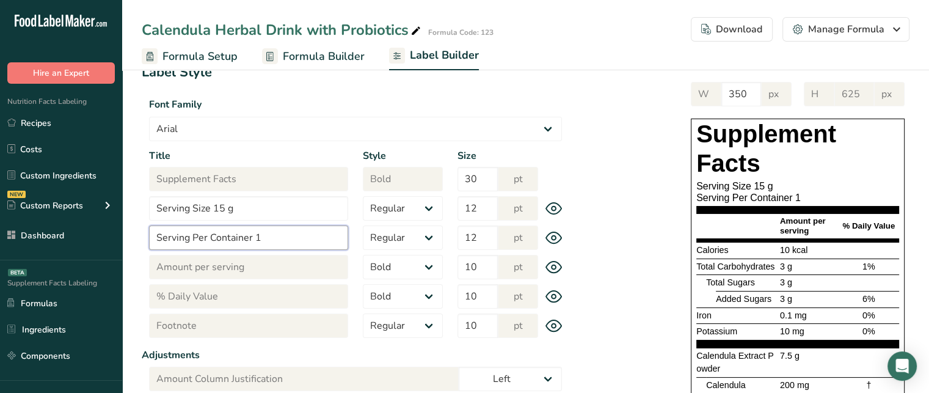
click at [269, 234] on input "Serving Per Container 1" at bounding box center [248, 237] width 199 height 24
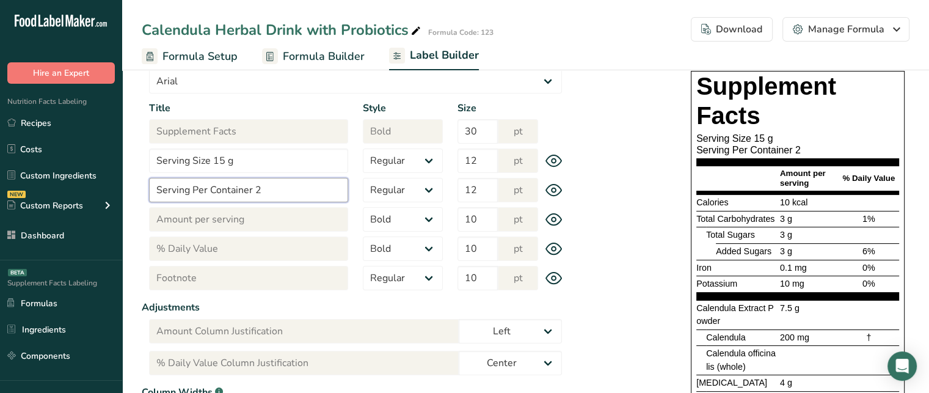
scroll to position [122, 0]
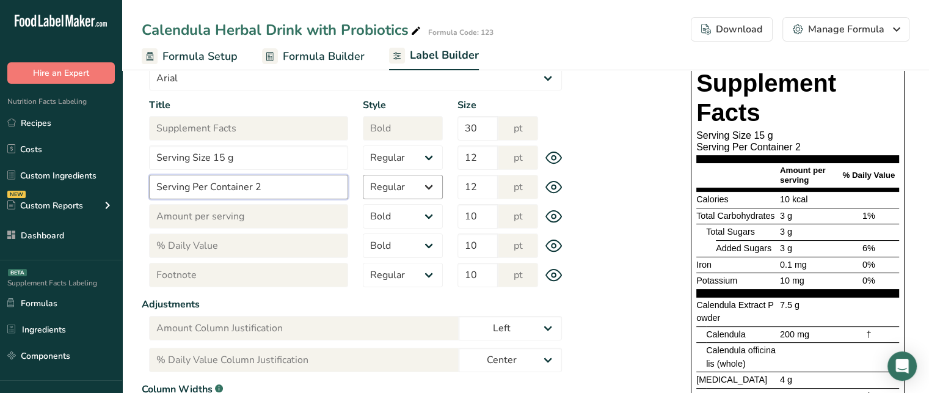
type input "Serving Per Container 2"
click at [413, 185] on select "Regular Bold" at bounding box center [403, 187] width 80 height 24
click at [397, 178] on select "Regular Bold" at bounding box center [403, 187] width 80 height 24
click at [629, 183] on div "W 350 px H 625 px Supplement Facts Serving Size 15 g Serving Per Container 2 Am…" at bounding box center [739, 246] width 340 height 455
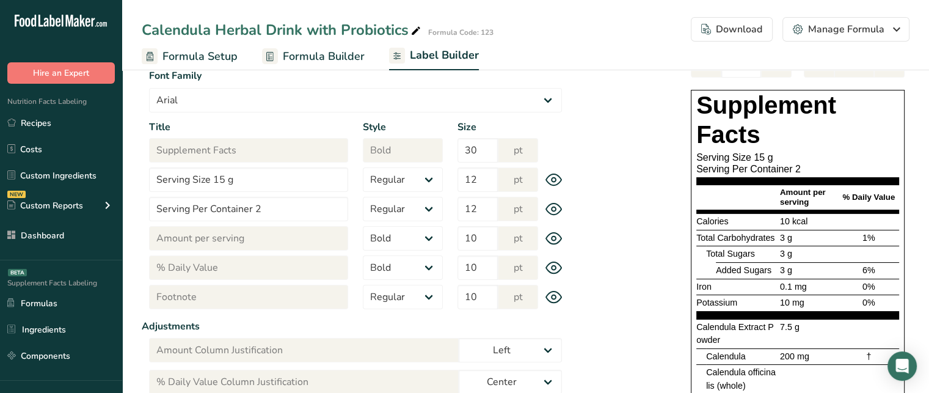
scroll to position [103, 0]
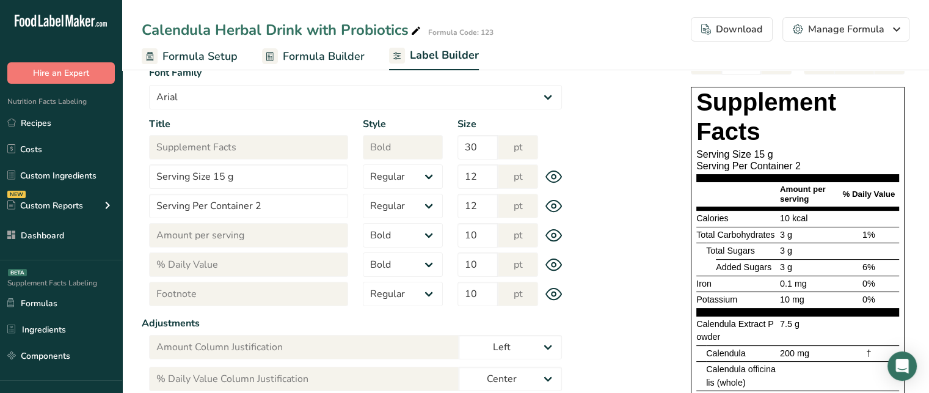
click at [727, 147] on section "Supplement Facts Serving Size 15 g Serving Per Container 2" at bounding box center [797, 134] width 203 height 95
click at [828, 158] on div "Serving Size 15 g" at bounding box center [797, 154] width 203 height 12
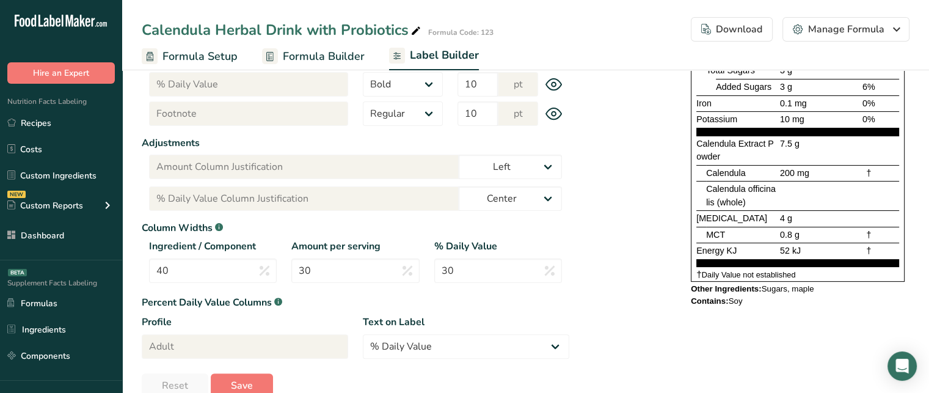
scroll to position [286, 0]
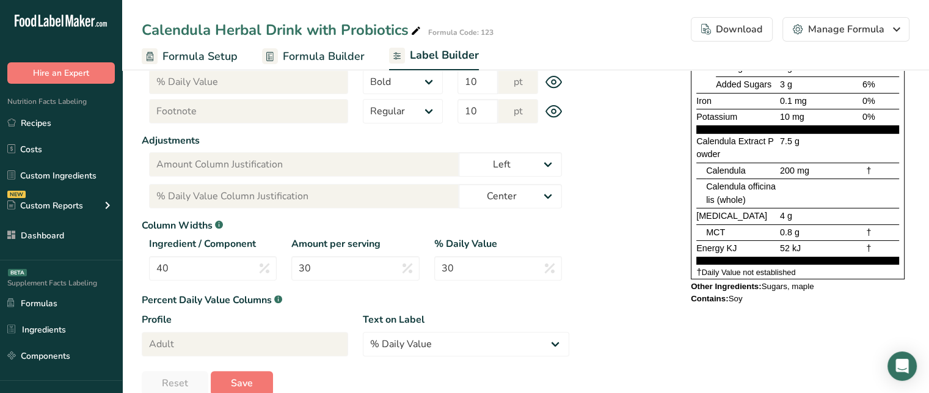
click at [750, 200] on div "Calendula officinalis (whole)" at bounding box center [741, 193] width 71 height 26
drag, startPoint x: 735, startPoint y: 230, endPoint x: 694, endPoint y: 219, distance: 42.4
click at [694, 219] on div "Supplement Facts Serving Size 15 g Serving Per Container 2 Amount per serving %…" at bounding box center [798, 91] width 214 height 375
click at [235, 274] on input "40" at bounding box center [213, 268] width 128 height 24
type input "4"
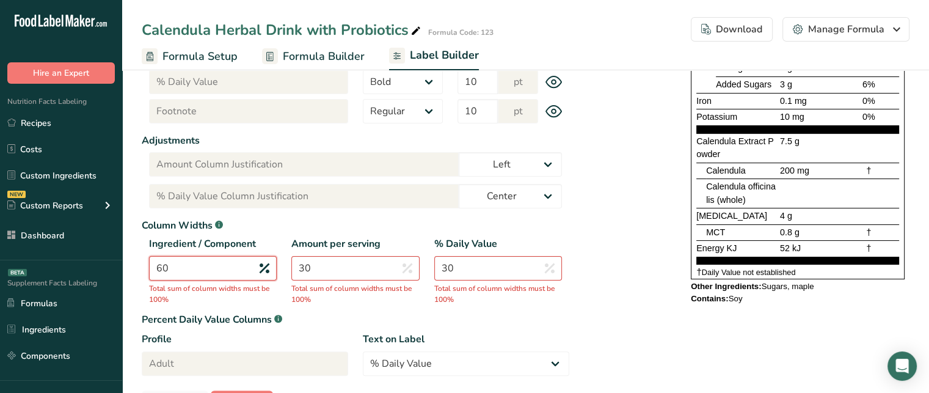
type input "60"
click at [343, 269] on input "30" at bounding box center [355, 268] width 128 height 24
type input "3"
type input "20"
click at [473, 258] on input "30" at bounding box center [498, 268] width 128 height 24
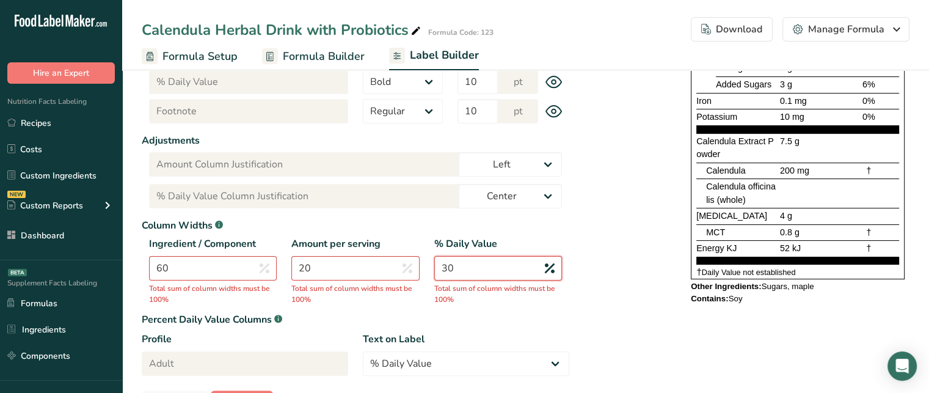
type input "3"
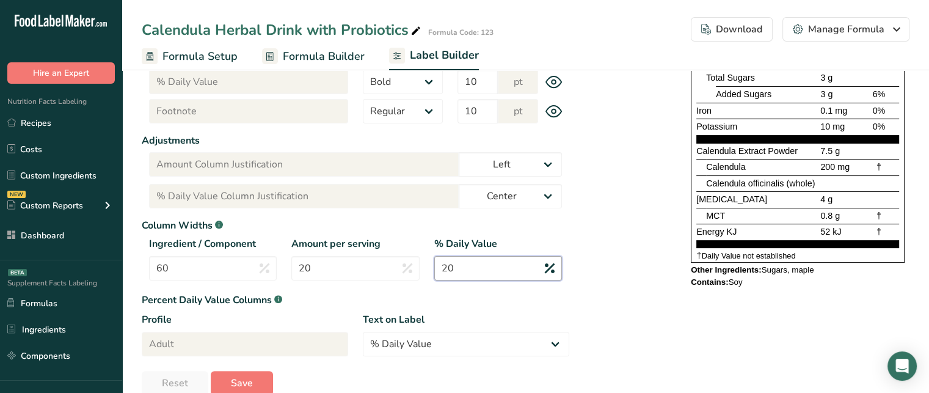
type input "20"
click at [755, 201] on span "[MEDICAL_DATA]" at bounding box center [731, 199] width 71 height 10
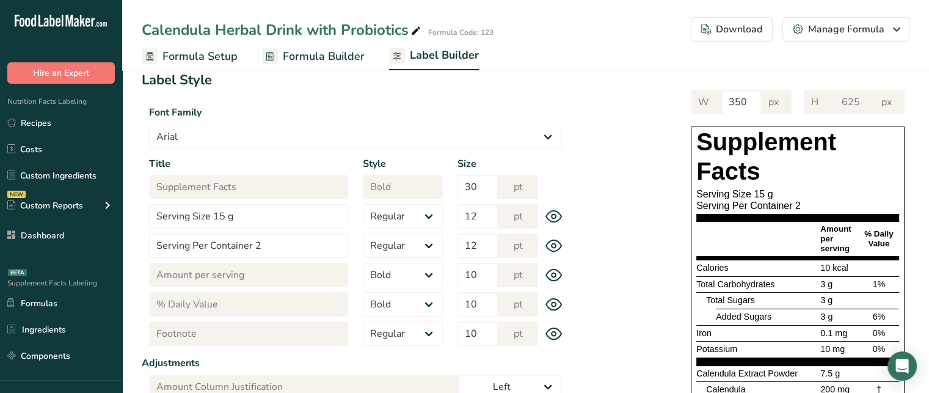
scroll to position [62, 0]
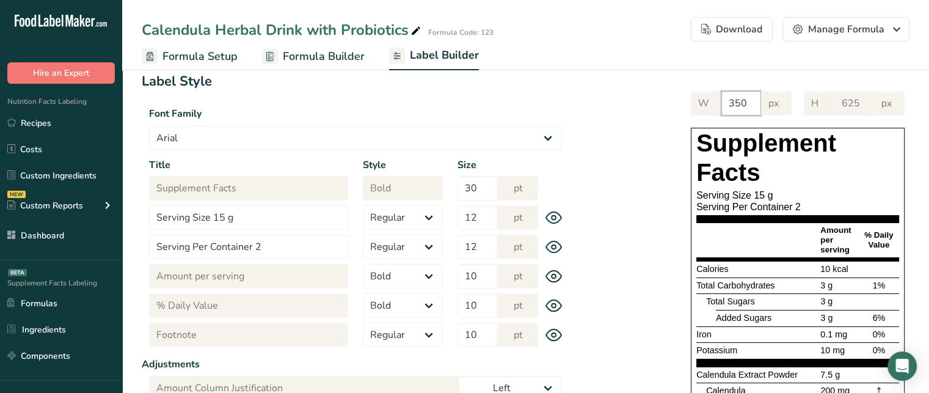
click at [749, 100] on input "350" at bounding box center [741, 103] width 40 height 24
type input "3"
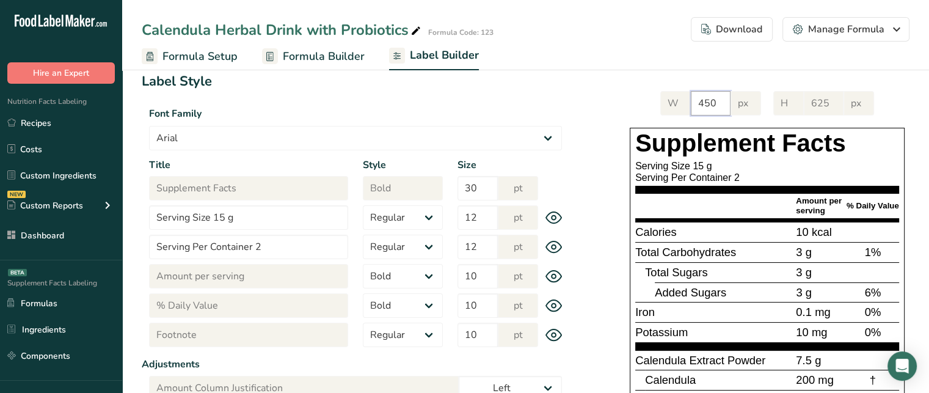
type input "450"
click at [615, 102] on div "W 450 px H 625 px Supplement Facts Serving Size 15 g Serving Per Container 2 Am…" at bounding box center [739, 303] width 340 height 449
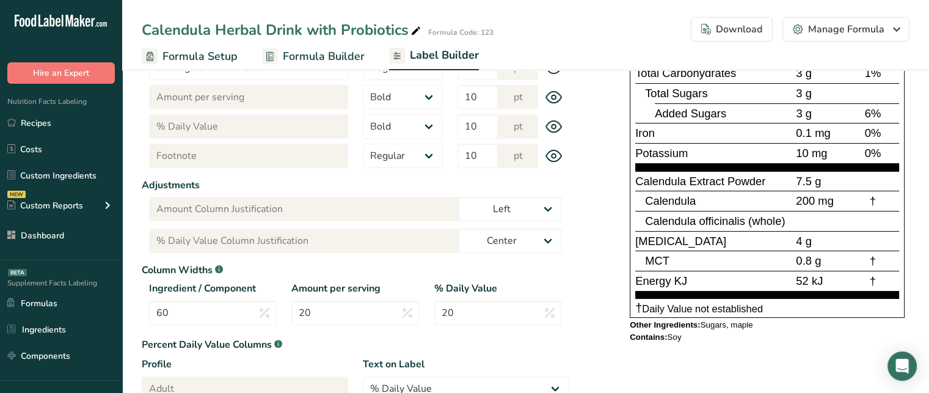
scroll to position [308, 0]
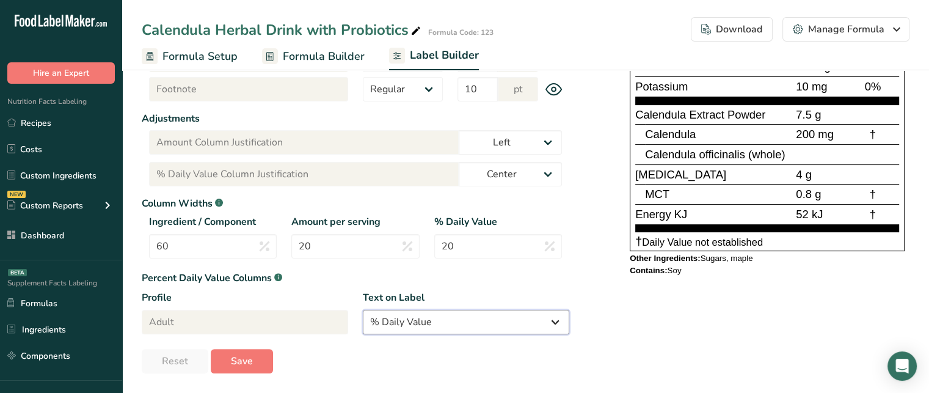
click at [469, 328] on select "% Daily Value Daily Value Percent % DV %DV" at bounding box center [466, 322] width 206 height 24
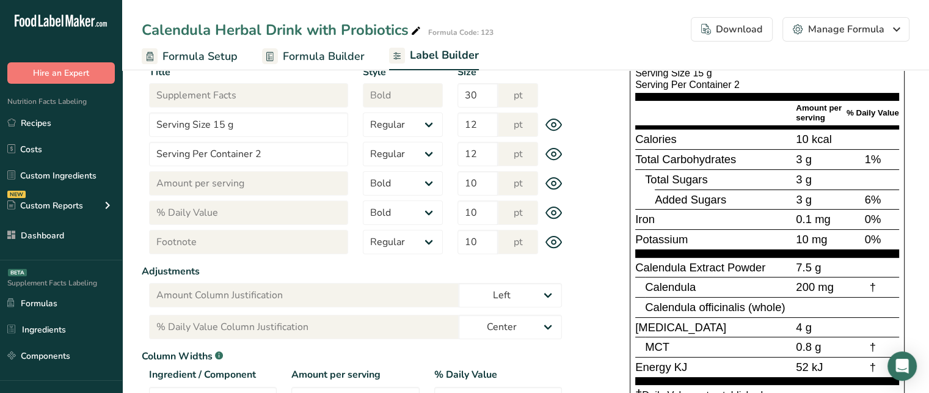
scroll to position [156, 0]
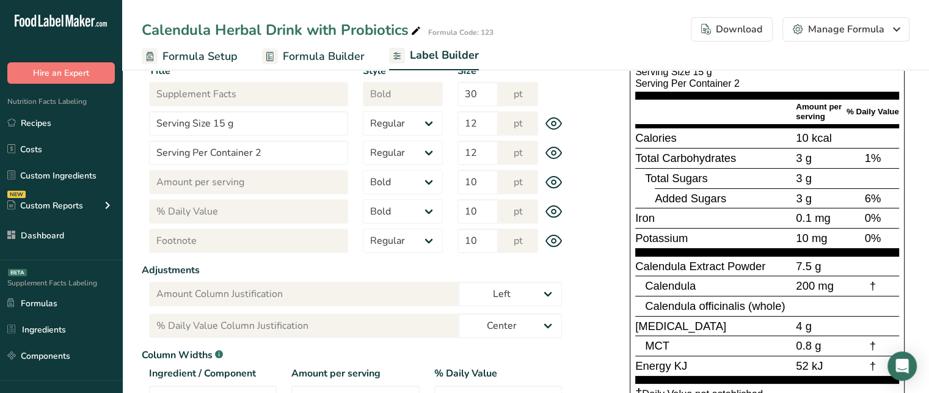
click at [854, 116] on span "% Daily Value" at bounding box center [872, 111] width 53 height 9
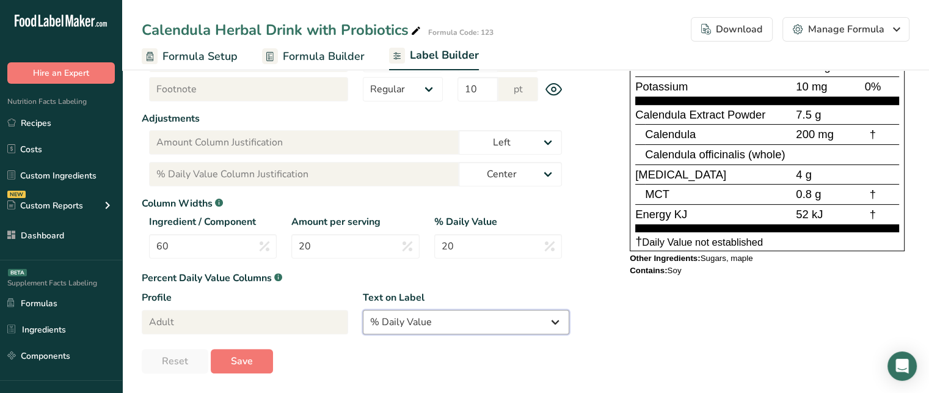
click at [468, 322] on select "% Daily Value Daily Value Percent % DV %DV" at bounding box center [466, 322] width 206 height 24
select select "Daily Value Percent"
click at [363, 310] on select "% Daily Value Daily Value Percent % DV %DV" at bounding box center [466, 322] width 206 height 24
type input "Daily Value Percent"
type input "Daily Value Percent Column Justification"
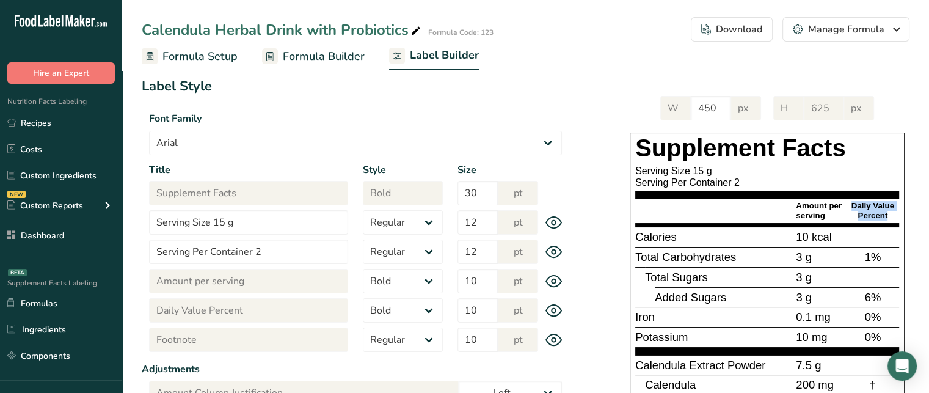
scroll to position [59, 0]
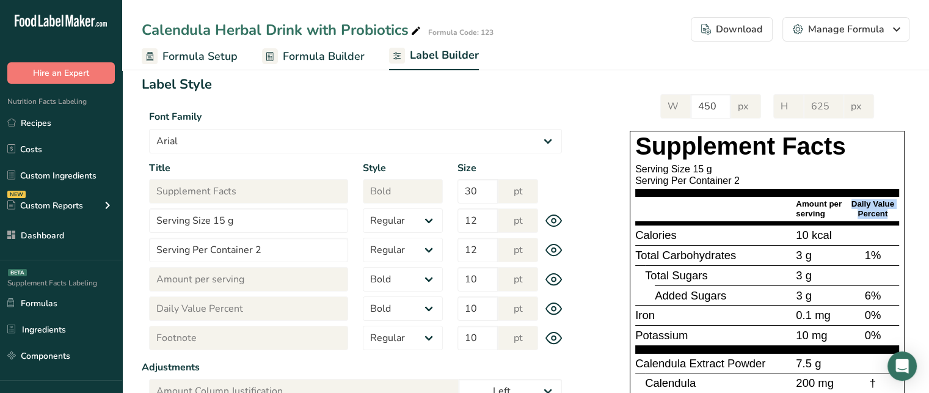
click at [865, 208] on span "Daily Value Percent" at bounding box center [872, 208] width 43 height 19
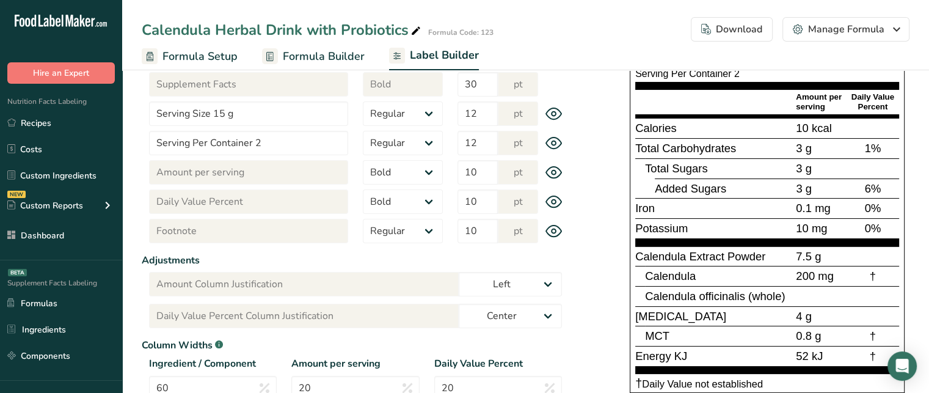
scroll to position [308, 0]
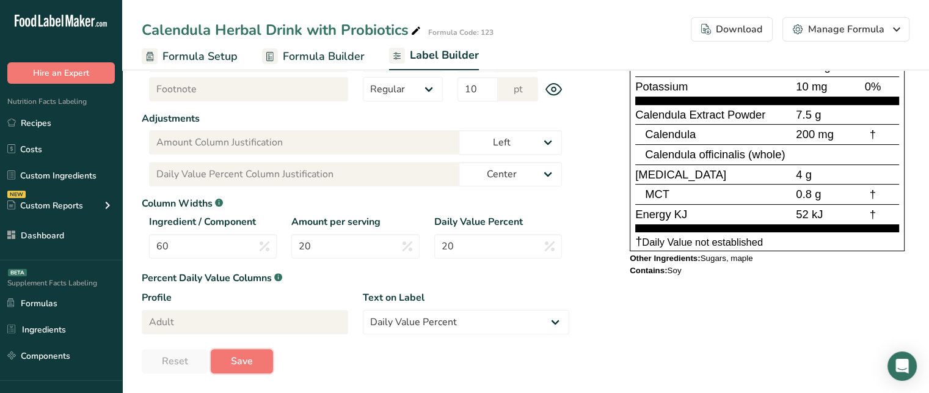
click at [247, 360] on span "Save" at bounding box center [242, 361] width 22 height 15
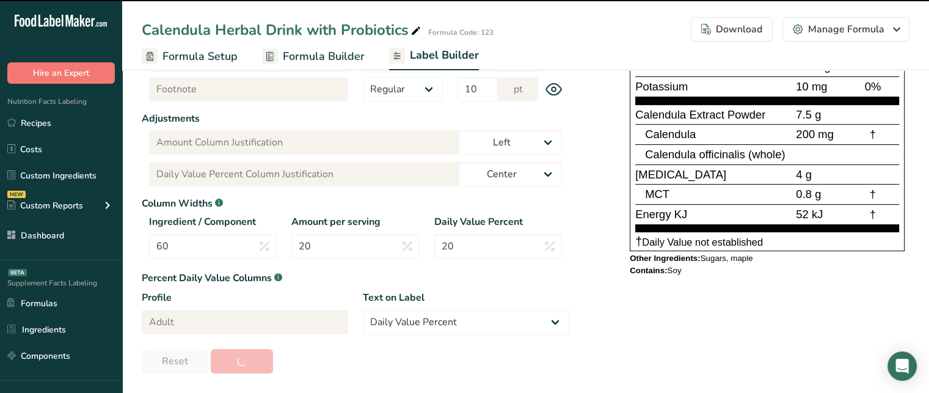
type input "641"
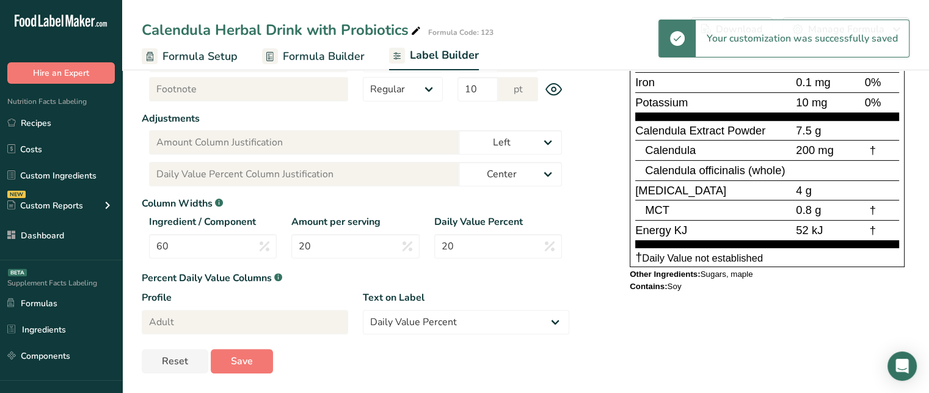
scroll to position [0, 0]
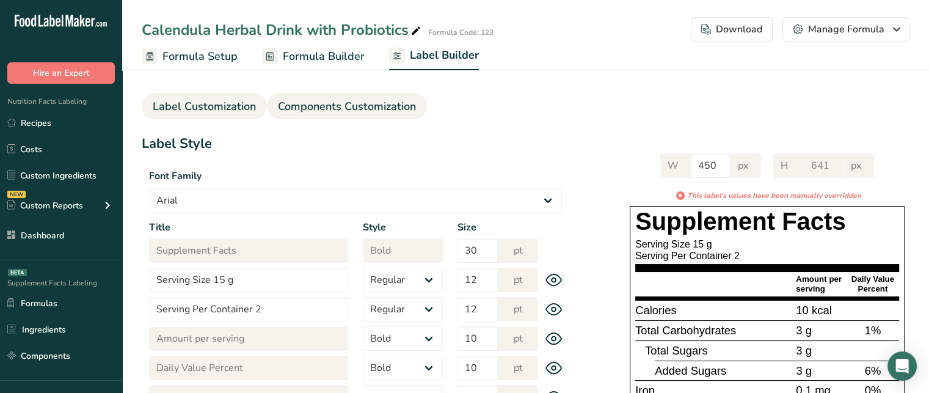
click at [363, 111] on span "Components Customization" at bounding box center [347, 106] width 138 height 16
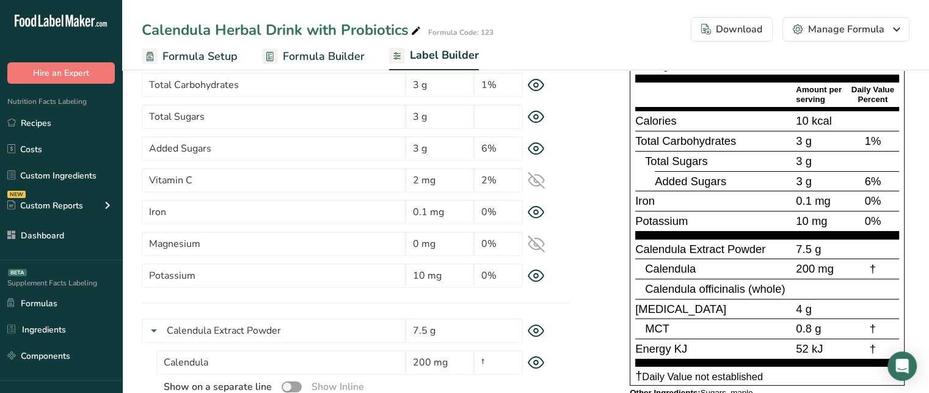
scroll to position [100, 0]
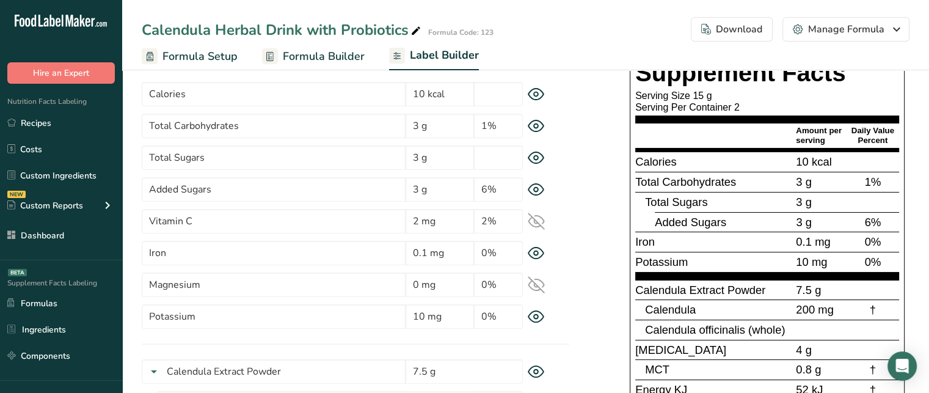
click at [667, 259] on span "Potassium" at bounding box center [661, 261] width 53 height 13
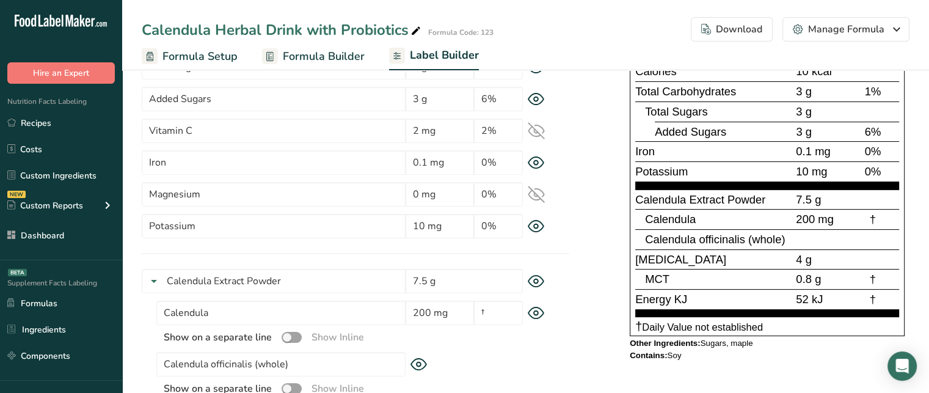
scroll to position [190, 0]
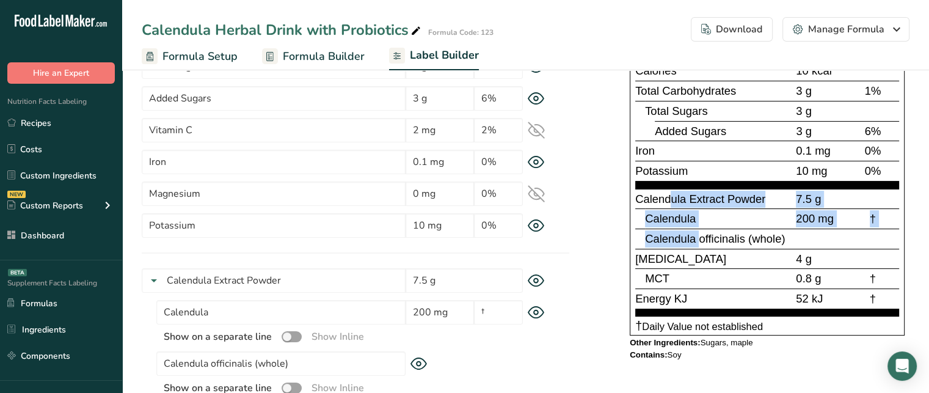
drag, startPoint x: 670, startPoint y: 192, endPoint x: 698, endPoint y: 223, distance: 41.9
click at [698, 223] on section "Calendula Extract Powder 7.5 g Calendula 200 mg † Calendula officinalis (whole)…" at bounding box center [767, 253] width 264 height 128
click at [698, 223] on div "Calendula" at bounding box center [719, 218] width 148 height 17
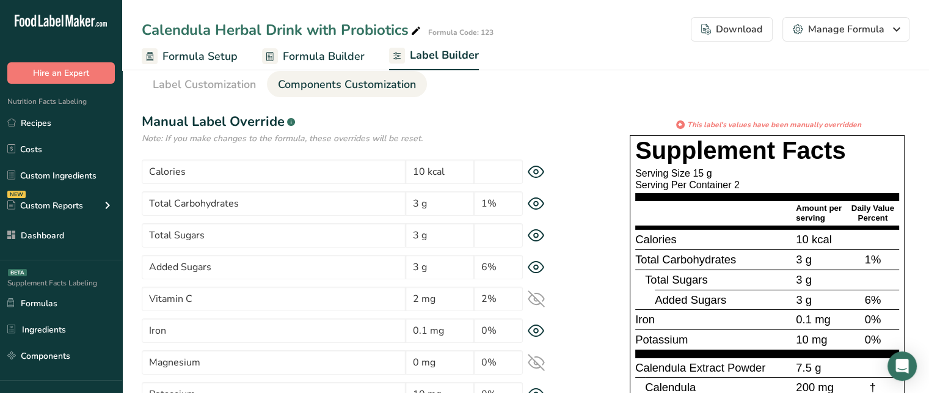
scroll to position [26, 0]
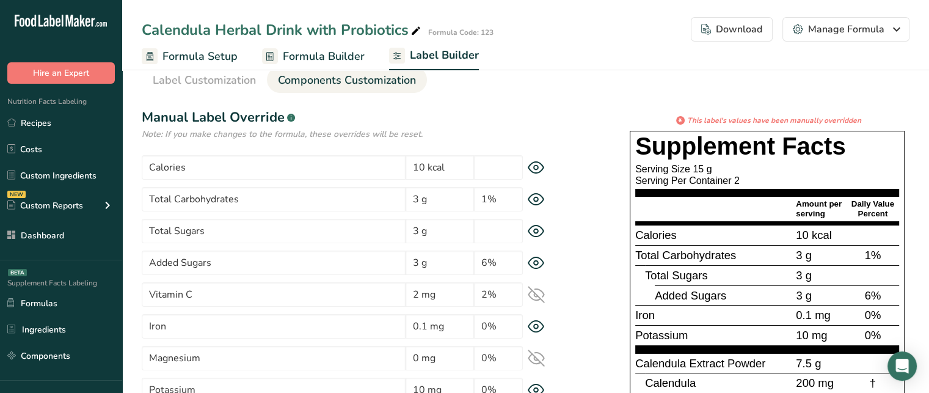
click at [308, 57] on span "Formula Builder" at bounding box center [324, 56] width 82 height 16
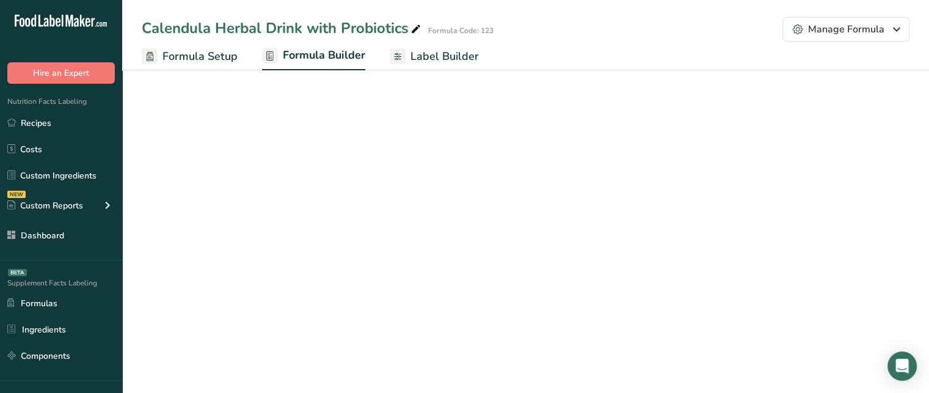
select select "2"
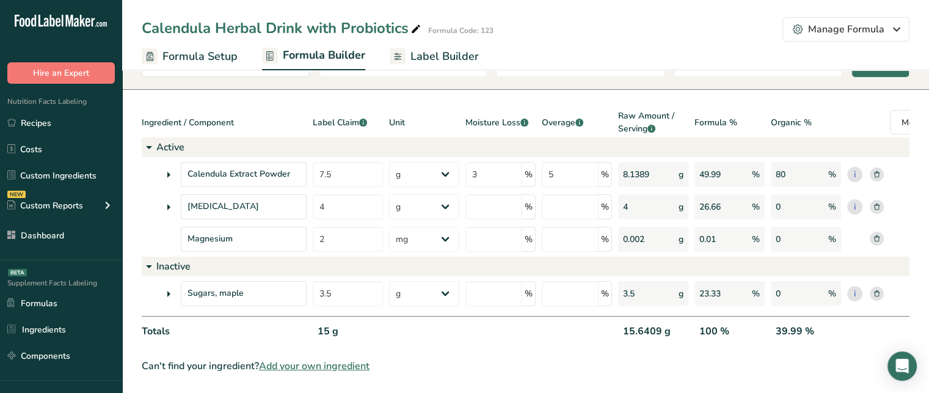
scroll to position [4, 0]
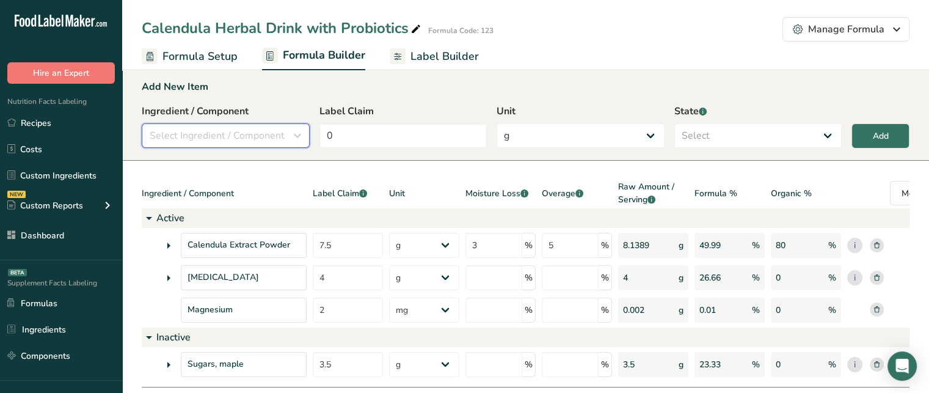
click at [274, 134] on span "Select Ingredient / Component" at bounding box center [217, 135] width 135 height 15
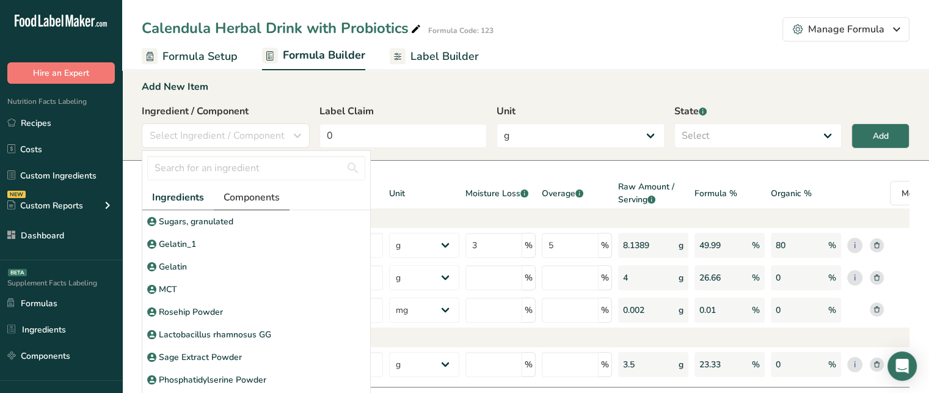
click at [263, 194] on span "Components" at bounding box center [251, 197] width 56 height 15
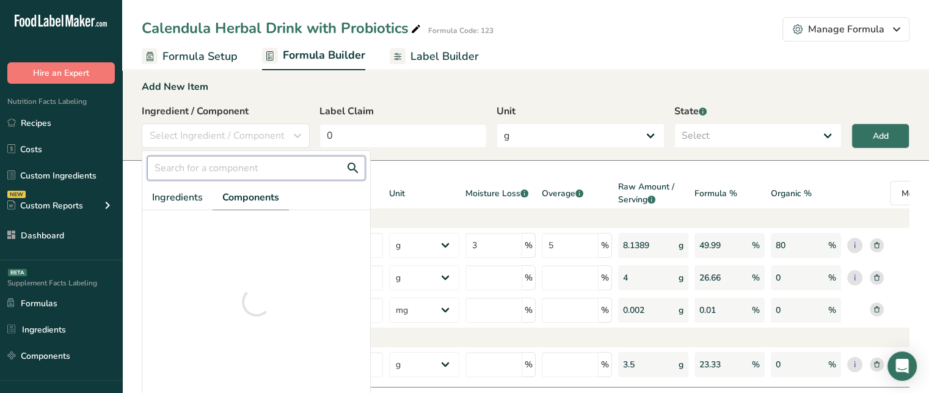
click at [261, 168] on input "text" at bounding box center [256, 168] width 218 height 24
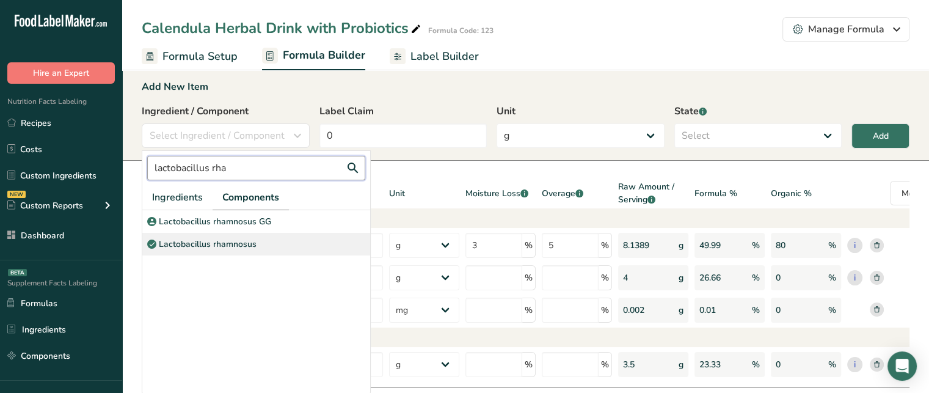
type input "lactobacillus rha"
click at [248, 244] on p "Lactobacillus rhamnosus" at bounding box center [208, 244] width 98 height 13
select select "6"
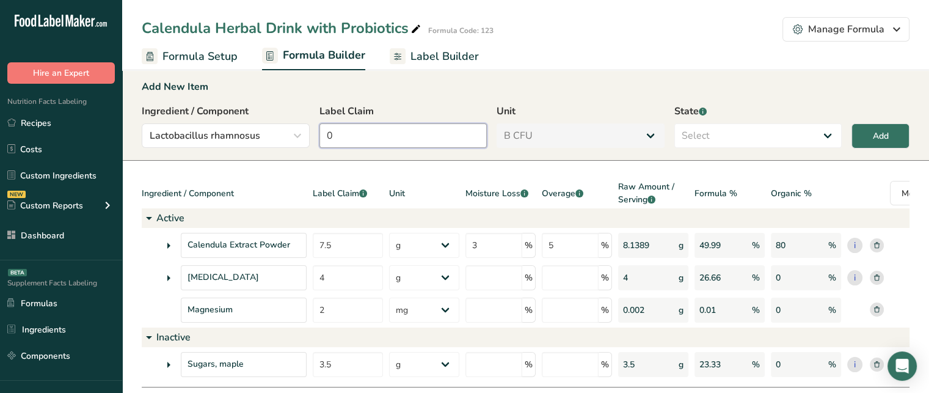
click at [389, 138] on input "0" at bounding box center [403, 135] width 168 height 24
type input "10"
click at [739, 136] on select "Select Active Inactive" at bounding box center [758, 135] width 168 height 24
select select "active"
click at [674, 123] on select "Select Active Inactive" at bounding box center [758, 135] width 168 height 24
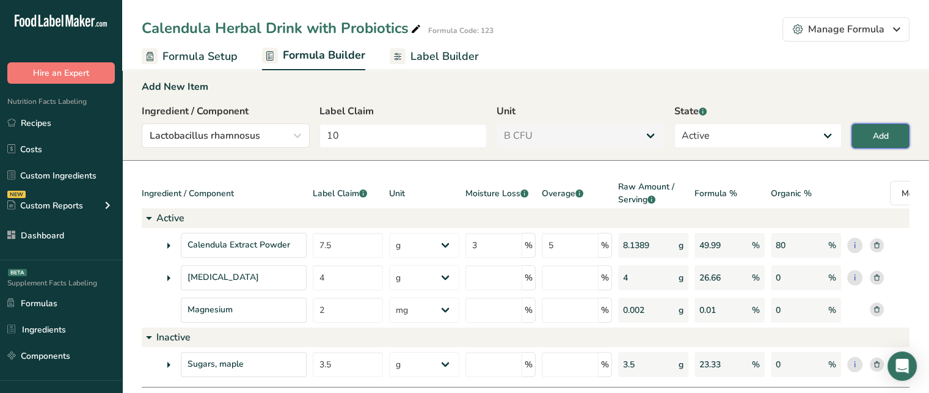
click at [855, 134] on button "Add" at bounding box center [880, 135] width 58 height 25
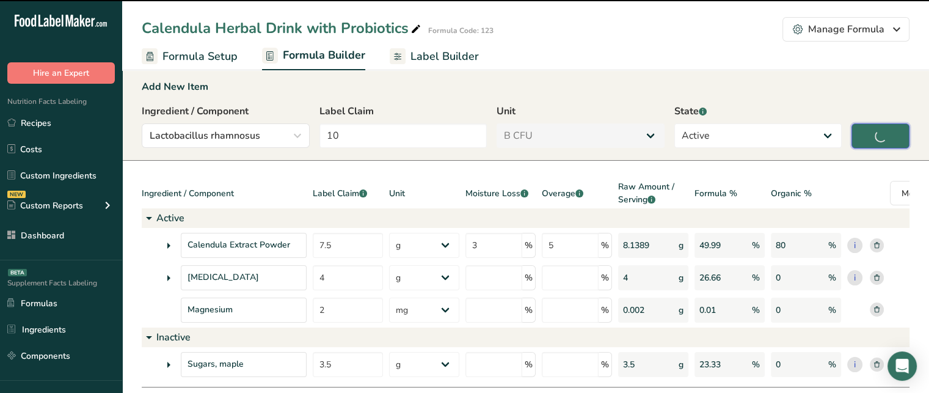
type input "0"
select select "0"
select select
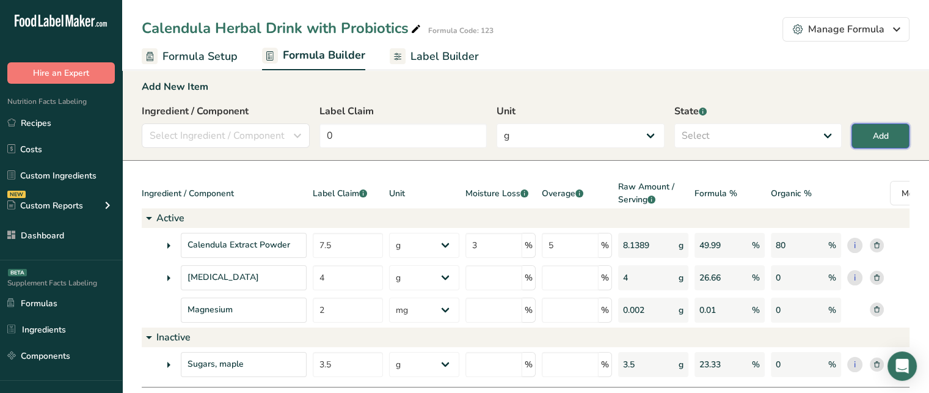
select select "6"
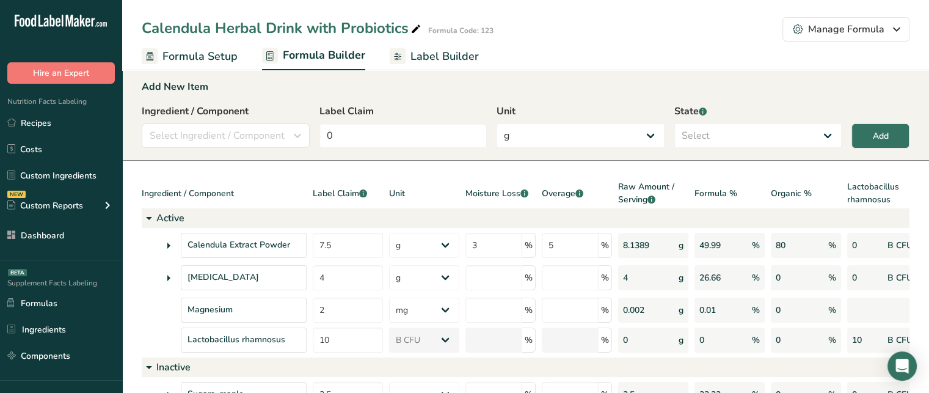
click at [440, 53] on span "Label Builder" at bounding box center [444, 56] width 68 height 16
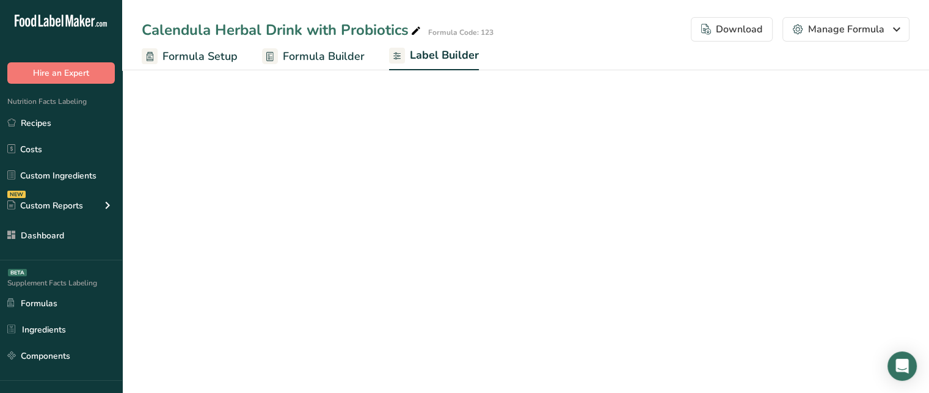
select select "bold"
select select "center"
select select "Daily Value Percent"
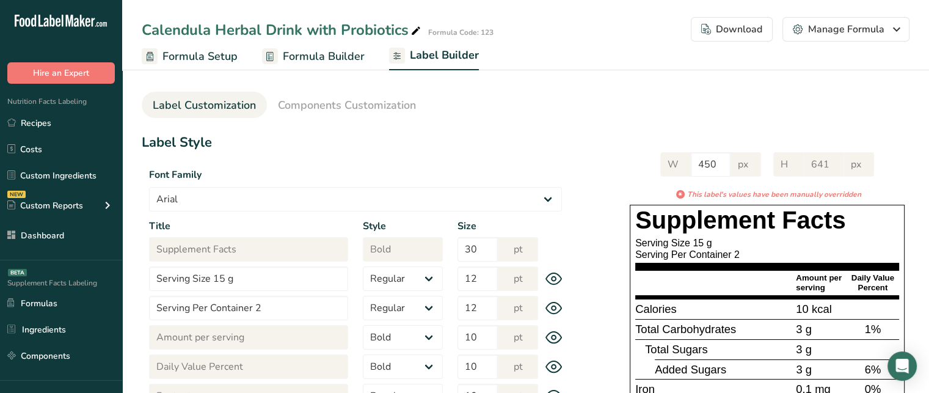
scroll to position [4, 0]
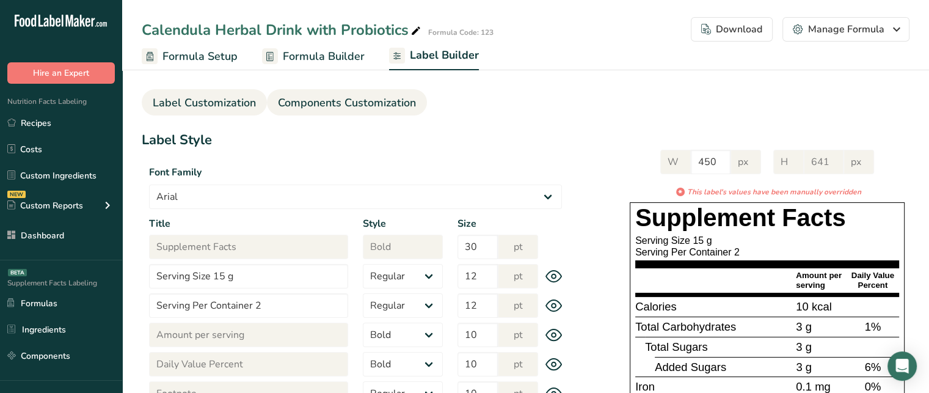
click at [367, 96] on span "Components Customization" at bounding box center [347, 103] width 138 height 16
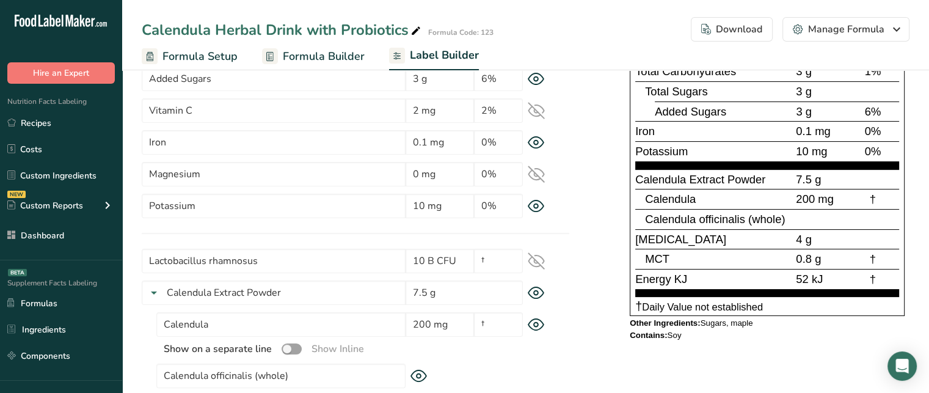
scroll to position [196, 0]
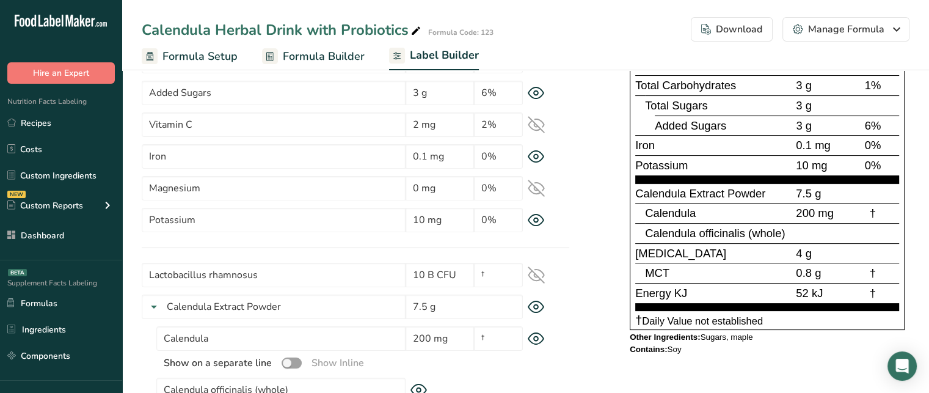
drag, startPoint x: 637, startPoint y: 189, endPoint x: 818, endPoint y: 190, distance: 180.7
click at [818, 190] on div "Calendula Extract Powder 7.5 g" at bounding box center [767, 193] width 264 height 20
click at [675, 214] on span "Calendula" at bounding box center [670, 212] width 51 height 13
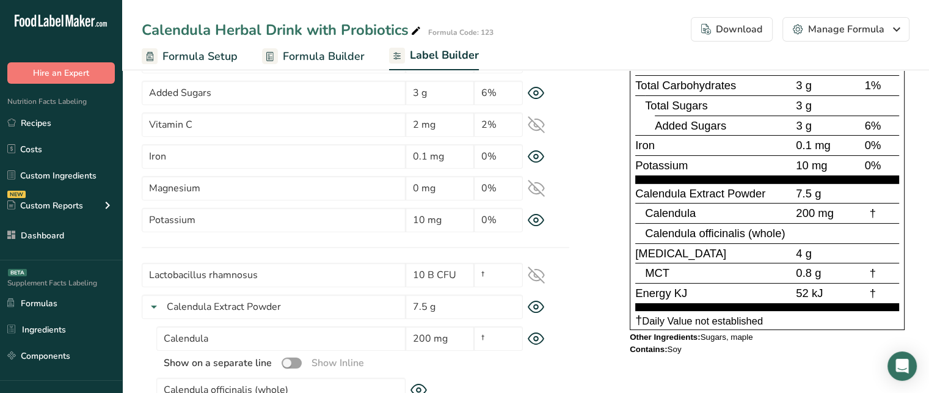
click at [731, 194] on span "Calendula Extract Powder" at bounding box center [700, 193] width 130 height 13
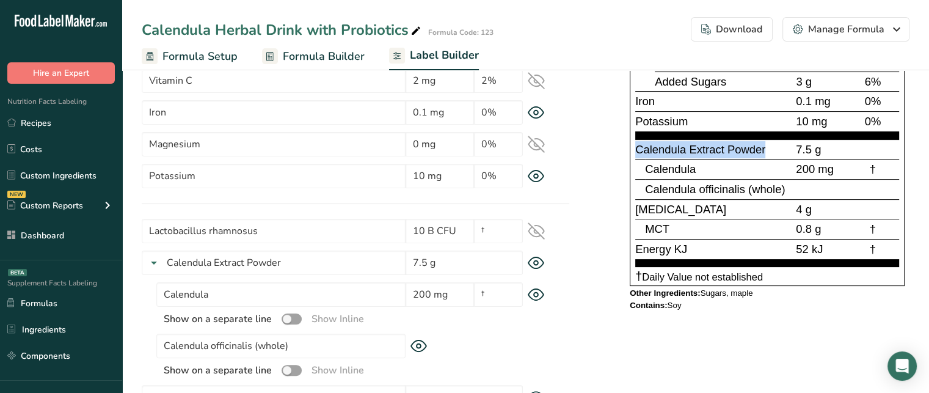
scroll to position [241, 0]
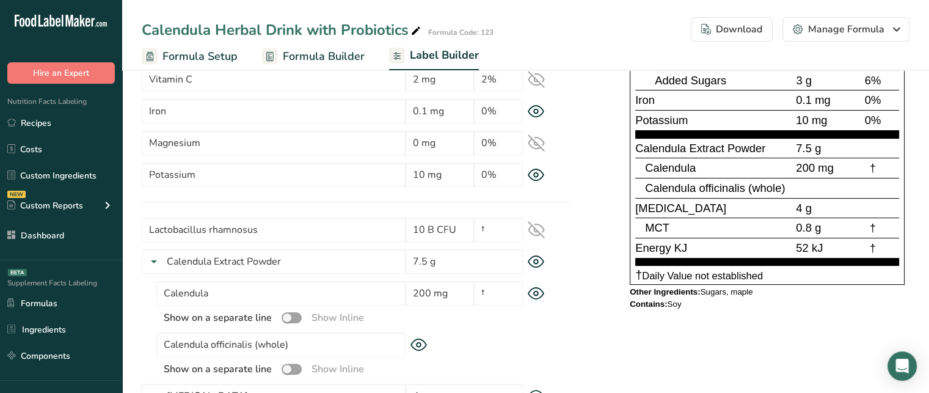
click at [532, 263] on icon at bounding box center [536, 261] width 17 height 13
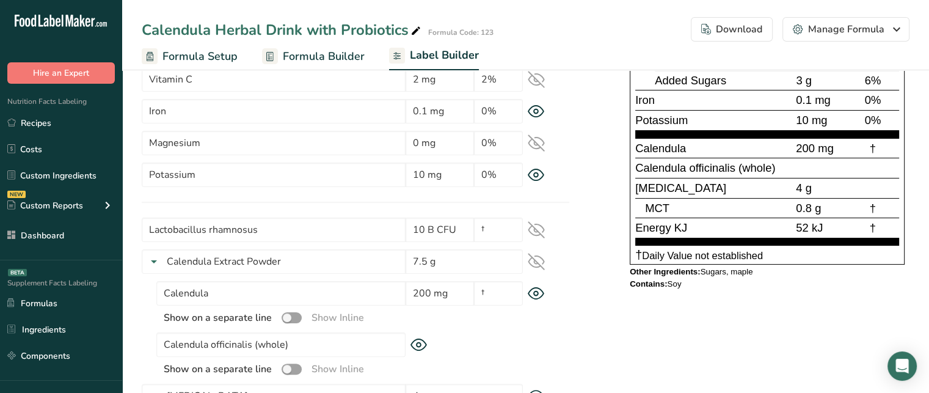
click at [672, 147] on span "Calendula" at bounding box center [660, 148] width 51 height 13
click at [651, 189] on span "[MEDICAL_DATA]" at bounding box center [680, 187] width 91 height 13
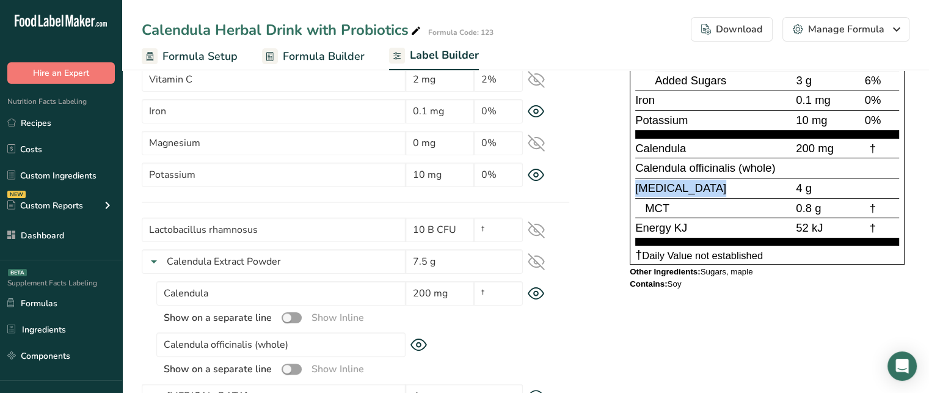
click at [651, 189] on span "[MEDICAL_DATA]" at bounding box center [680, 187] width 91 height 13
drag, startPoint x: 808, startPoint y: 186, endPoint x: 633, endPoint y: 185, distance: 175.8
click at [633, 185] on div "Supplement Facts Serving Size 15 g Serving Per Container 2 Amount per serving D…" at bounding box center [766, 90] width 275 height 349
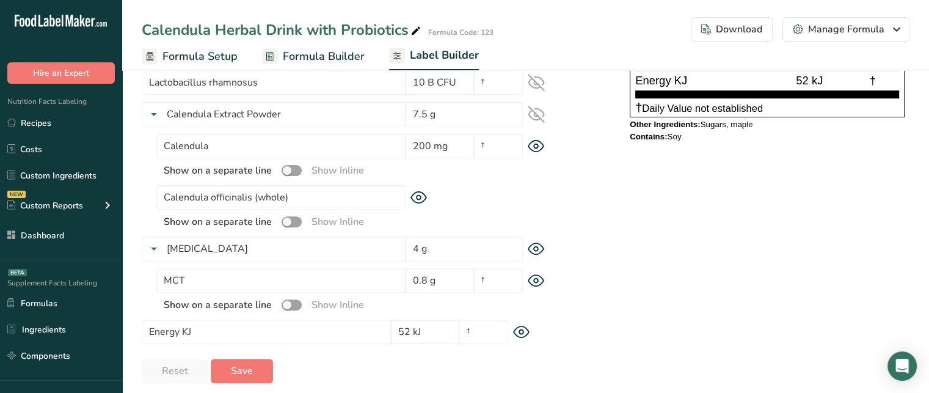
scroll to position [391, 0]
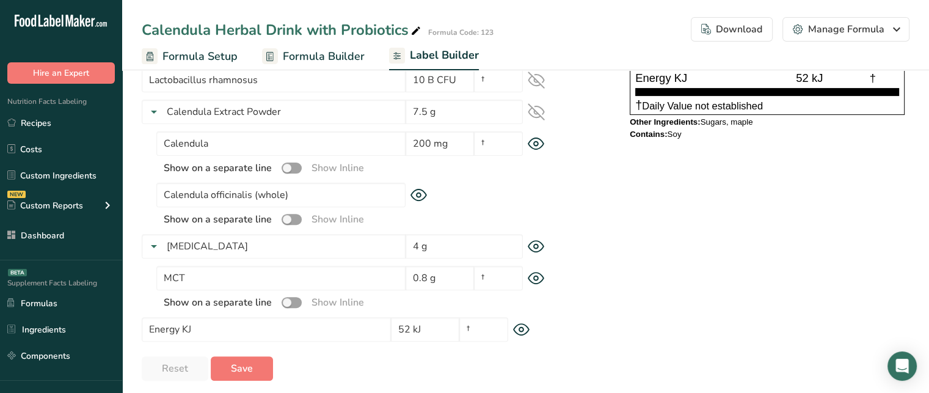
click at [539, 245] on icon at bounding box center [536, 246] width 17 height 13
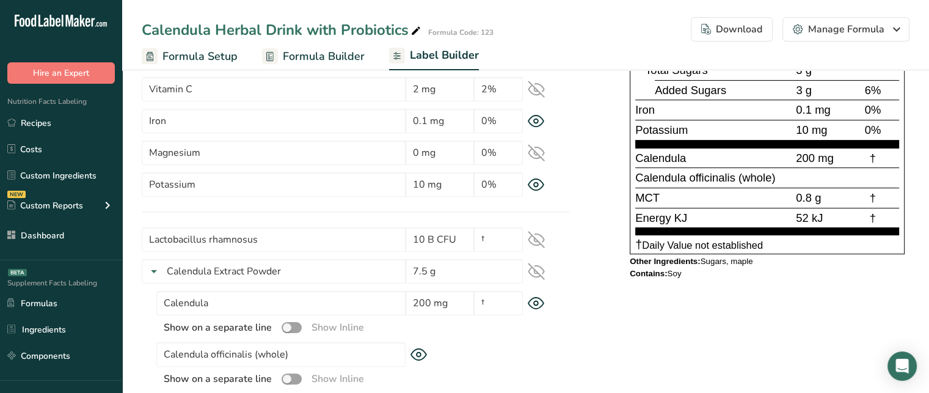
scroll to position [228, 0]
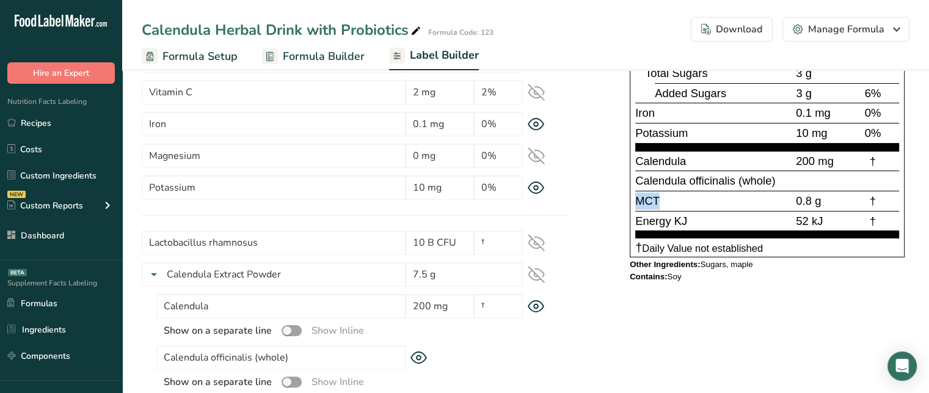
drag, startPoint x: 660, startPoint y: 202, endPoint x: 634, endPoint y: 197, distance: 26.7
click at [634, 197] on div "Supplement Facts Serving Size 15 g Serving Per Container 2 Amount per serving D…" at bounding box center [766, 93] width 275 height 328
drag, startPoint x: 821, startPoint y: 200, endPoint x: 794, endPoint y: 200, distance: 26.3
click at [794, 200] on div "0.8 g" at bounding box center [819, 200] width 53 height 17
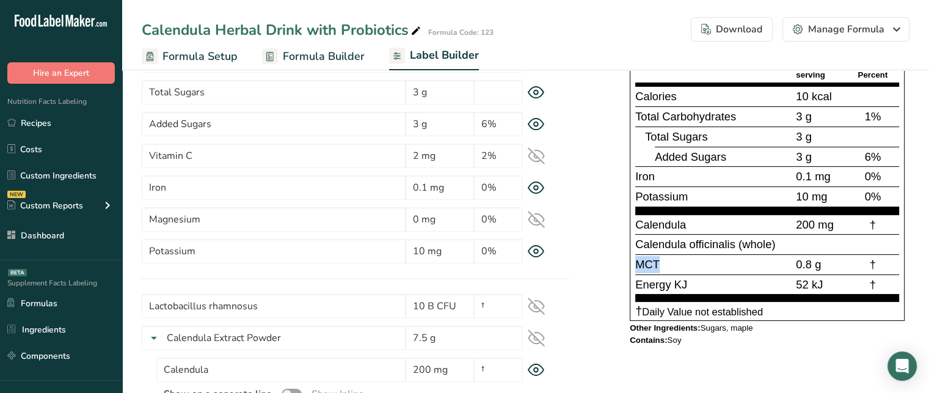
scroll to position [169, 0]
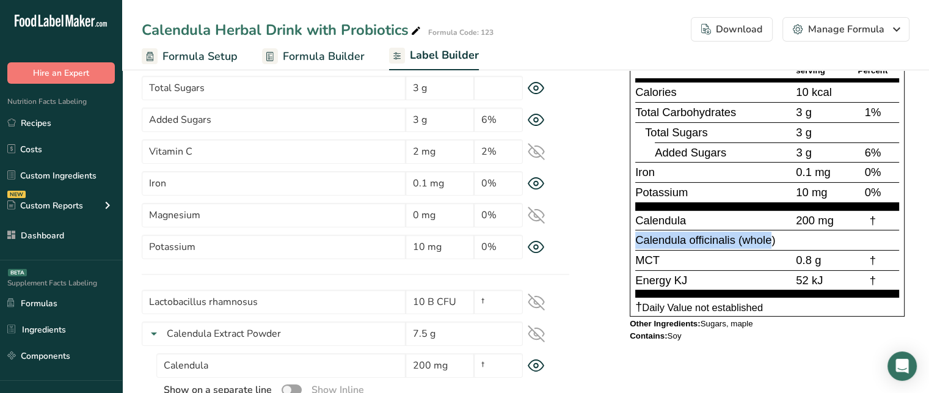
drag, startPoint x: 772, startPoint y: 238, endPoint x: 633, endPoint y: 236, distance: 139.2
click at [633, 236] on div "Supplement Facts Serving Size 15 g Serving Per Container 2 Amount per serving D…" at bounding box center [766, 152] width 275 height 328
drag, startPoint x: 691, startPoint y: 219, endPoint x: 633, endPoint y: 219, distance: 57.4
click at [633, 219] on div "Supplement Facts Serving Size 15 g Serving Per Container 2 Amount per serving D…" at bounding box center [766, 152] width 275 height 328
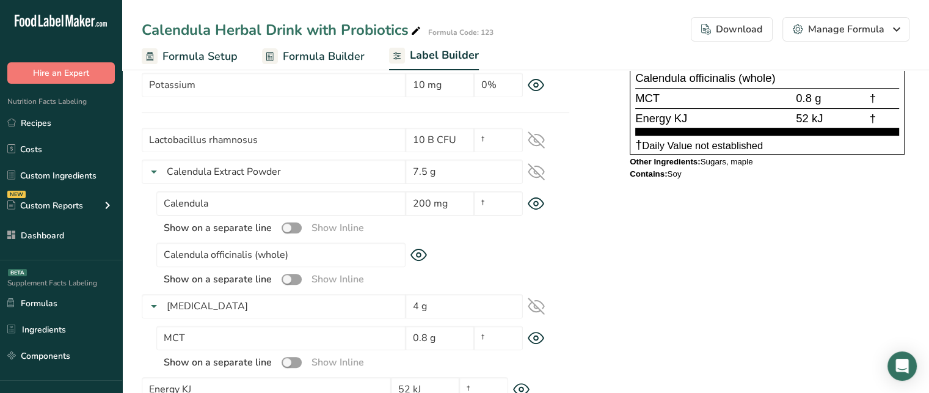
scroll to position [330, 0]
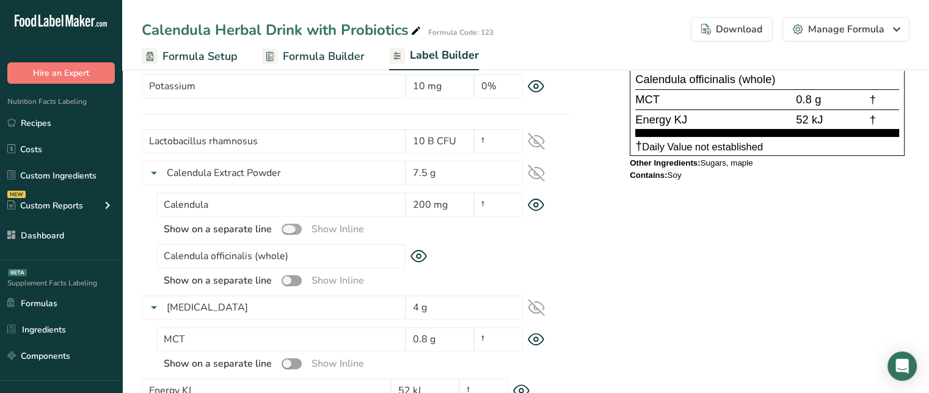
click at [285, 226] on span at bounding box center [291, 229] width 20 height 12
click at [285, 226] on input "checkbox" at bounding box center [285, 229] width 8 height 8
checkbox input "true"
click at [292, 281] on span at bounding box center [291, 281] width 20 height 12
click at [289, 281] on input "checkbox" at bounding box center [285, 280] width 8 height 8
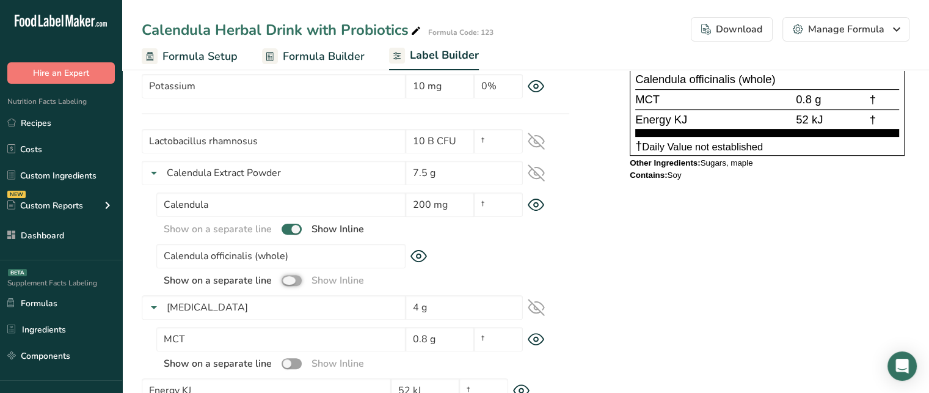
checkbox input "true"
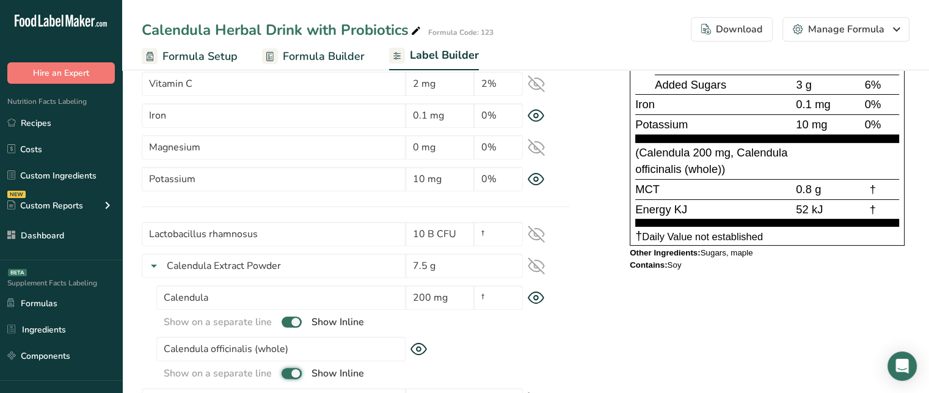
scroll to position [222, 0]
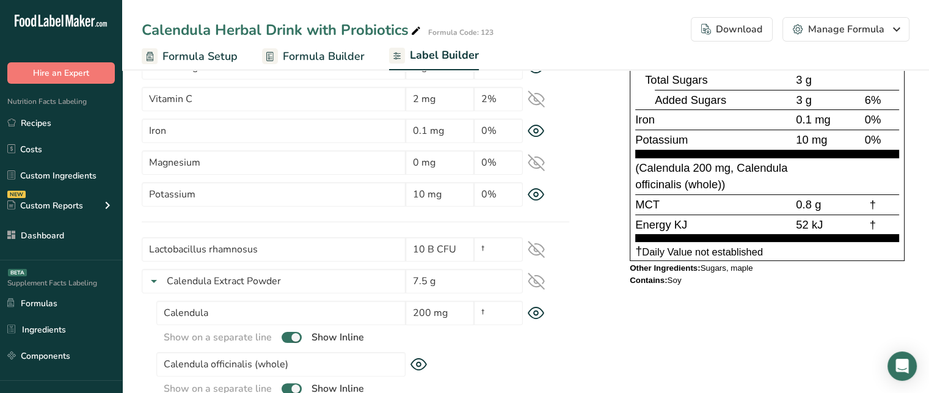
click at [708, 165] on span "(Calendula 200 mg, Calendula officinalis (whole))" at bounding box center [711, 176] width 152 height 30
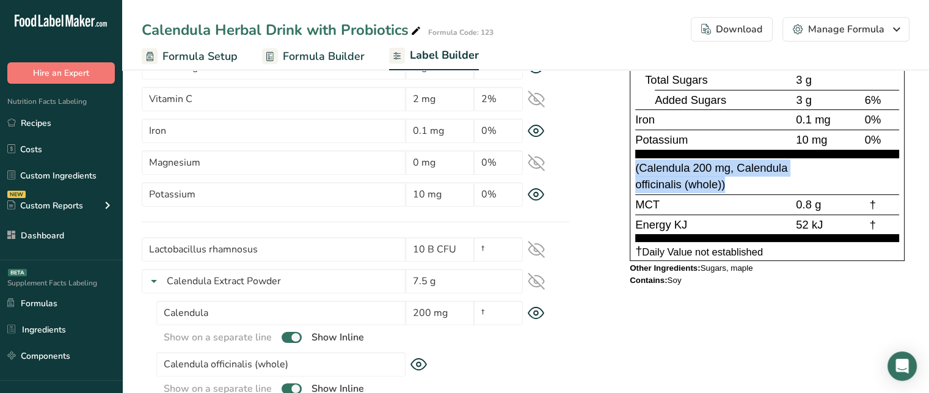
click at [708, 165] on span "(Calendula 200 mg, Calendula officinalis (whole))" at bounding box center [711, 176] width 152 height 30
click at [742, 165] on span "(Calendula 200 mg, Calendula officinalis (whole))" at bounding box center [711, 176] width 152 height 30
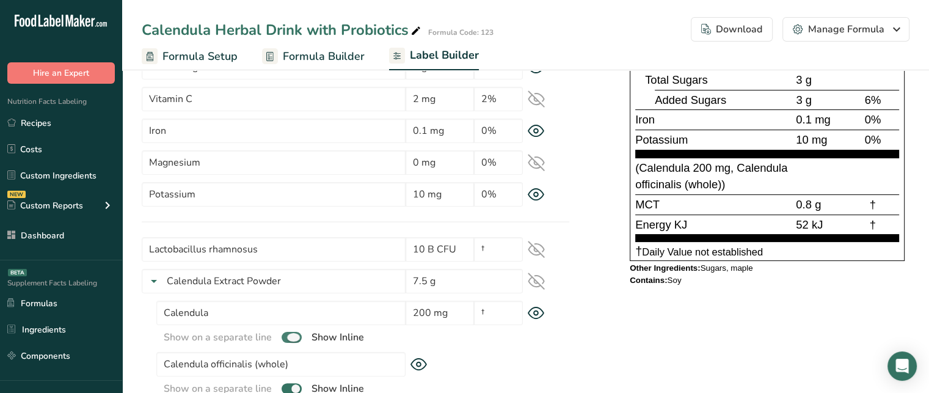
click at [290, 333] on span at bounding box center [291, 338] width 20 height 12
click at [289, 333] on input "checkbox" at bounding box center [285, 337] width 8 height 8
checkbox input "false"
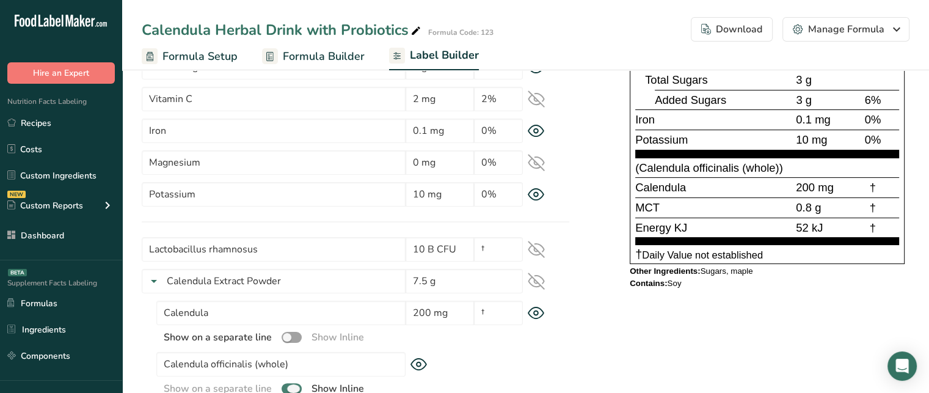
click at [294, 390] on span at bounding box center [291, 389] width 20 height 12
click at [289, 390] on input "checkbox" at bounding box center [285, 388] width 8 height 8
checkbox input "false"
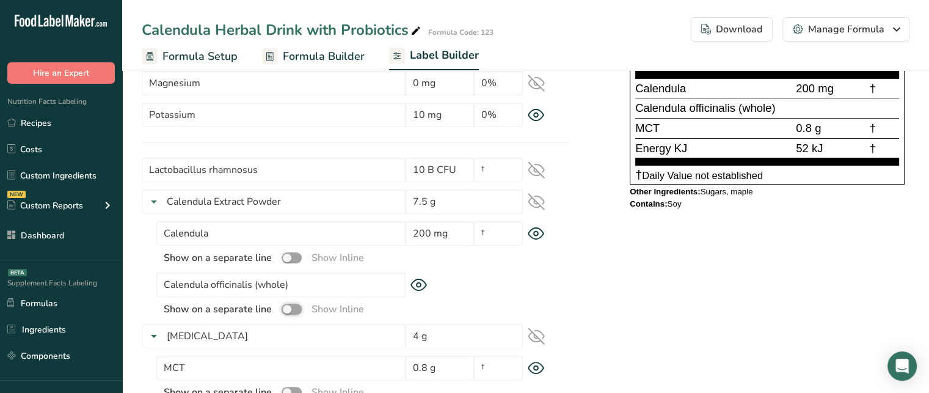
scroll to position [335, 0]
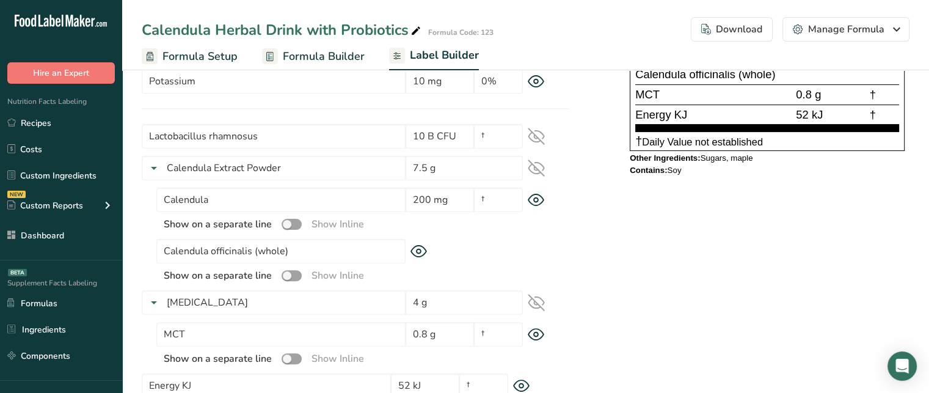
click at [653, 108] on span "Energy KJ" at bounding box center [661, 114] width 52 height 13
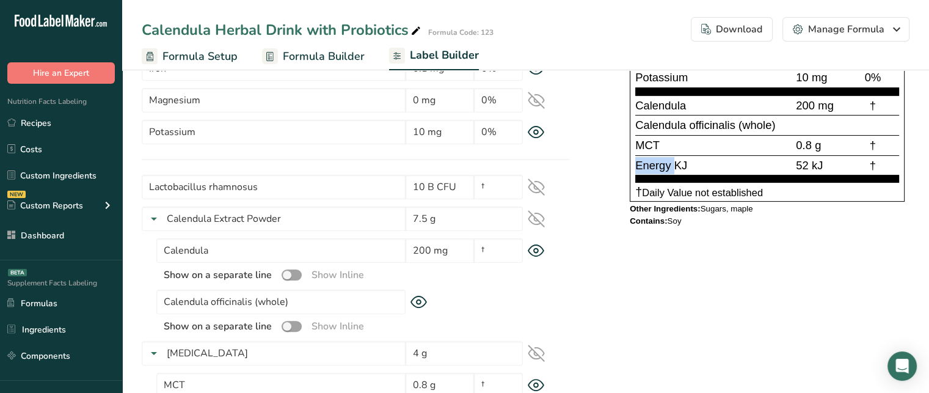
scroll to position [398, 0]
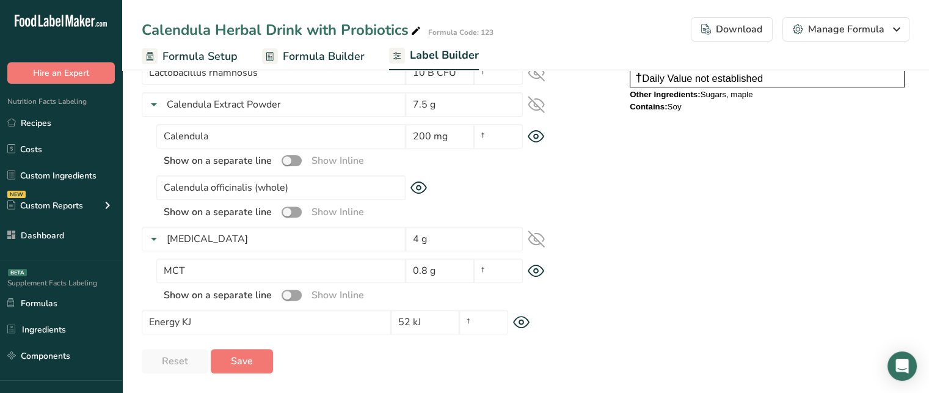
click at [520, 325] on icon at bounding box center [521, 322] width 17 height 13
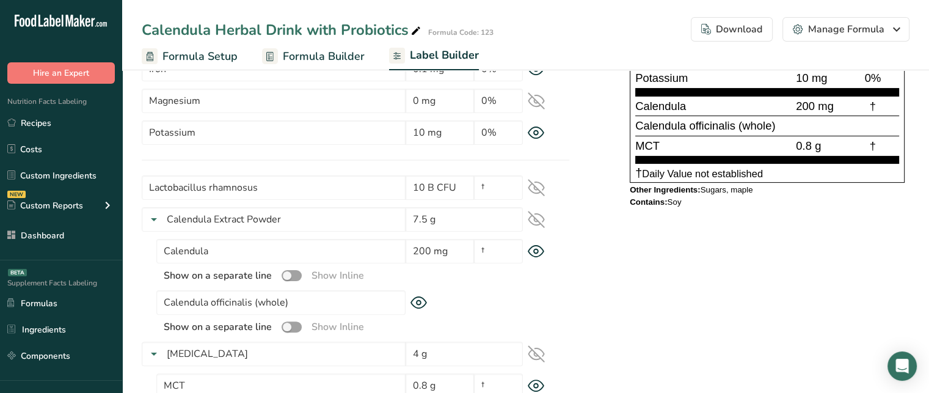
scroll to position [278, 0]
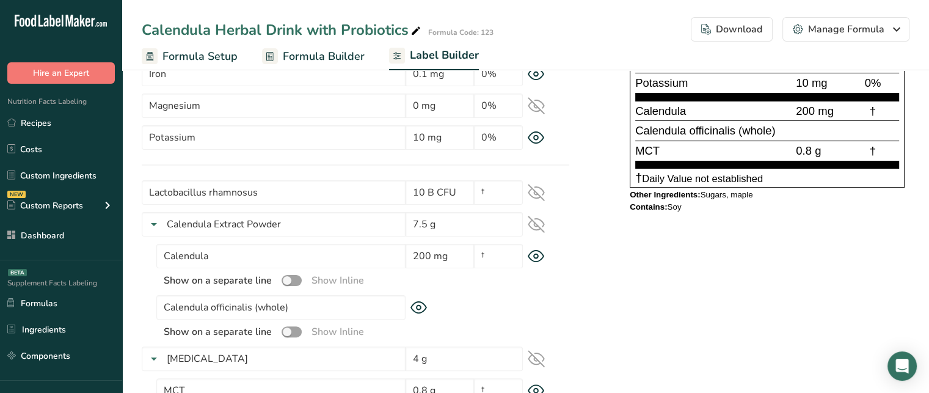
click at [537, 190] on icon at bounding box center [536, 192] width 17 height 17
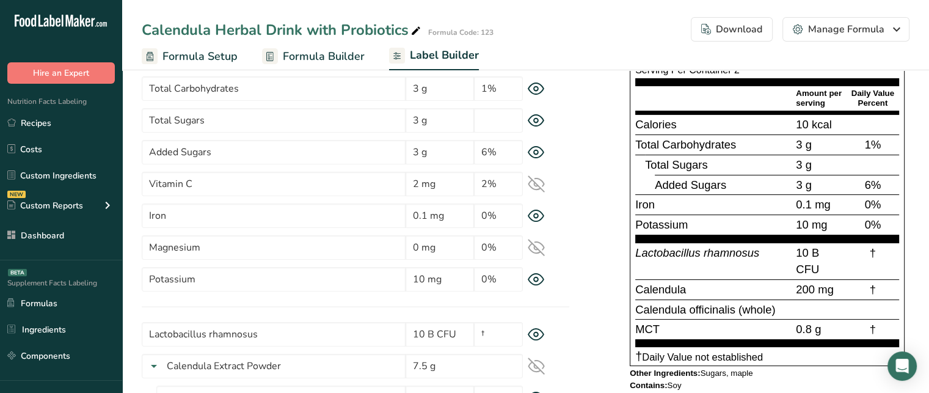
scroll to position [136, 0]
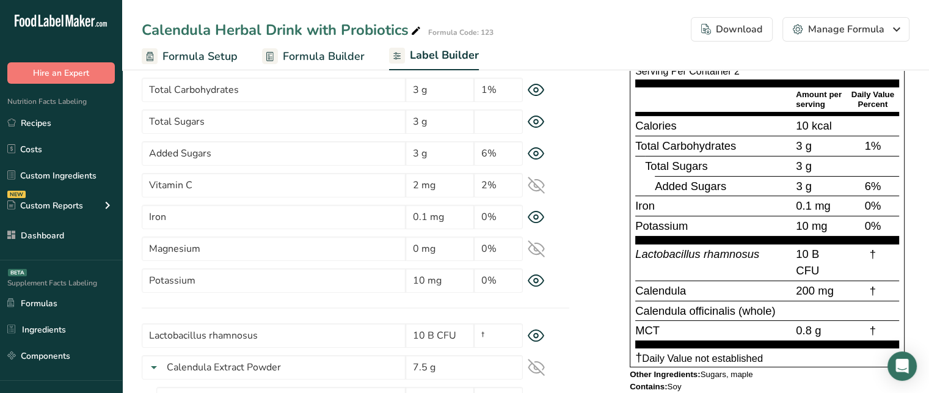
click at [719, 252] on span "Lactobacillus rhamnosus" at bounding box center [697, 253] width 124 height 13
click at [797, 251] on span "10 B CFU" at bounding box center [807, 262] width 23 height 30
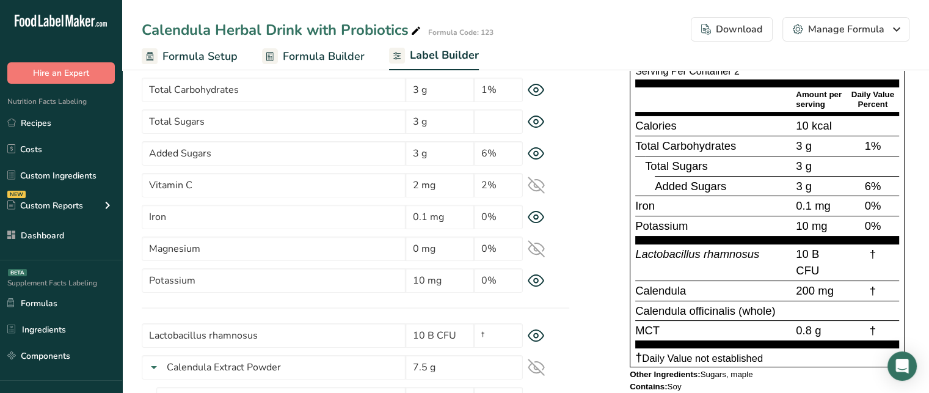
click at [797, 251] on span "10 B CFU" at bounding box center [807, 262] width 23 height 30
click at [872, 250] on span "†" at bounding box center [872, 253] width 6 height 13
click at [877, 253] on div "†" at bounding box center [872, 262] width 53 height 34
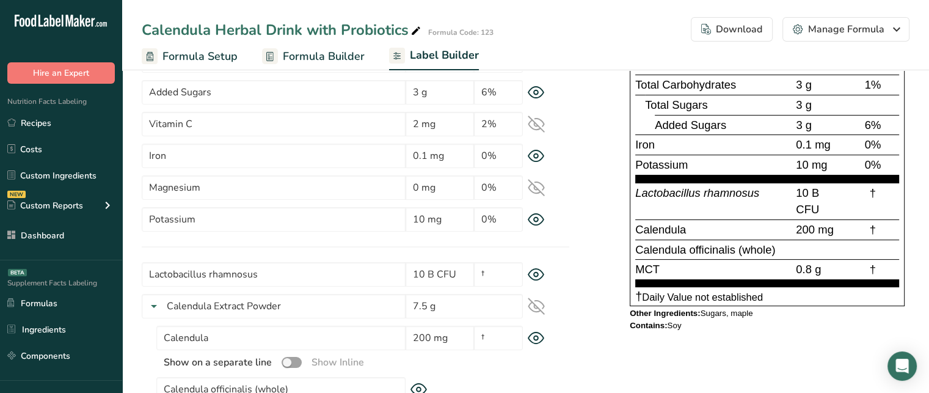
scroll to position [195, 0]
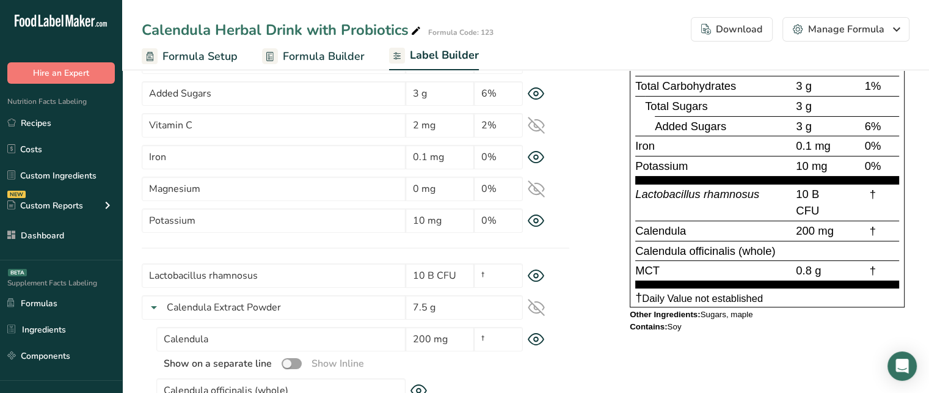
click at [707, 310] on div "Other Ingredients: Sugars, maple" at bounding box center [766, 315] width 275 height 10
click at [676, 325] on div "Contains: Soy" at bounding box center [766, 327] width 275 height 10
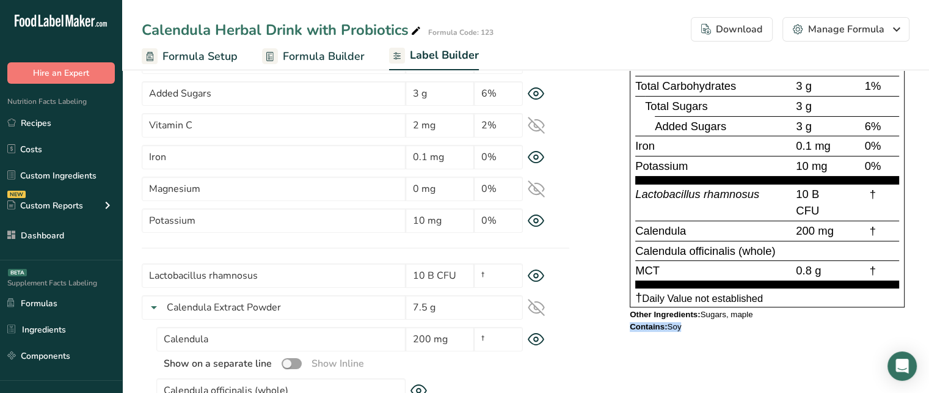
click at [676, 325] on div "Contains: Soy" at bounding box center [766, 327] width 275 height 10
click at [720, 322] on div "Contains: Soy" at bounding box center [766, 327] width 275 height 10
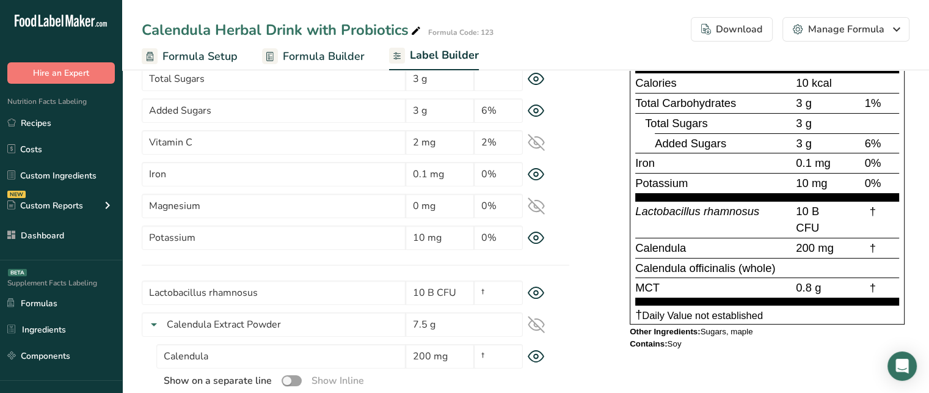
scroll to position [181, 0]
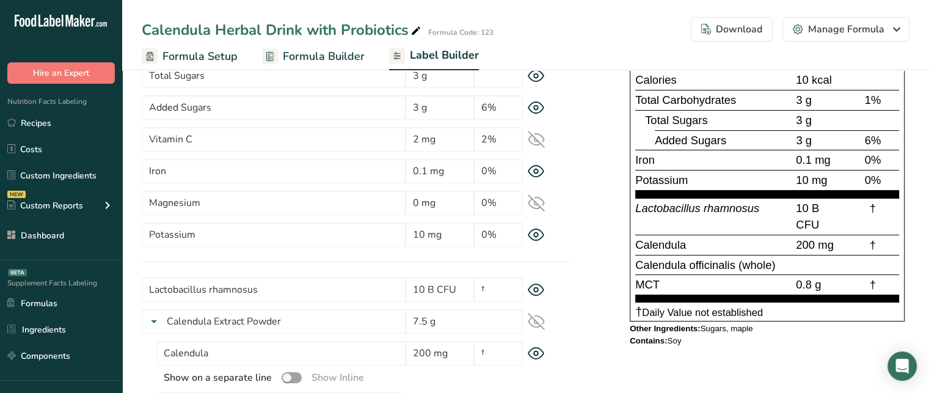
click at [667, 329] on span "Other Ingredients:" at bounding box center [664, 328] width 71 height 9
click at [673, 336] on div "Contains: Soy" at bounding box center [766, 341] width 275 height 10
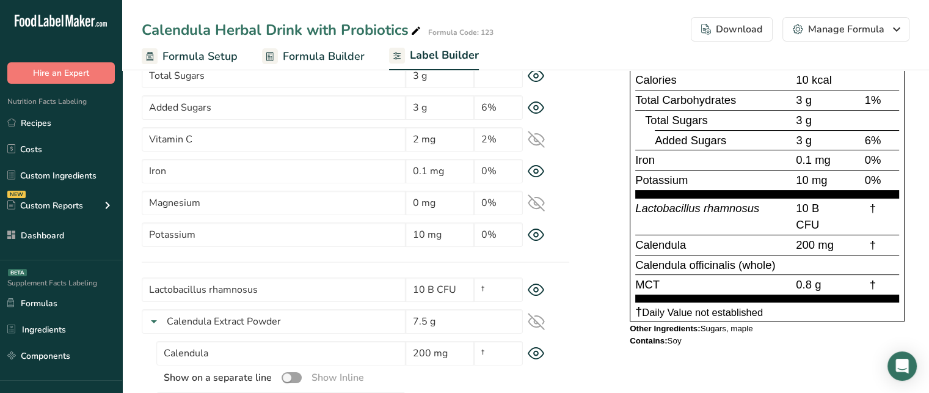
click at [673, 336] on div "Contains: Soy" at bounding box center [766, 341] width 275 height 10
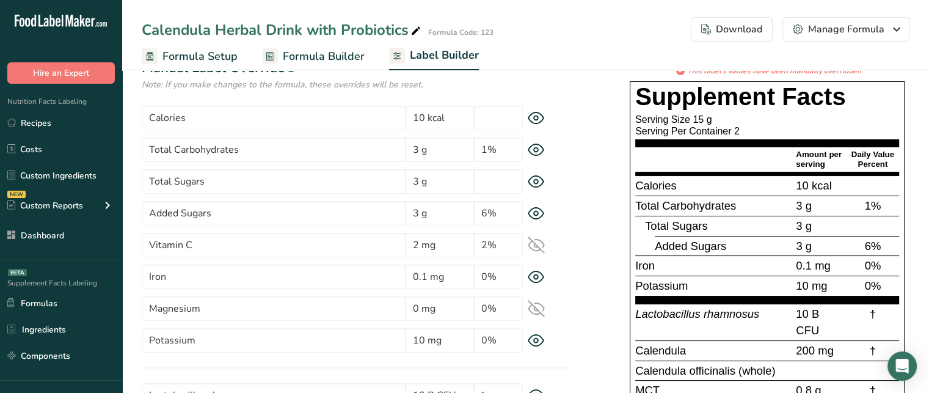
scroll to position [73, 0]
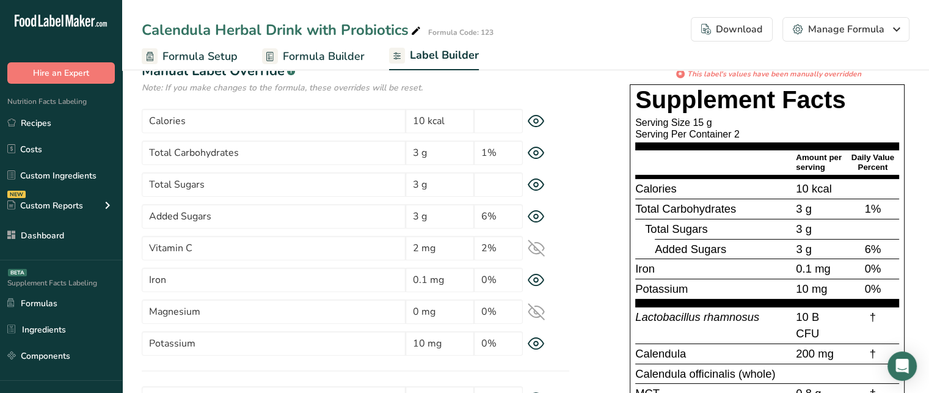
drag, startPoint x: 696, startPoint y: 120, endPoint x: 711, endPoint y: 119, distance: 15.3
click at [711, 119] on div "Serving Size 15 g" at bounding box center [767, 123] width 264 height 12
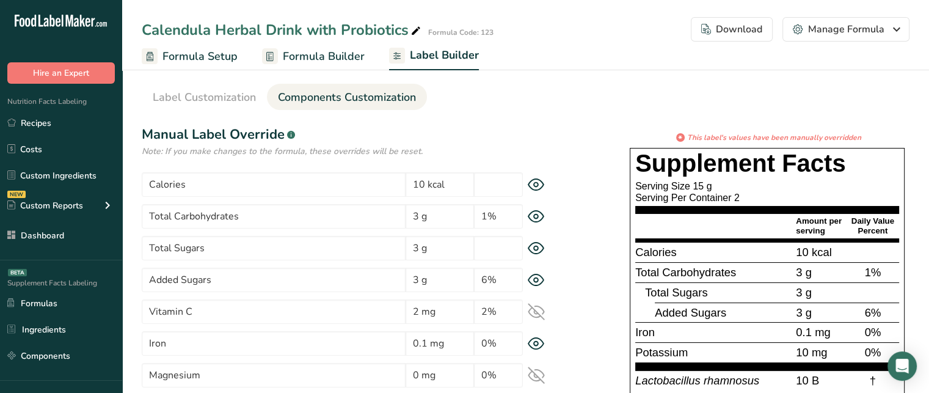
scroll to position [0, 0]
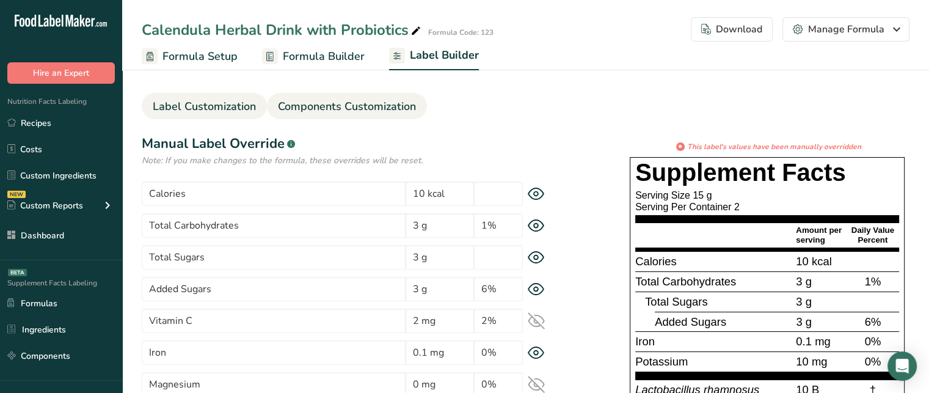
click at [231, 109] on span "Label Customization" at bounding box center [204, 106] width 103 height 16
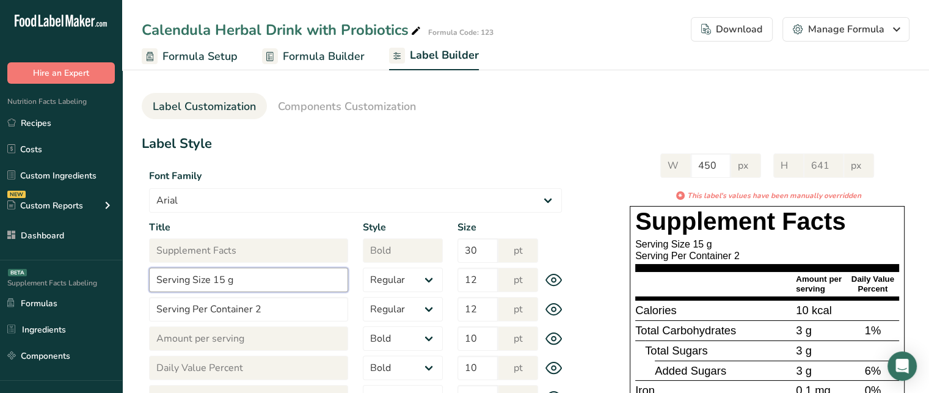
click at [215, 278] on input "Serving Size 15 g" at bounding box center [248, 279] width 199 height 24
click at [297, 283] on input "Serving Size 1 packet (15 g" at bounding box center [248, 279] width 199 height 24
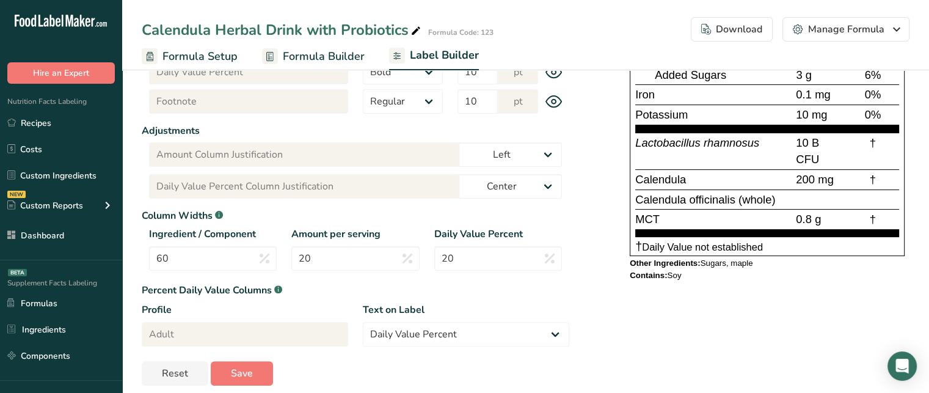
scroll to position [308, 0]
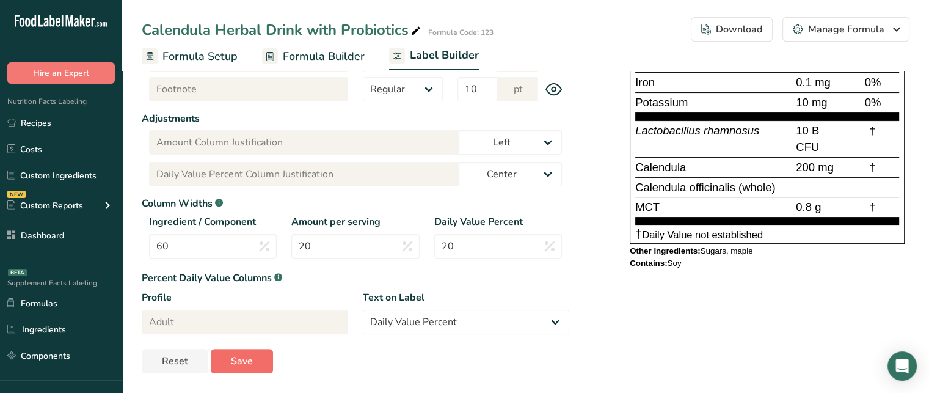
type input "Serving Size 1 packet (15 g)"
click at [254, 352] on button "Save" at bounding box center [242, 361] width 62 height 24
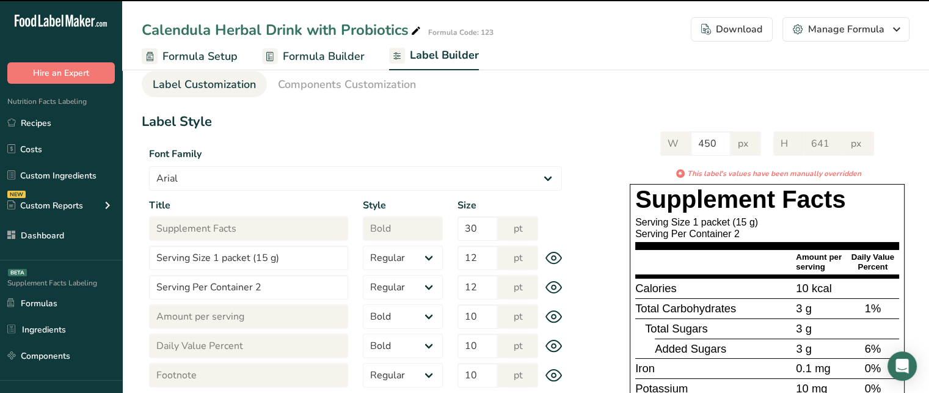
type input "603"
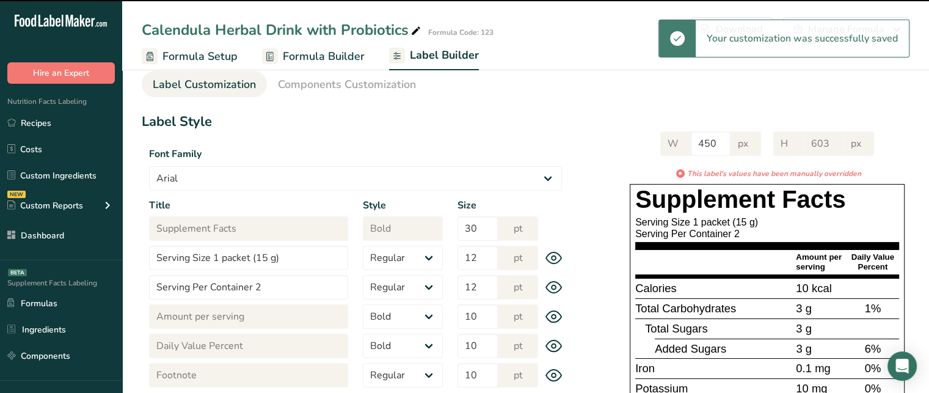
scroll to position [23, 0]
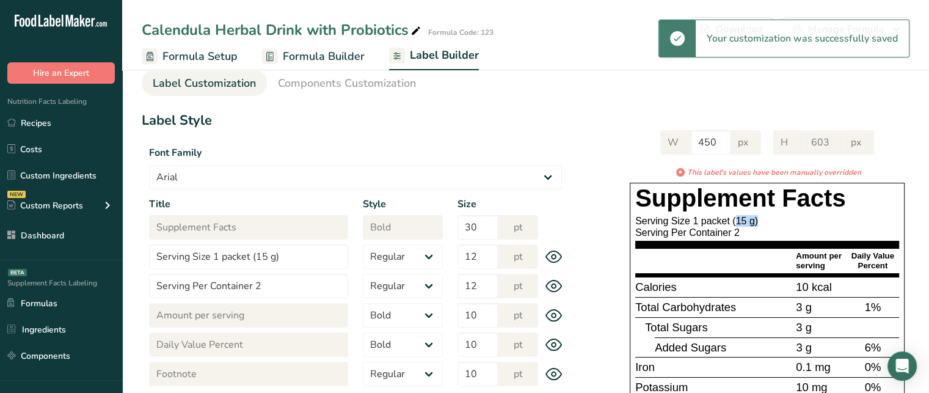
drag, startPoint x: 695, startPoint y: 217, endPoint x: 723, endPoint y: 222, distance: 27.9
click at [723, 222] on div "Serving Size 1 packet (15 g)" at bounding box center [767, 221] width 264 height 12
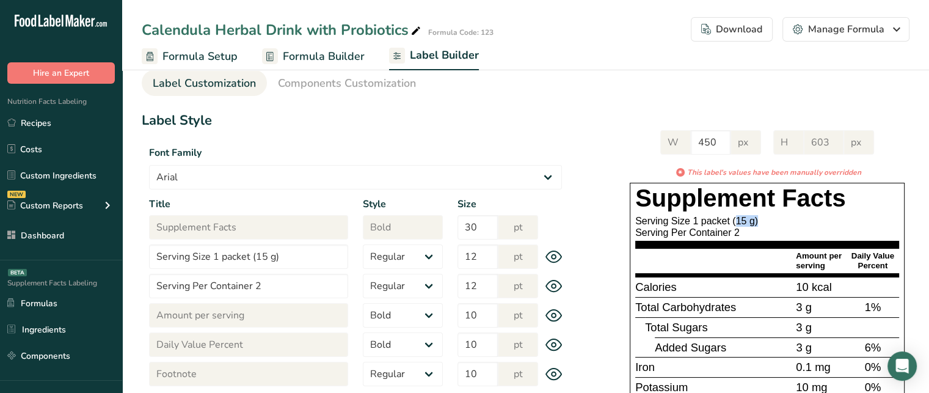
drag, startPoint x: 692, startPoint y: 218, endPoint x: 730, endPoint y: 225, distance: 38.4
click at [730, 225] on div "Serving Size 1 packet (15 g)" at bounding box center [767, 221] width 264 height 12
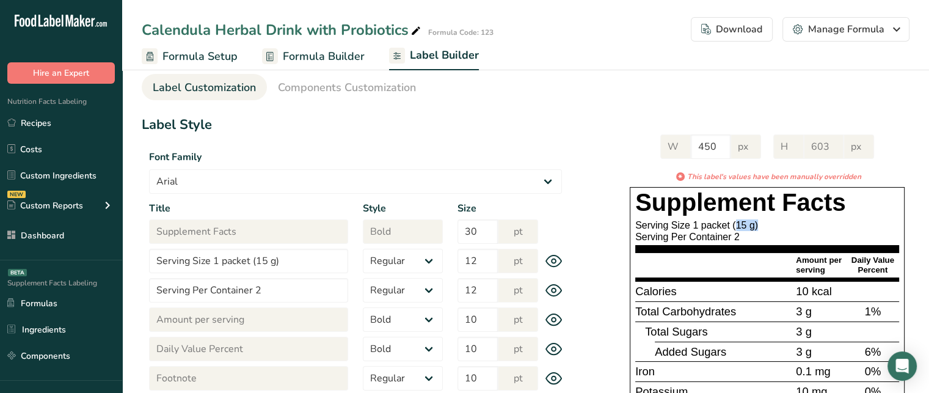
scroll to position [0, 0]
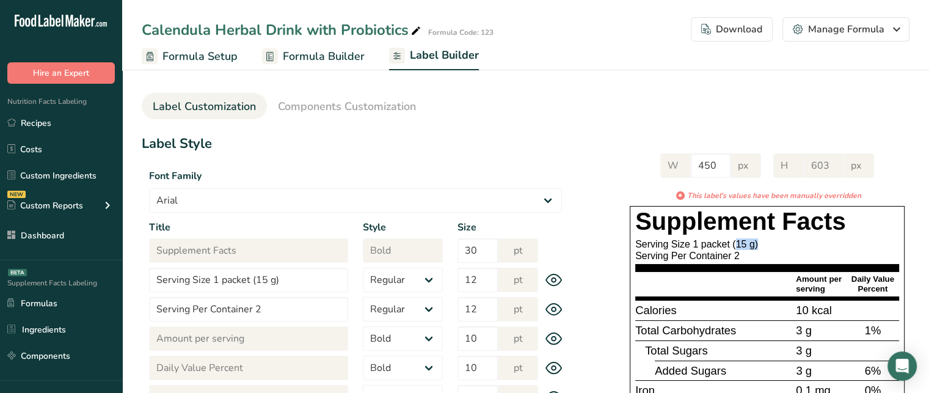
click at [747, 35] on div "Download" at bounding box center [731, 29] width 61 height 15
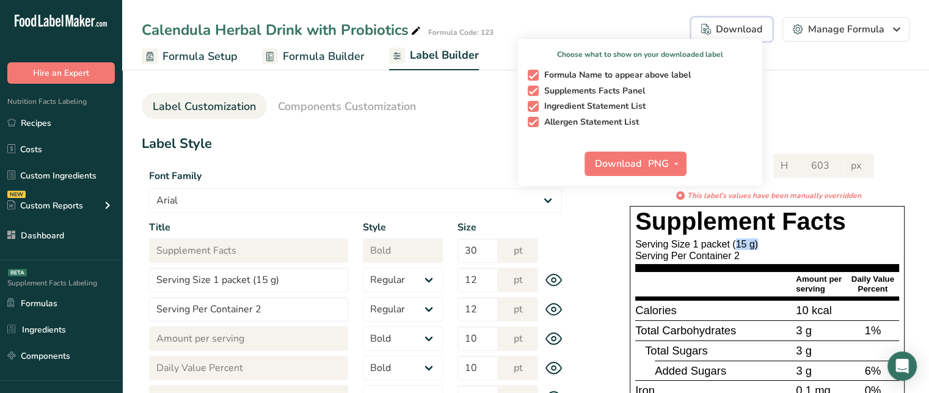
click at [534, 70] on span "button" at bounding box center [533, 75] width 11 height 11
click at [534, 71] on input "Formula Name to appear above label" at bounding box center [532, 75] width 8 height 8
checkbox input "false"
click at [538, 102] on span "button" at bounding box center [533, 106] width 11 height 11
click at [535, 102] on input "Ingredient Statement List" at bounding box center [532, 106] width 8 height 8
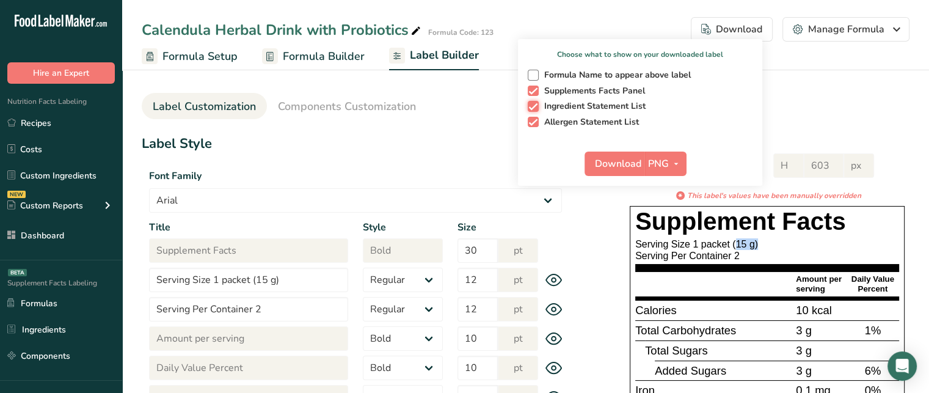
checkbox input "false"
click at [536, 124] on span "button" at bounding box center [533, 122] width 11 height 11
click at [535, 124] on input "Allergen Statement List" at bounding box center [532, 122] width 8 height 8
click at [536, 124] on span "button" at bounding box center [533, 122] width 11 height 11
click at [535, 124] on input "Allergen Statement List" at bounding box center [532, 122] width 8 height 8
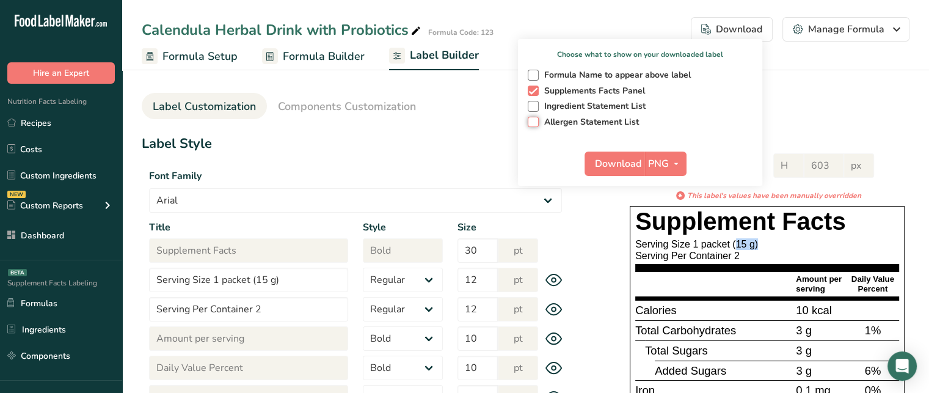
checkbox input "true"
click at [537, 109] on span "button" at bounding box center [533, 106] width 11 height 11
click at [535, 109] on input "Ingredient Statement List" at bounding box center [532, 106] width 8 height 8
checkbox input "true"
click at [535, 71] on span "button" at bounding box center [533, 75] width 11 height 11
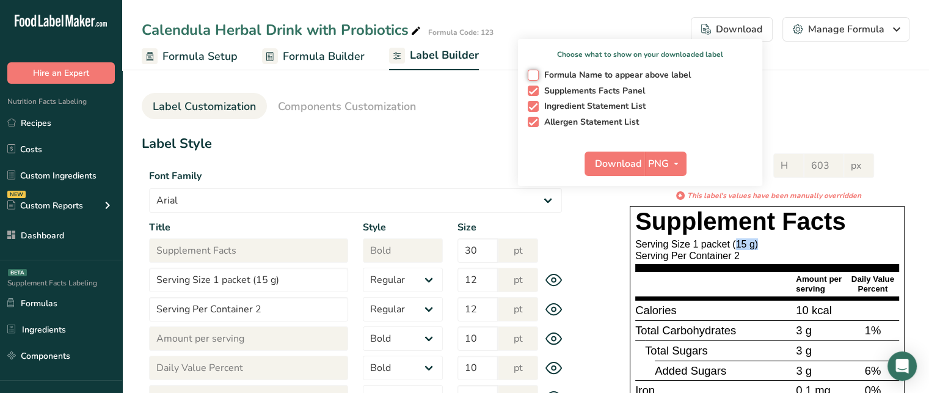
click at [535, 71] on input "Formula Name to appear above label" at bounding box center [532, 75] width 8 height 8
checkbox input "true"
click at [673, 161] on icon "button" at bounding box center [676, 163] width 10 height 15
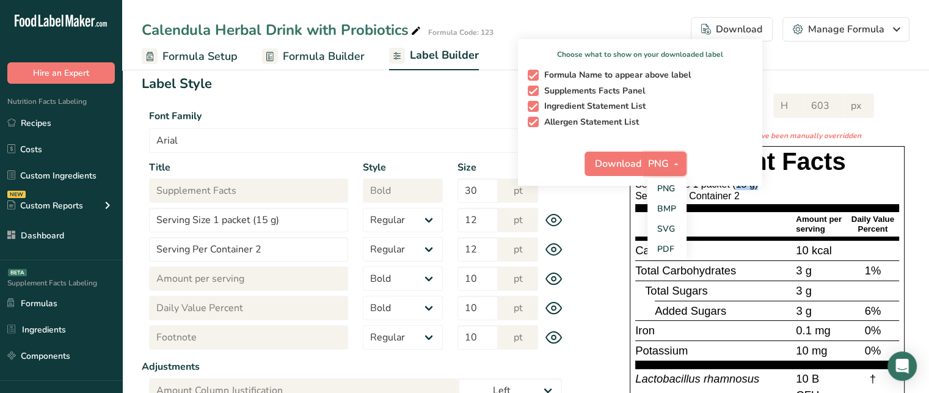
scroll to position [59, 0]
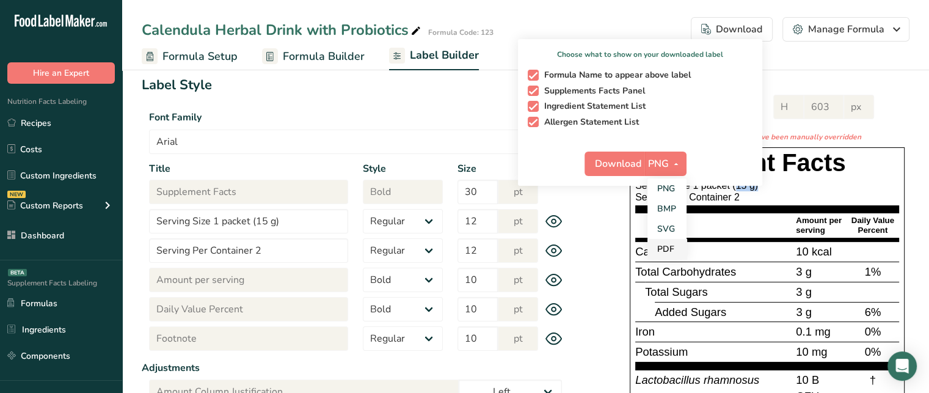
click at [673, 249] on link "PDF" at bounding box center [666, 249] width 39 height 20
click at [634, 168] on span "Download" at bounding box center [618, 163] width 46 height 15
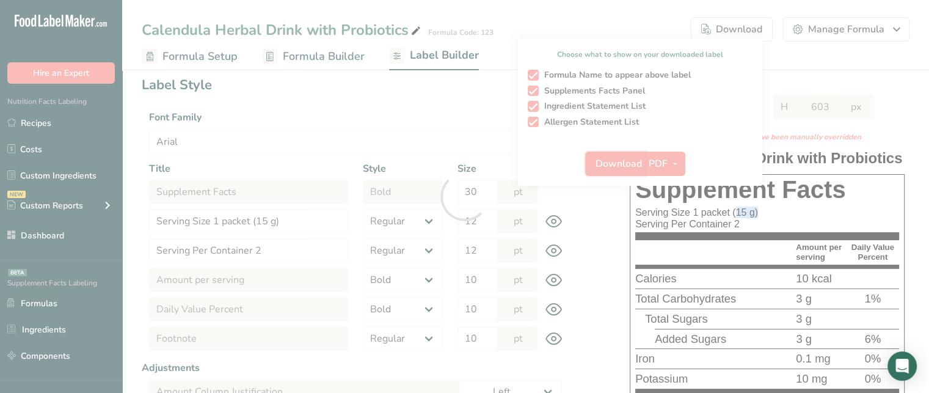
select select "bold"
select select "center"
select select "Daily Value Percent"
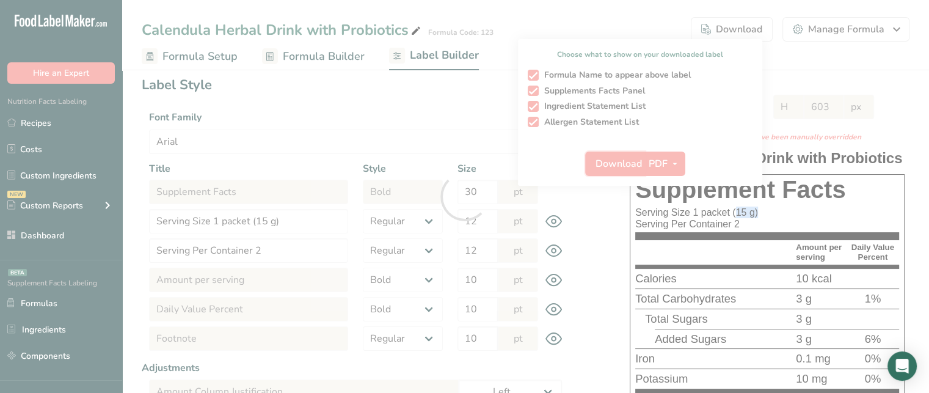
scroll to position [0, 0]
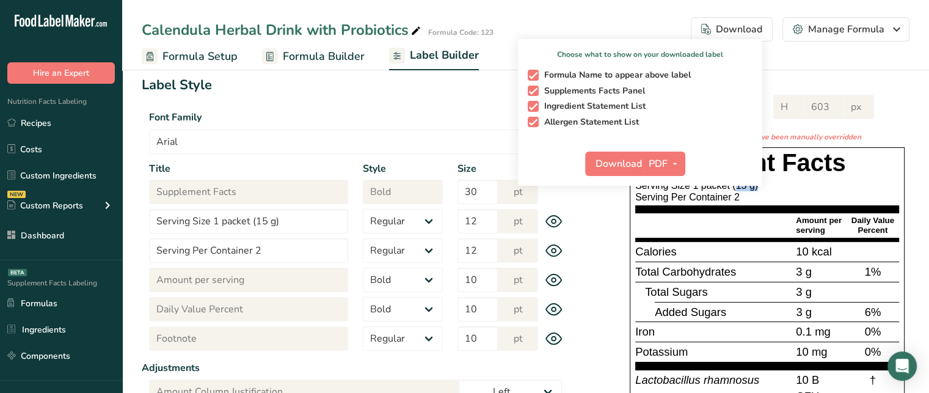
click at [803, 68] on ul "Formula Setup Formula Builder Label Builder" at bounding box center [525, 56] width 807 height 29
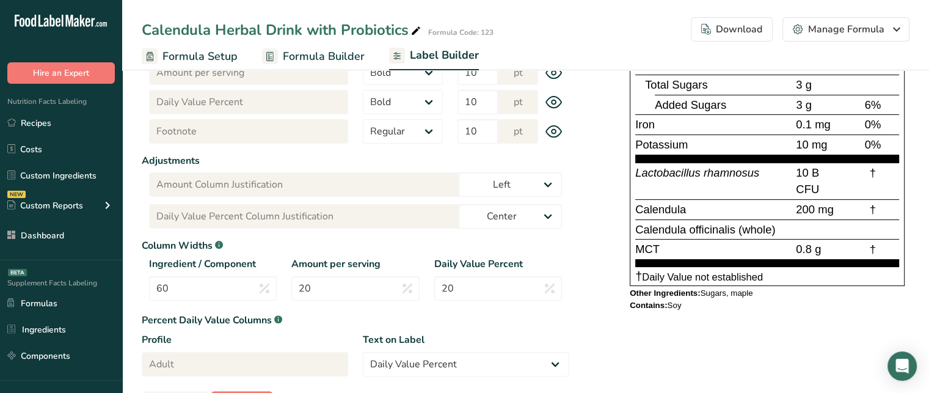
scroll to position [269, 0]
